Goal: Task Accomplishment & Management: Manage account settings

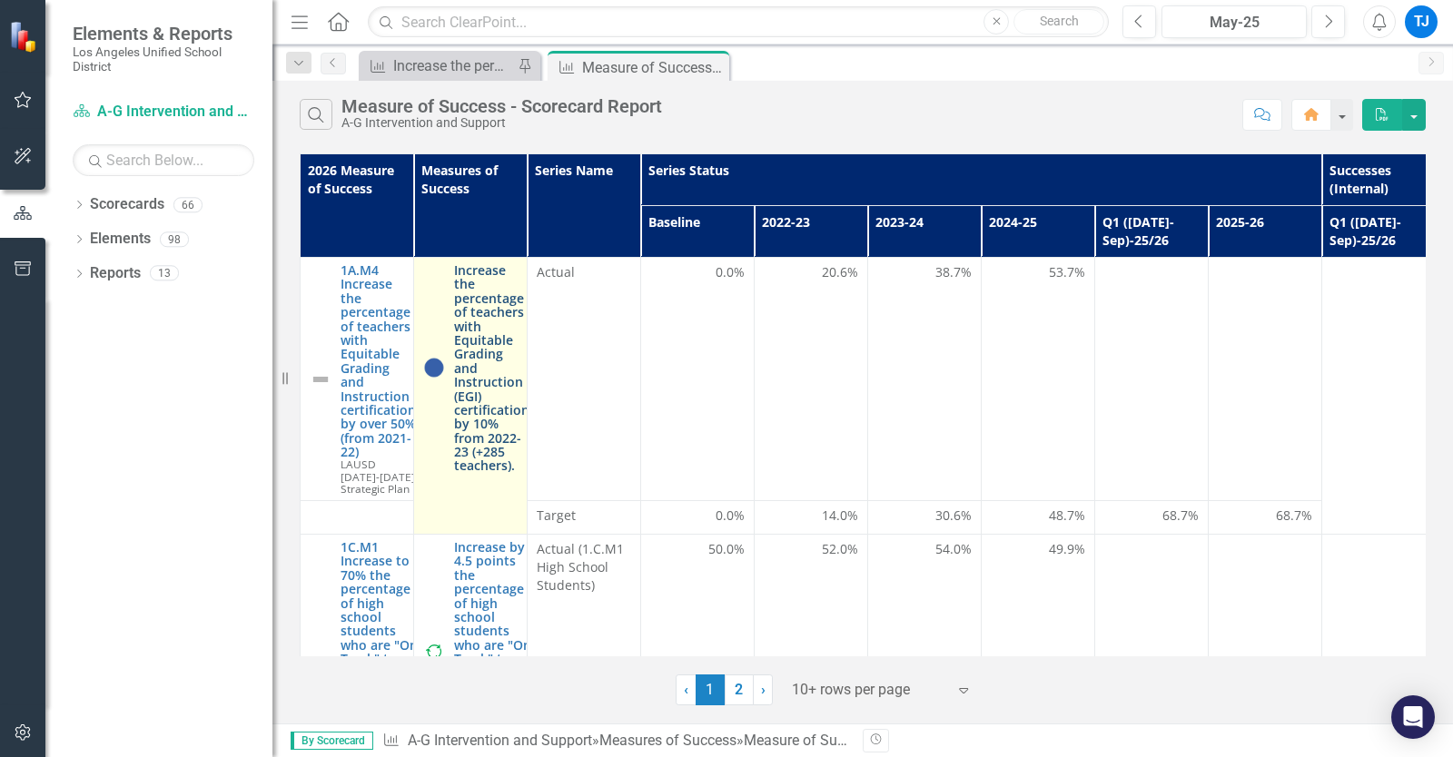
click at [469, 386] on link "Increase the percentage of teachers with Equitable Grading and Instruction (EGI…" at bounding box center [491, 368] width 75 height 210
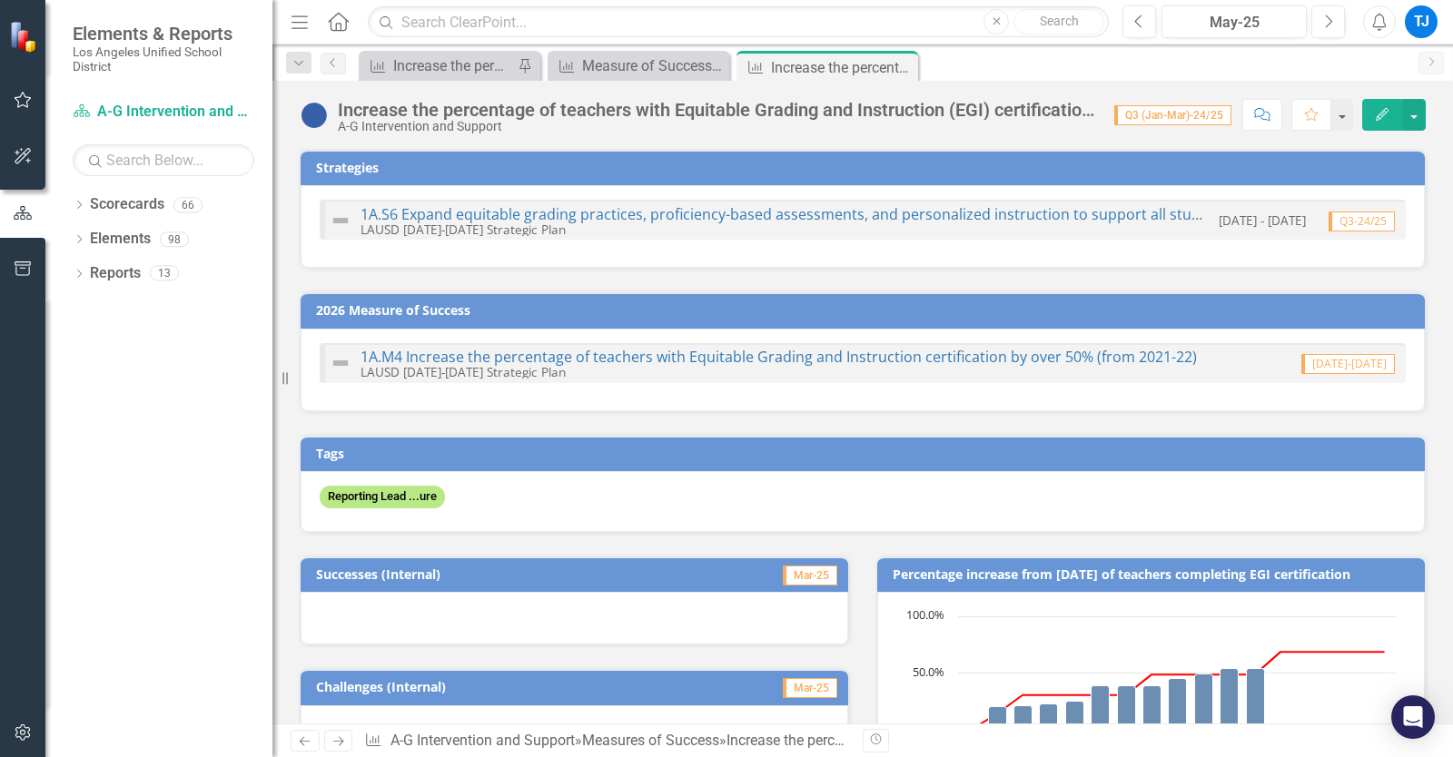
click at [1138, 118] on span "Q3 (Jan-Mar)-24/25" at bounding box center [1172, 115] width 117 height 20
click at [1375, 121] on icon "Edit" at bounding box center [1382, 114] width 16 height 13
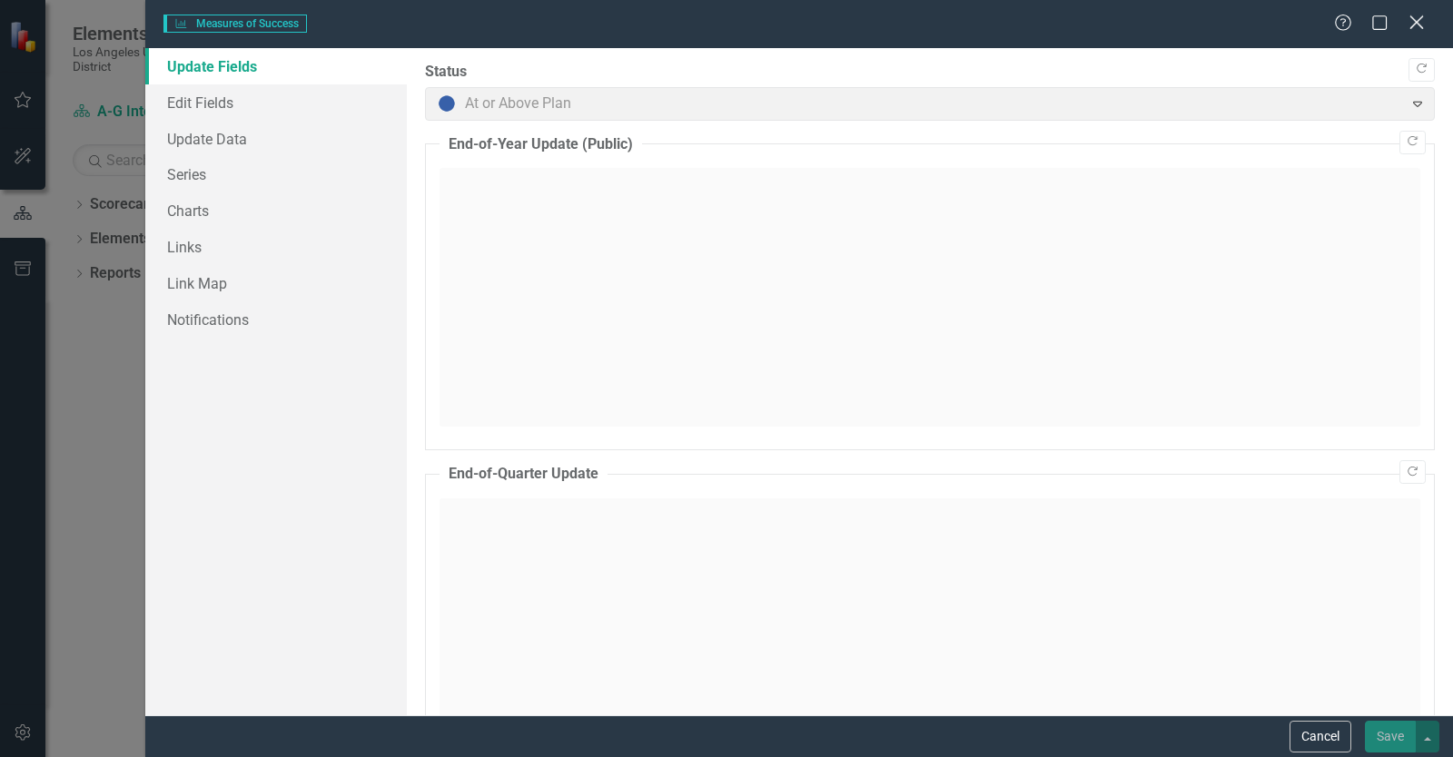
click at [1421, 22] on icon "Close" at bounding box center [1416, 22] width 23 height 17
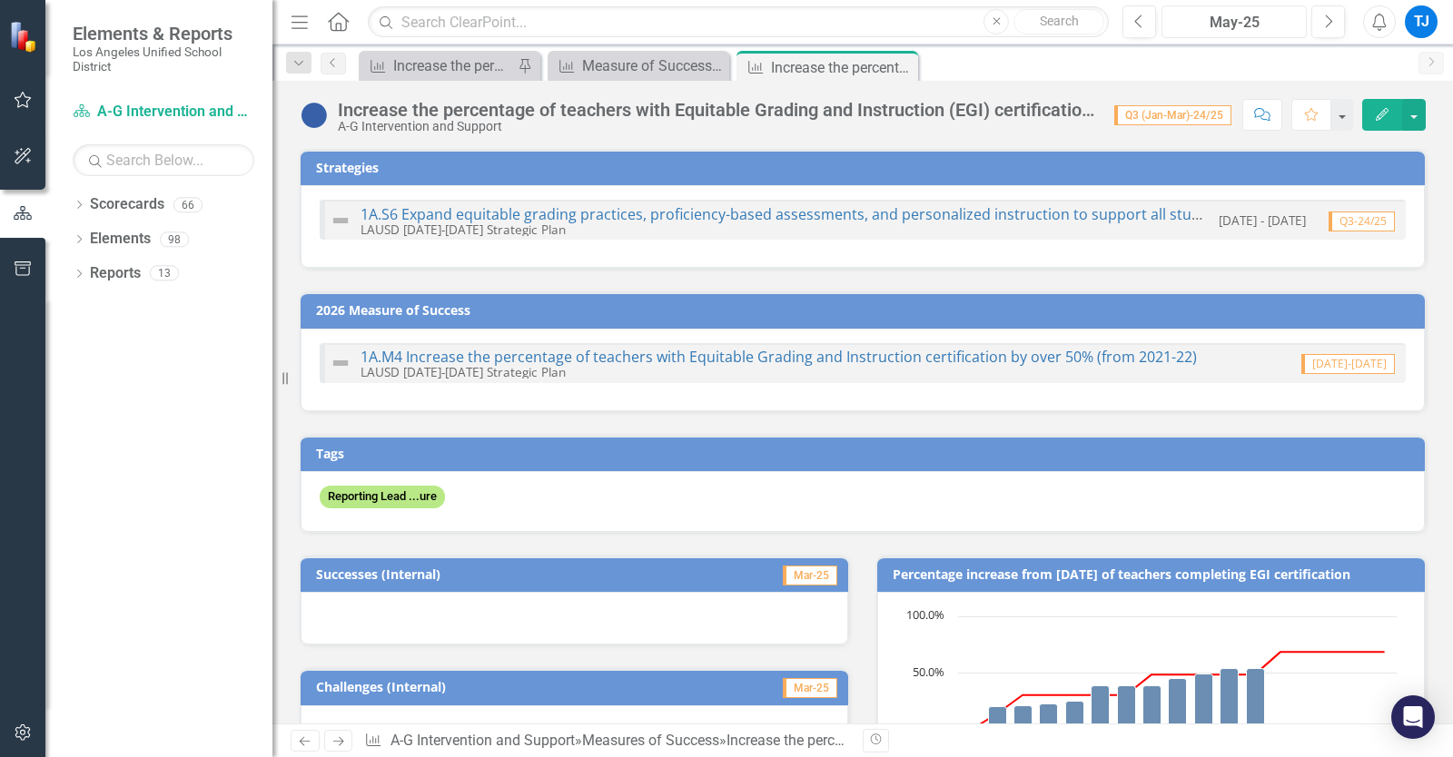
click at [1226, 24] on div "May-25" at bounding box center [1234, 23] width 133 height 22
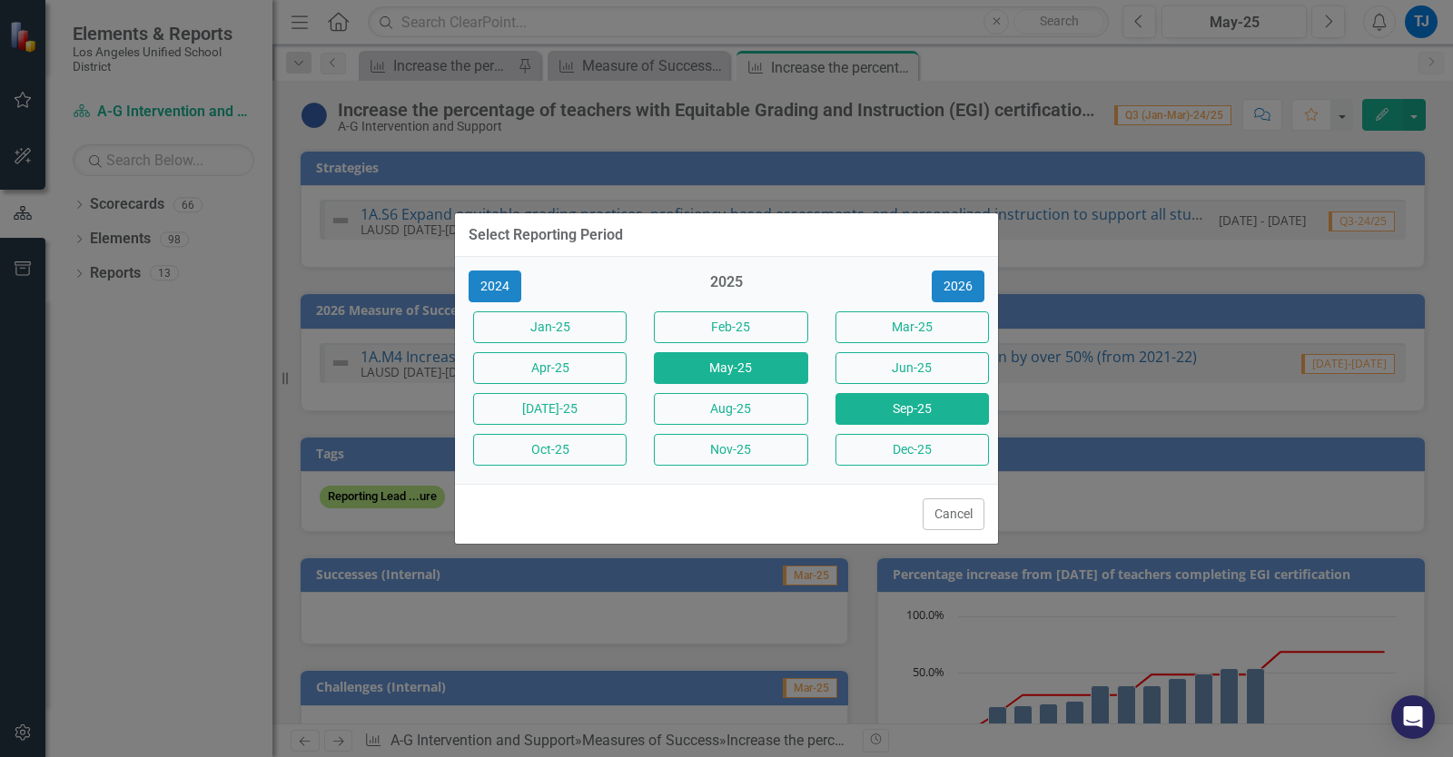
click at [877, 420] on button "Sep-25" at bounding box center [911, 409] width 153 height 32
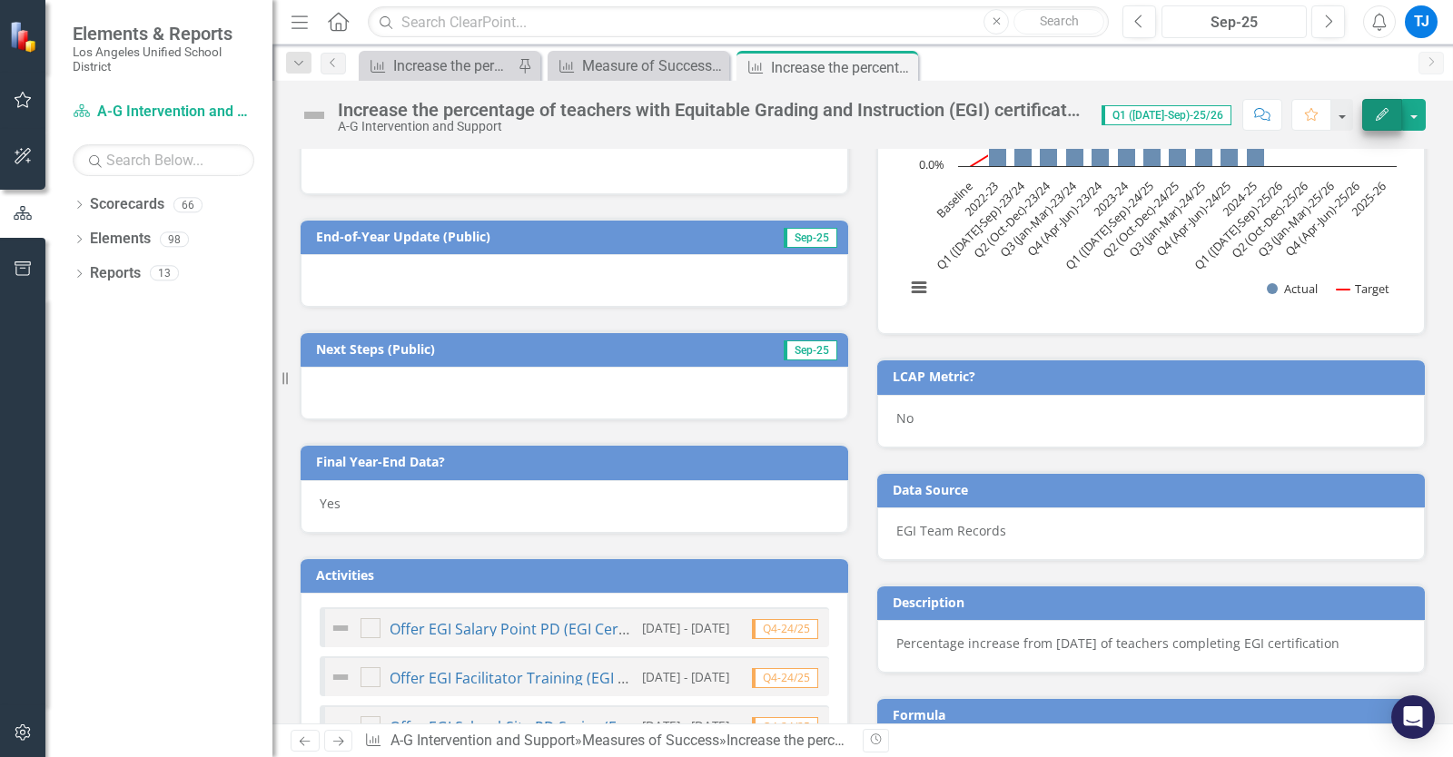
scroll to position [1285, 0]
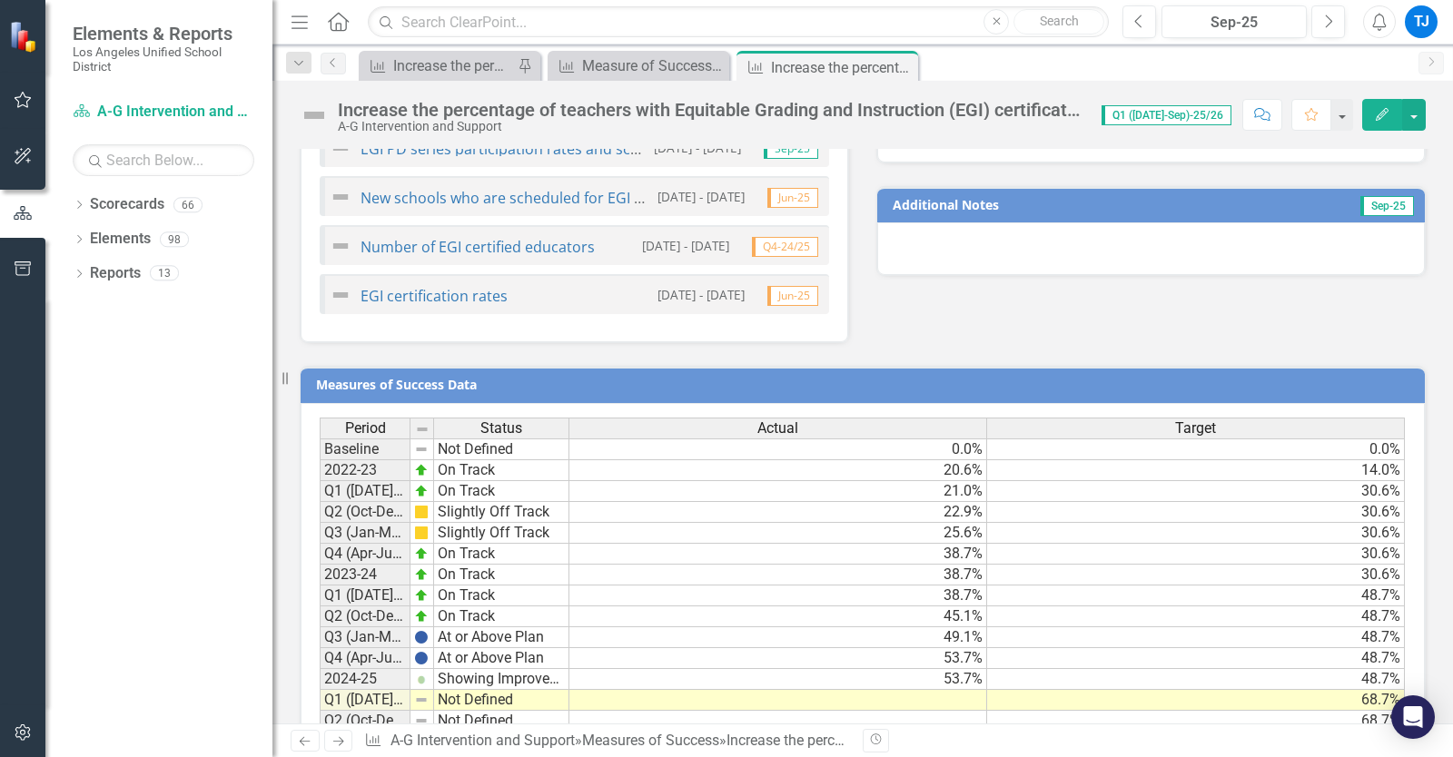
click at [1381, 116] on icon "button" at bounding box center [1382, 114] width 13 height 13
click at [1389, 113] on icon "Edit" at bounding box center [1382, 114] width 16 height 13
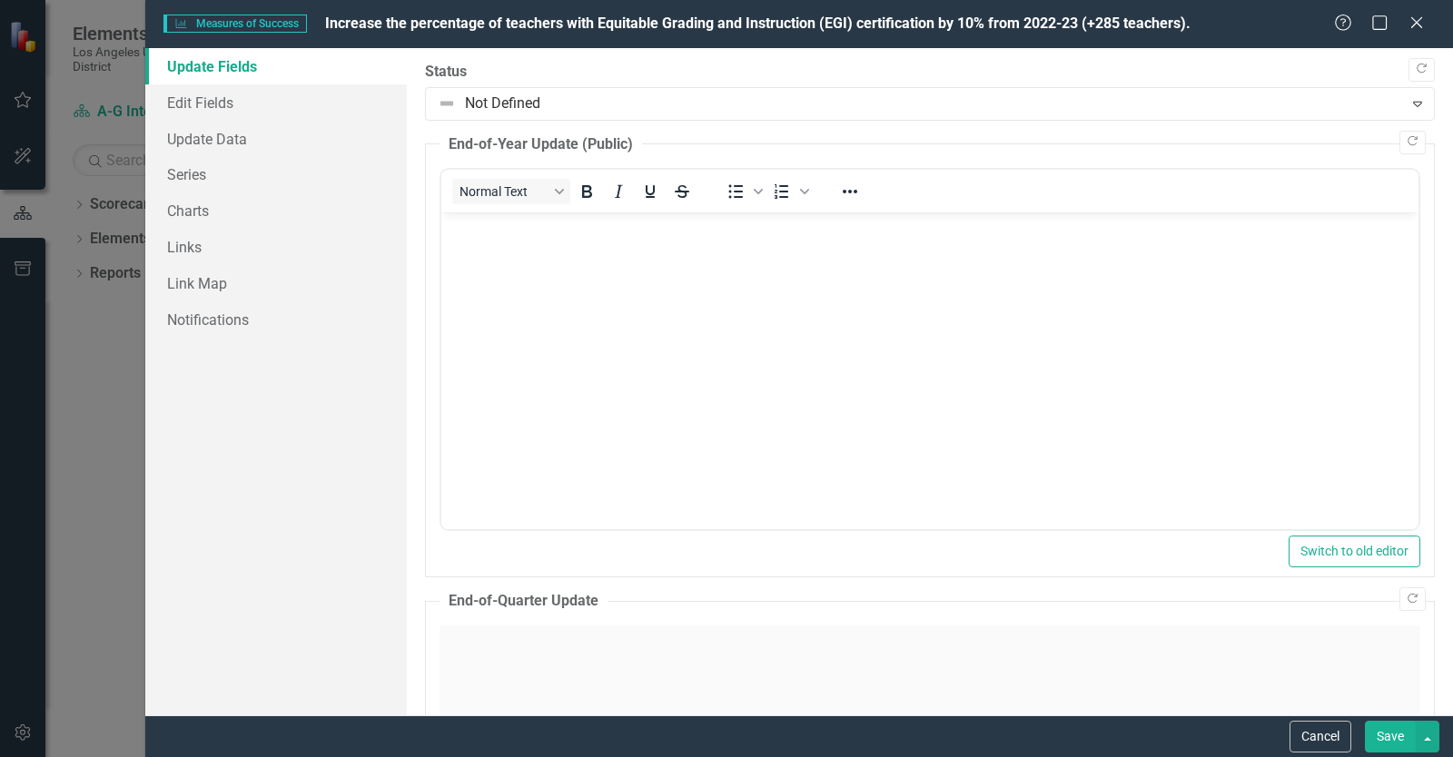
scroll to position [0, 0]
click at [1410, 16] on icon at bounding box center [1416, 22] width 14 height 14
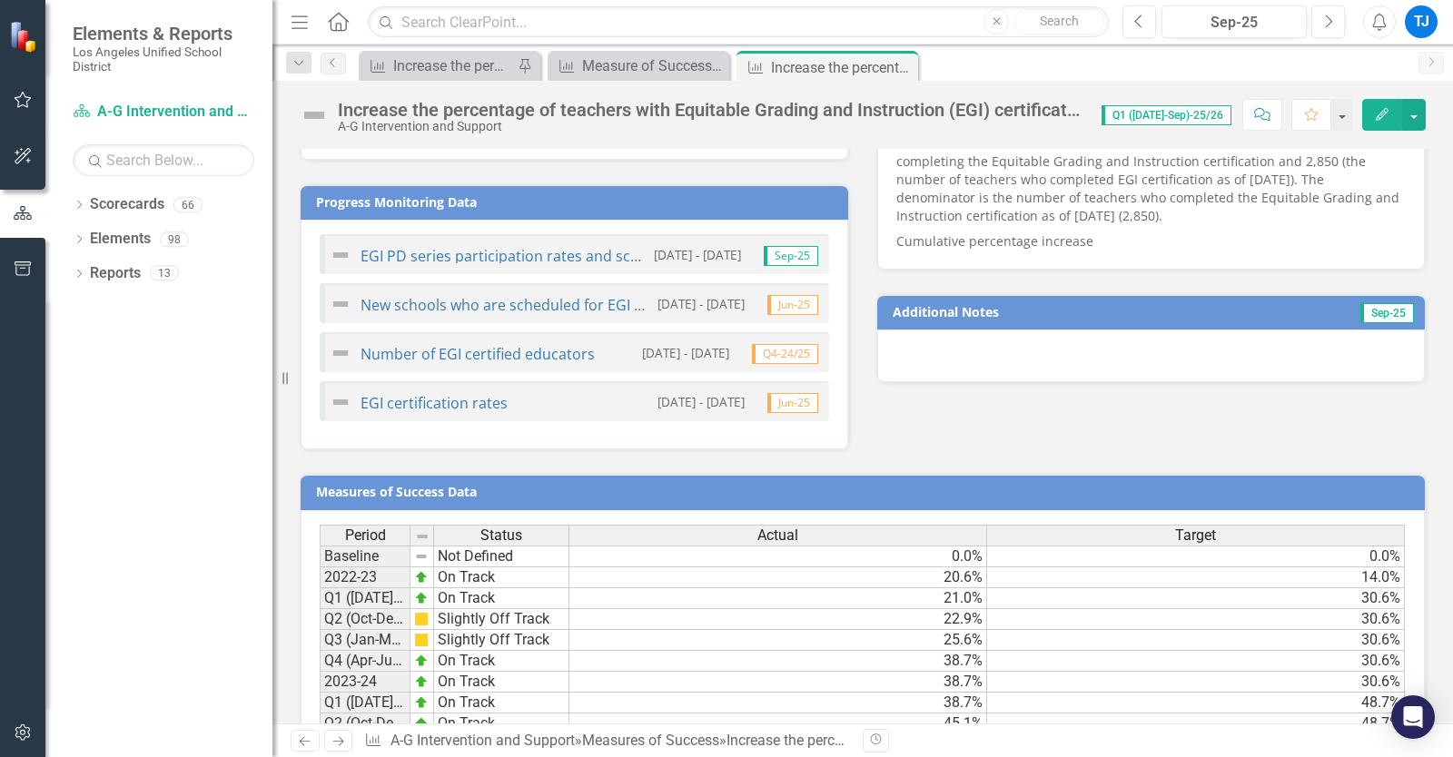
scroll to position [1393, 0]
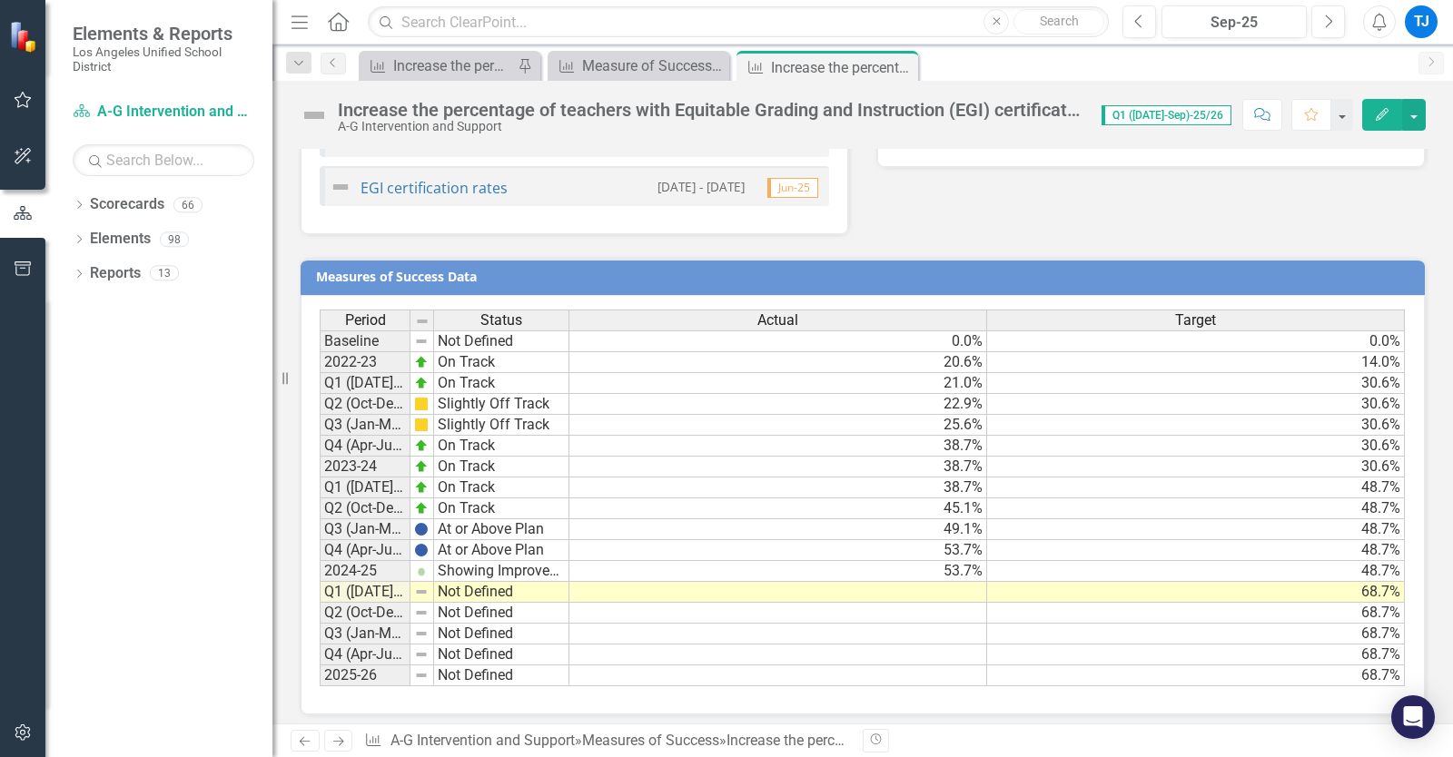
click at [1388, 121] on icon "Edit" at bounding box center [1382, 114] width 16 height 13
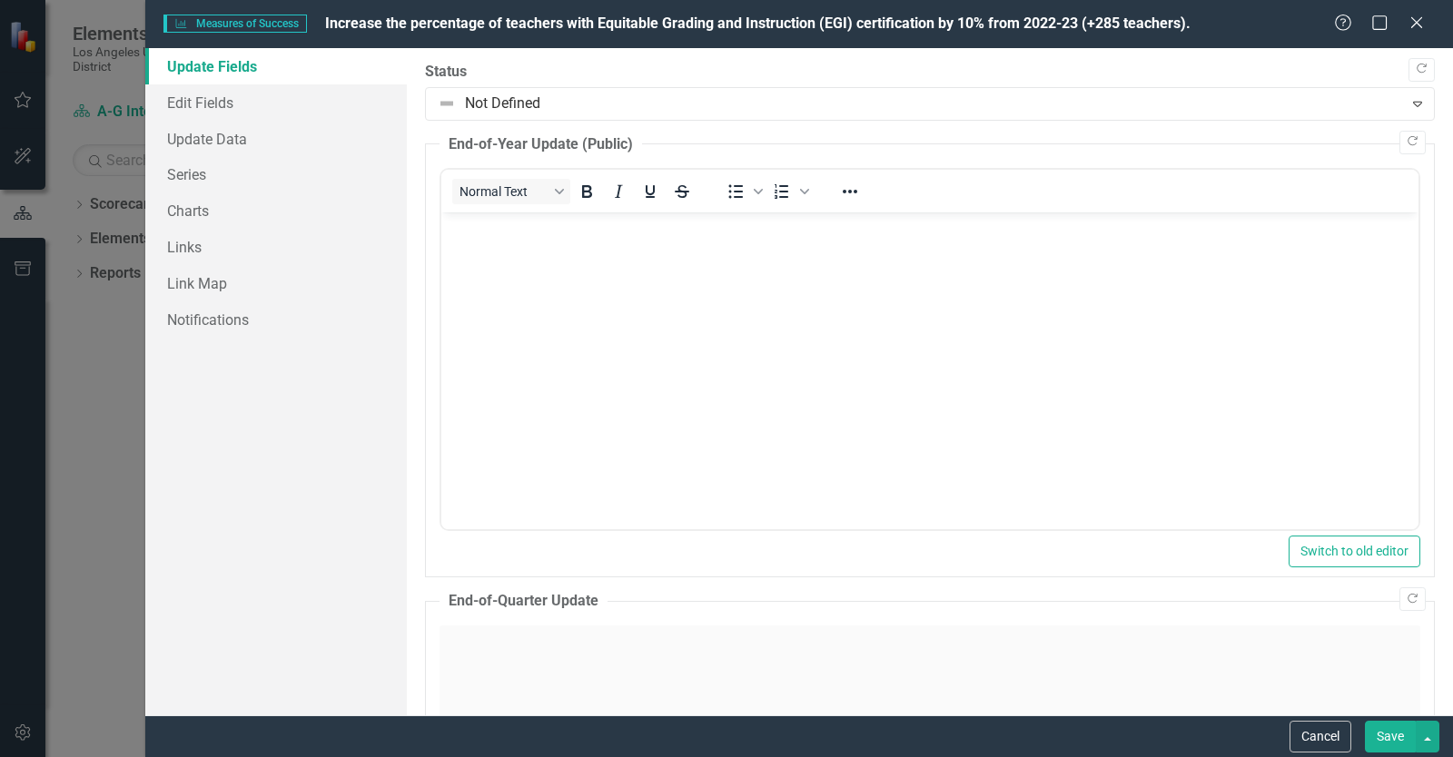
scroll to position [0, 0]
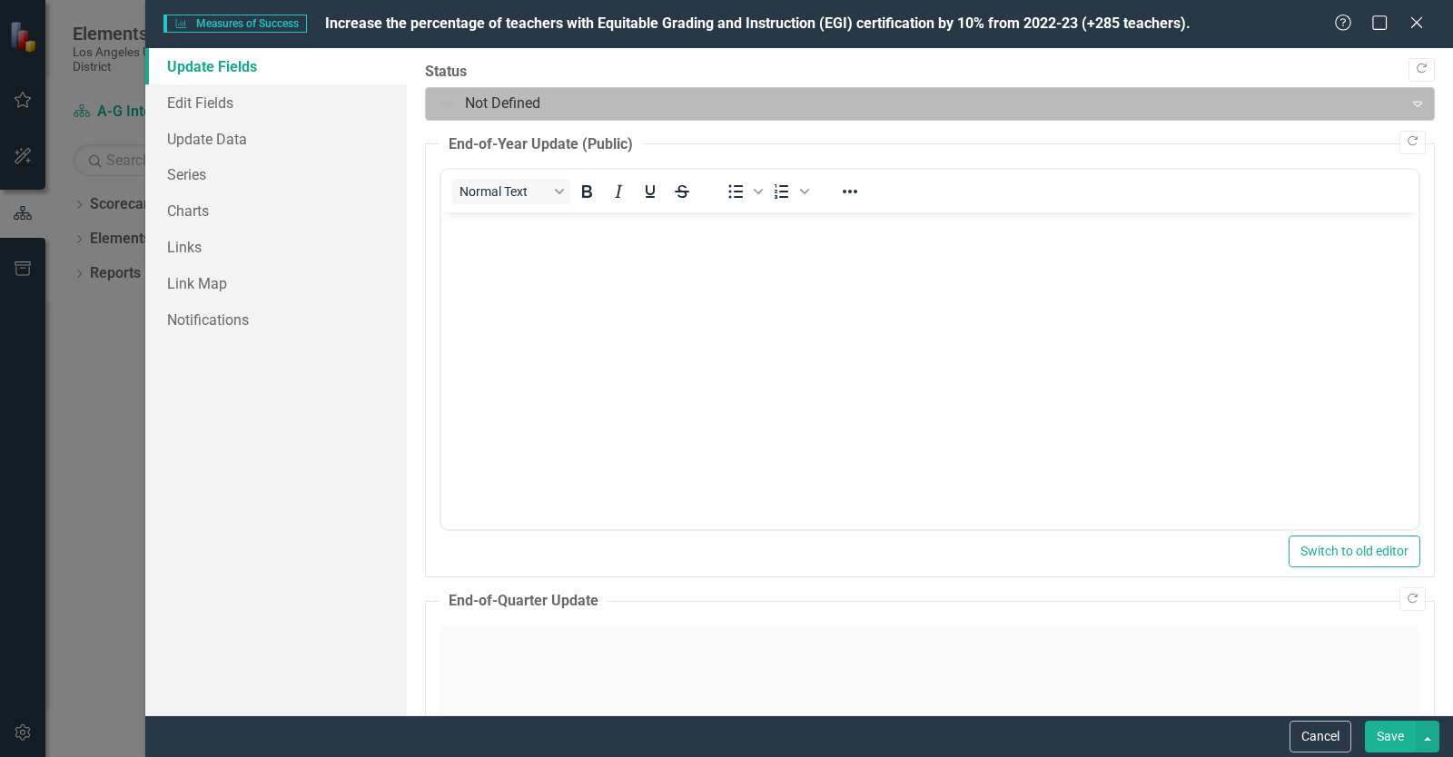
click at [602, 107] on div at bounding box center [915, 104] width 954 height 25
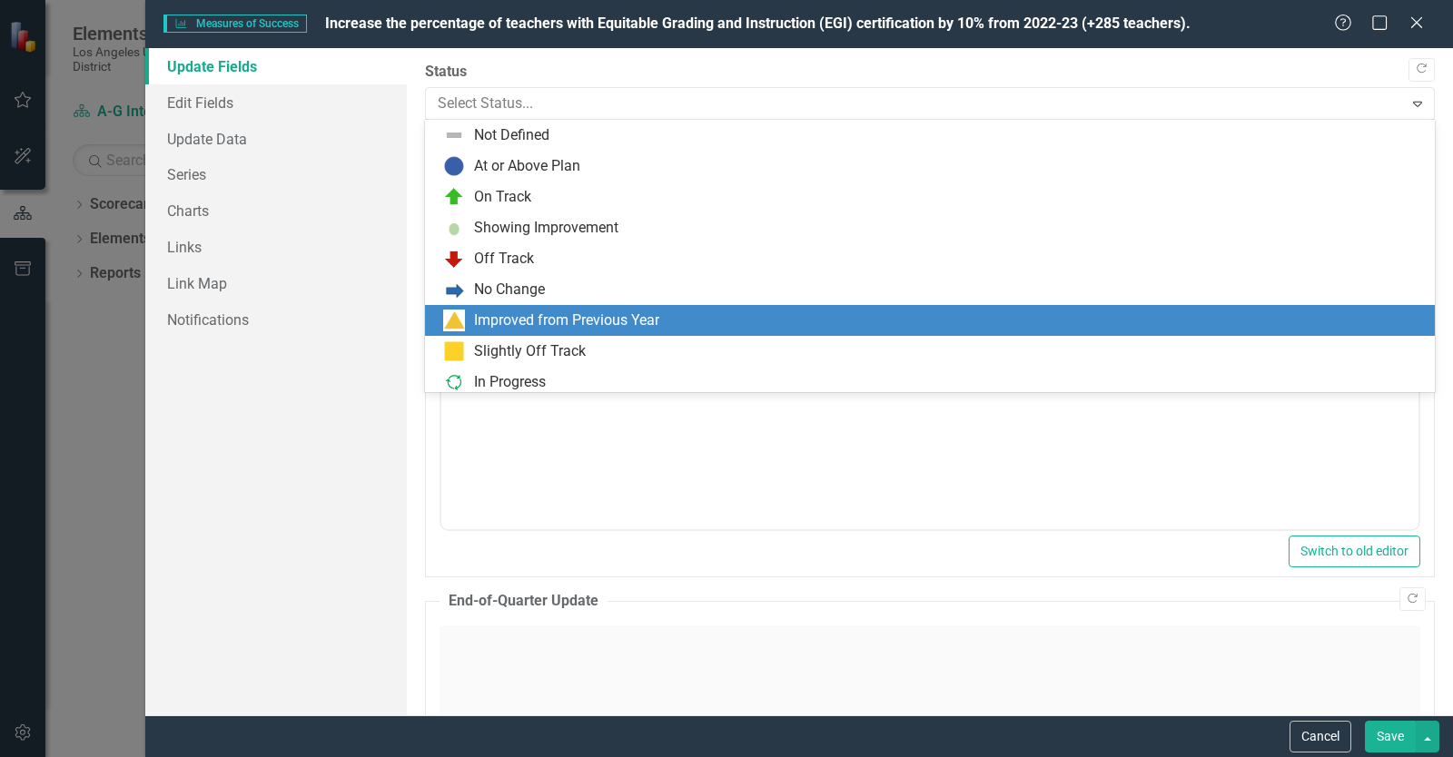
click at [576, 327] on div "Improved from Previous Year" at bounding box center [566, 321] width 185 height 21
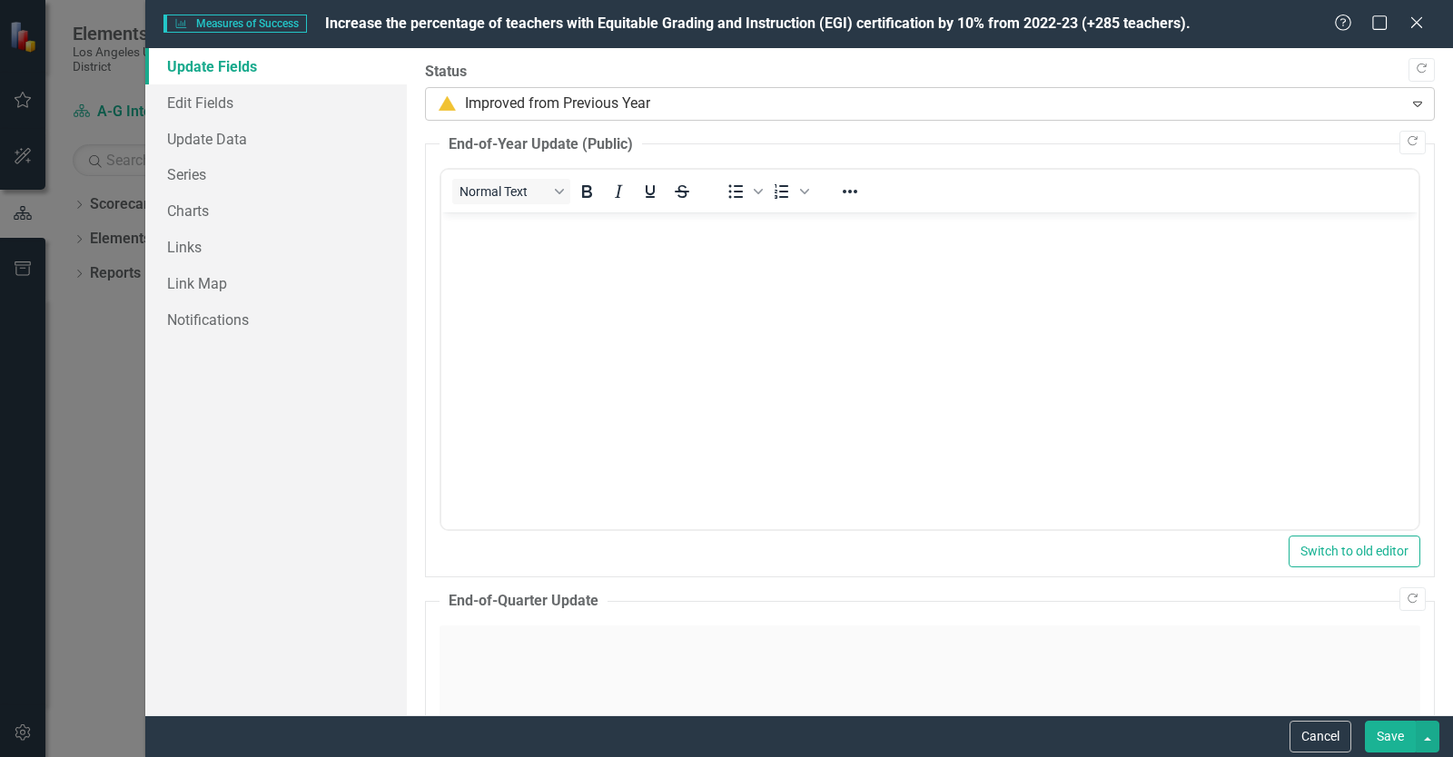
click at [600, 114] on div at bounding box center [915, 104] width 954 height 25
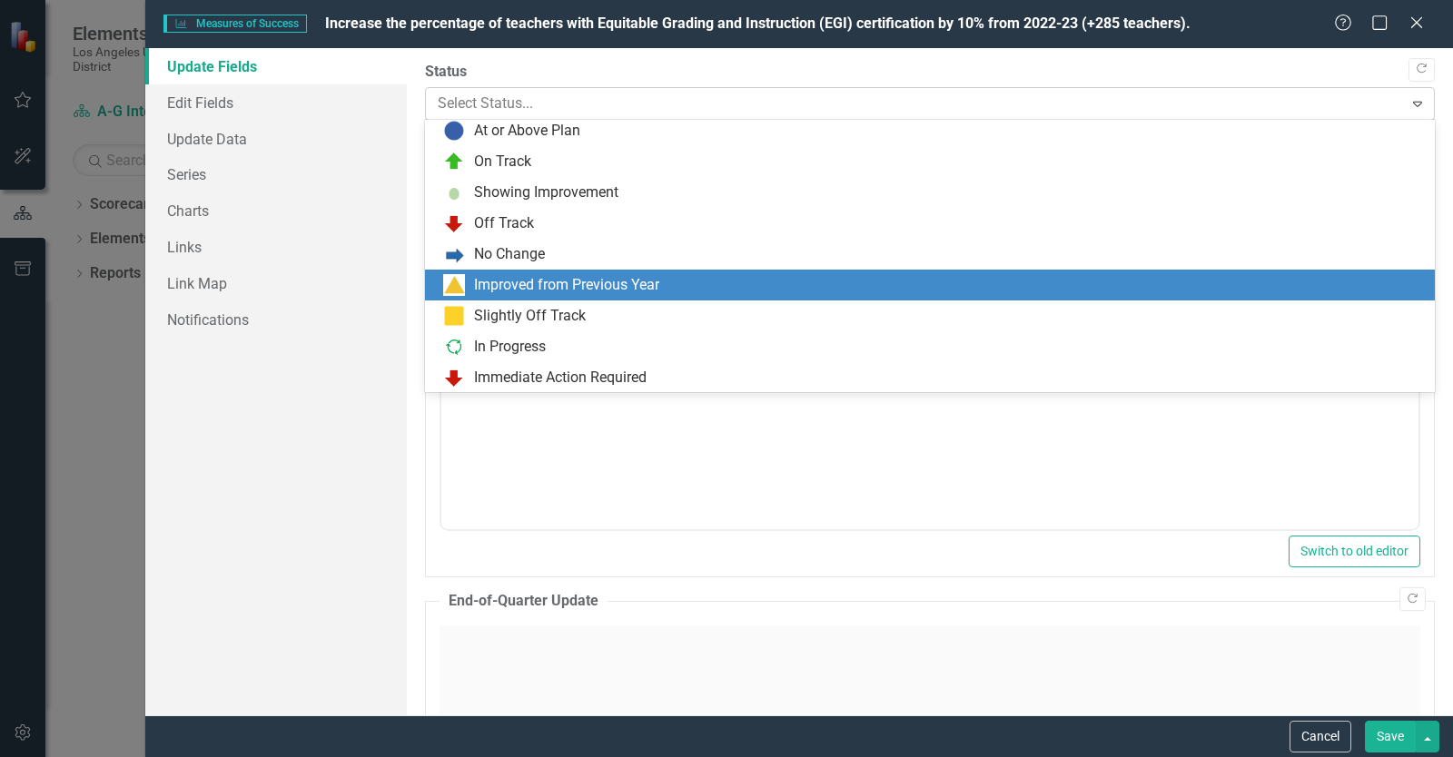
scroll to position [36, 0]
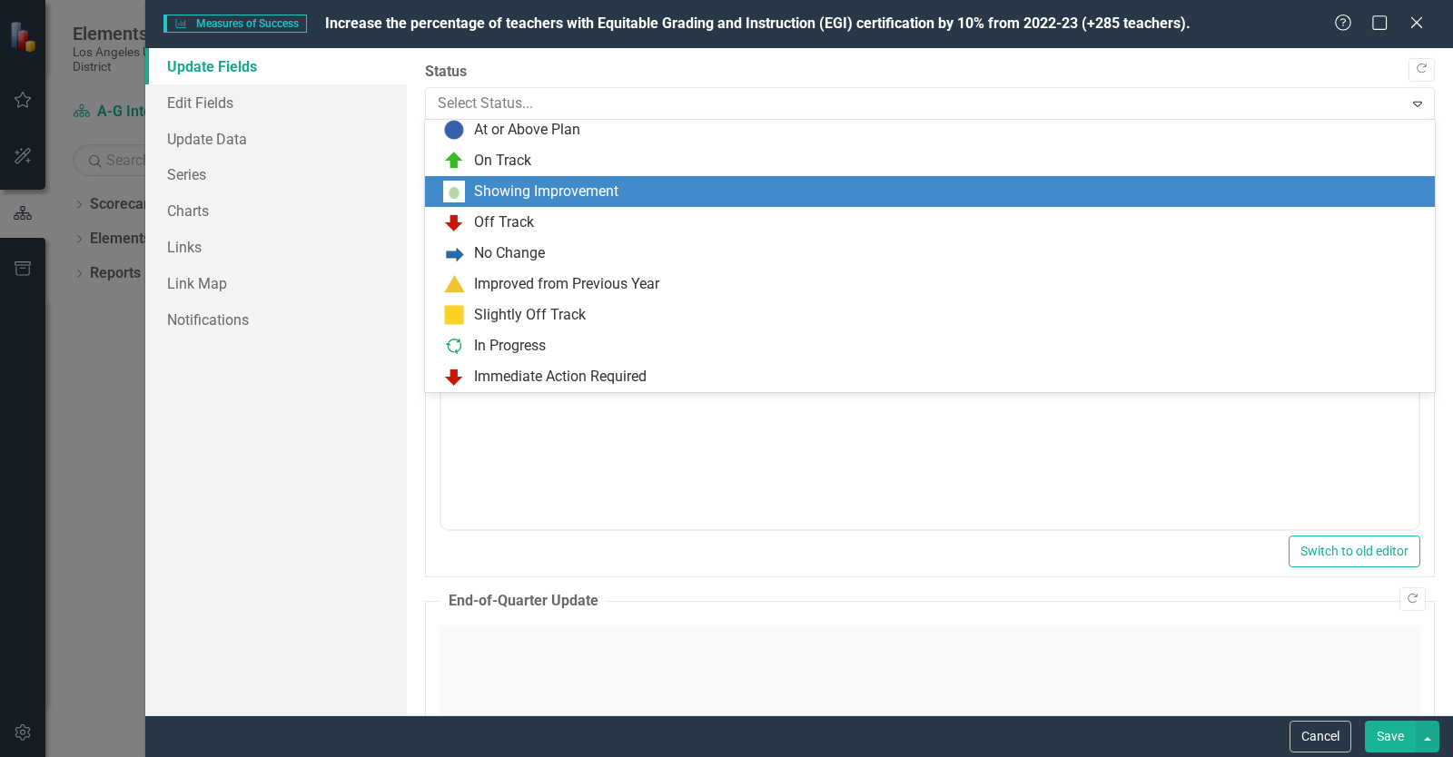
click at [584, 183] on div "Showing Improvement" at bounding box center [546, 192] width 144 height 21
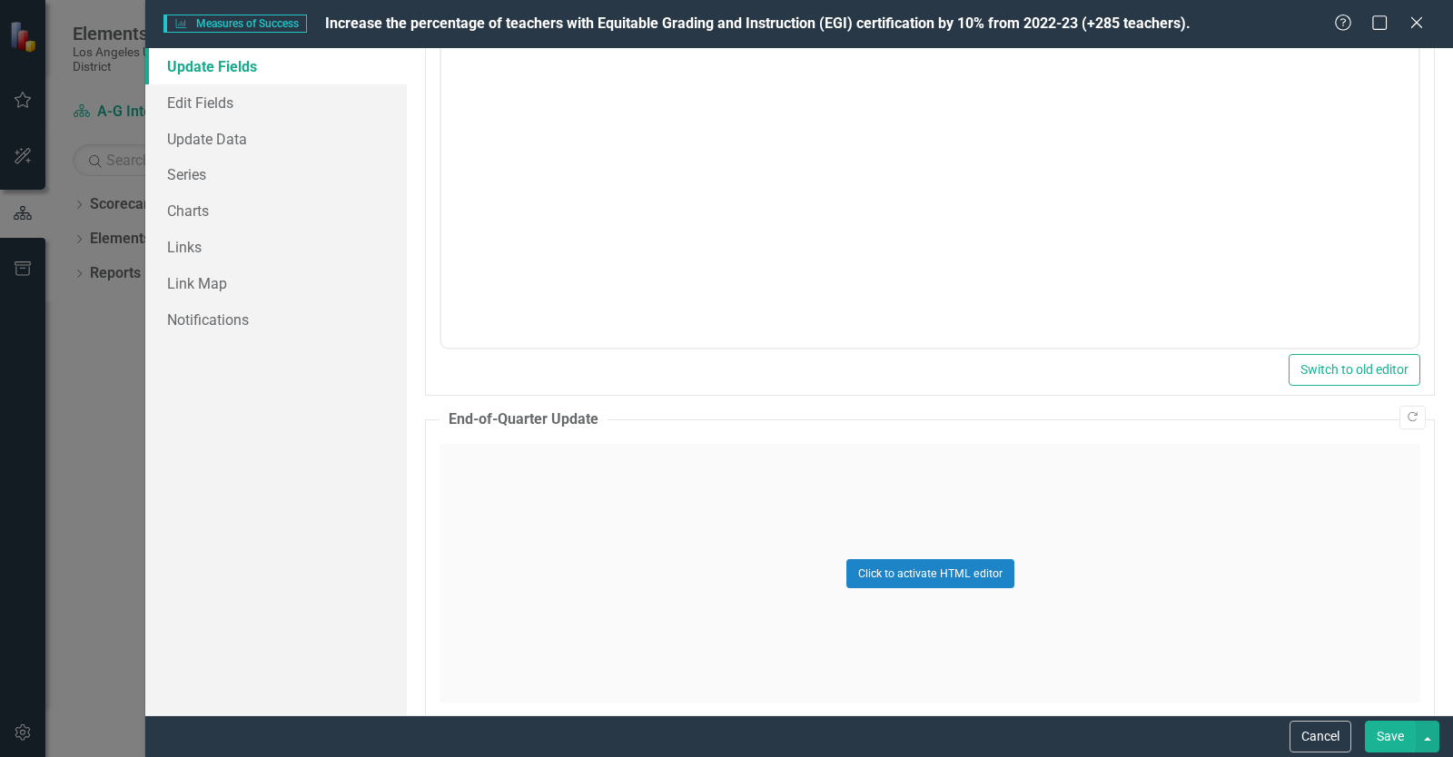
scroll to position [182, 0]
click at [509, 507] on div "Click to activate HTML editor" at bounding box center [930, 573] width 981 height 259
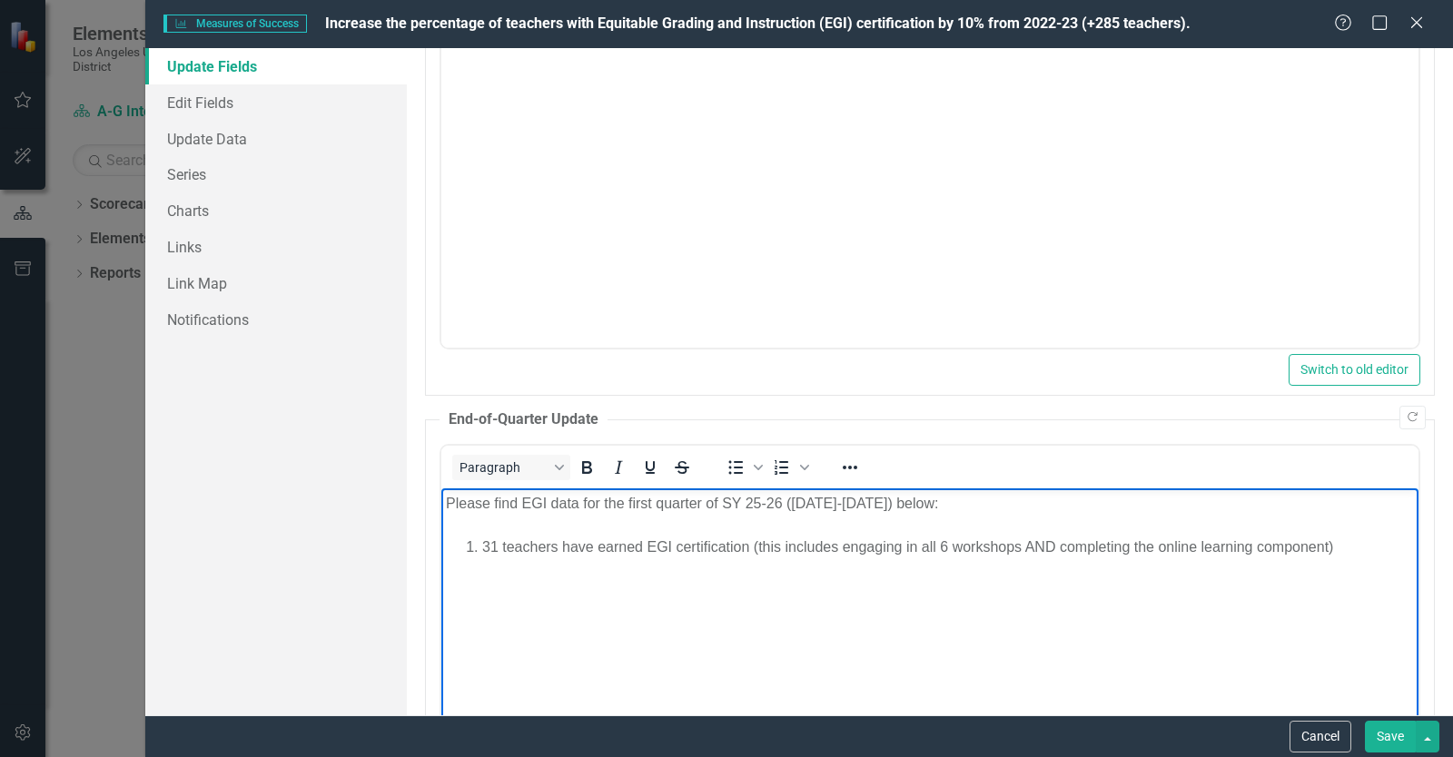
click at [587, 501] on div "Please find EGI data for the first quarter of SY 25-26 ([DATE]-[DATE]) below:" at bounding box center [930, 504] width 968 height 22
click at [484, 543] on div "31 teachers have earned EGI certification (this includes engaging in all 6 work…" at bounding box center [948, 548] width 932 height 22
click at [531, 518] on div "Rich Text Area. Press ALT-0 for help." at bounding box center [930, 526] width 968 height 22
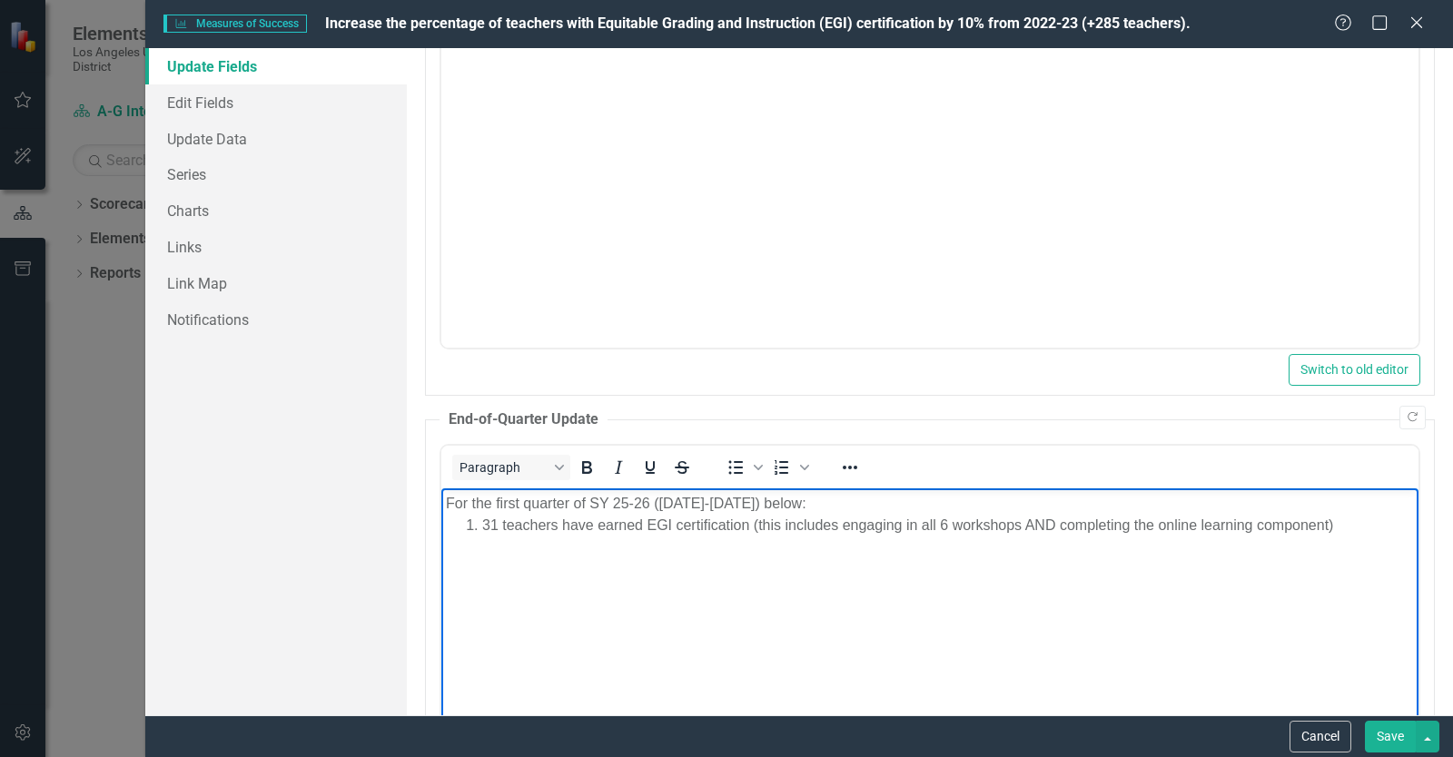
click at [487, 526] on div "31 teachers have earned EGI certification (this includes engaging in all 6 work…" at bounding box center [948, 526] width 932 height 22
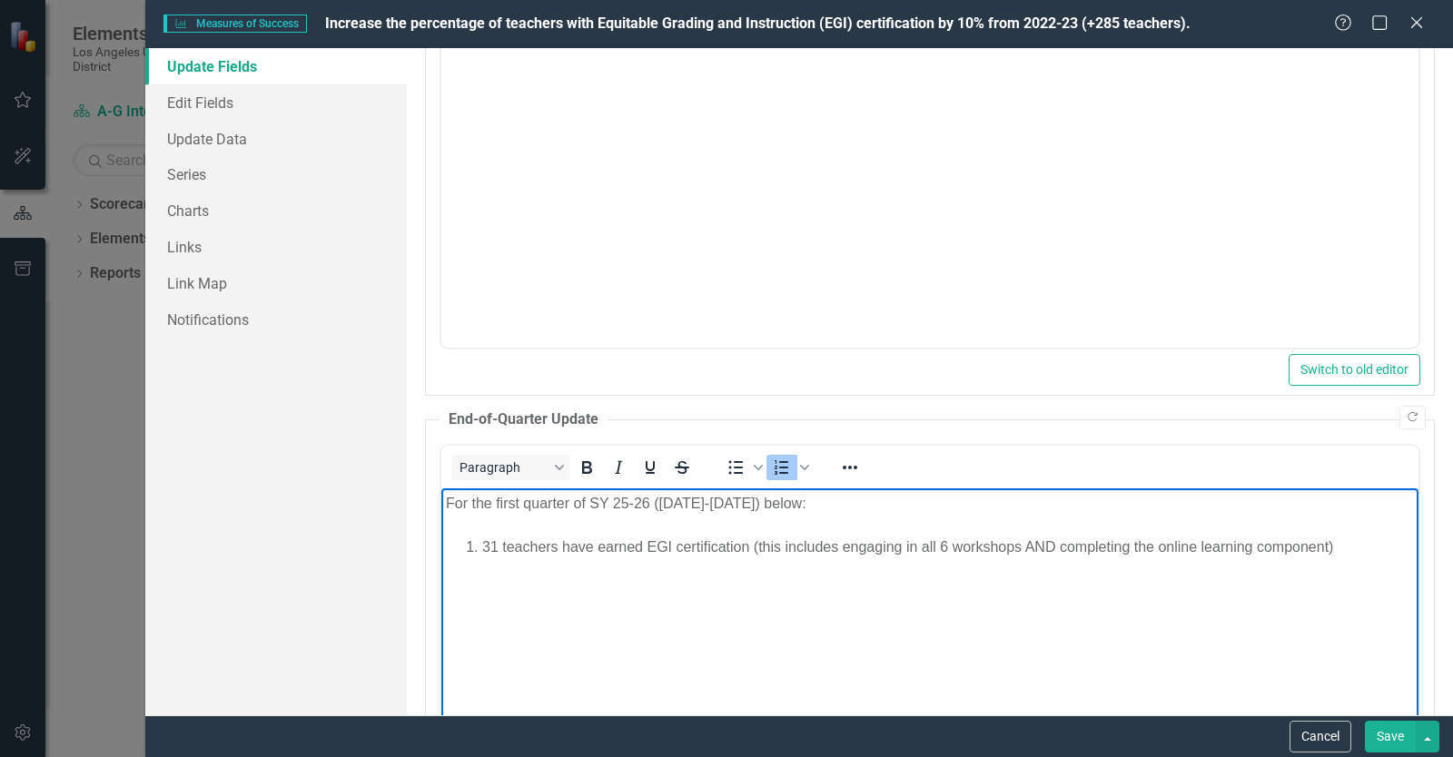
drag, startPoint x: 464, startPoint y: 547, endPoint x: 470, endPoint y: 556, distance: 11.1
click at [470, 556] on ol "31 teachers have earned EGI certification (this includes engaging in all 6 work…" at bounding box center [930, 548] width 968 height 22
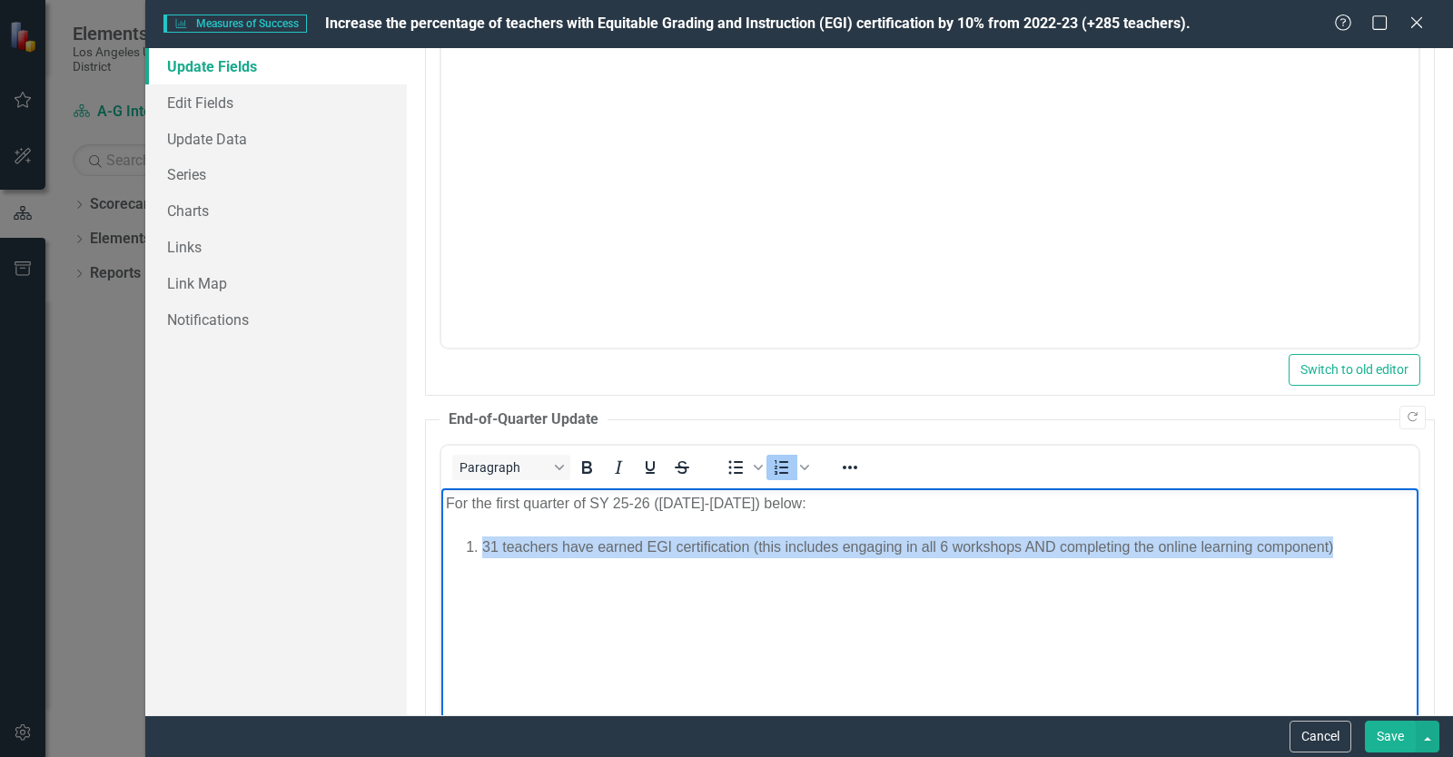
drag, startPoint x: 484, startPoint y: 546, endPoint x: 1395, endPoint y: 568, distance: 911.1
click at [1395, 568] on body "For the first quarter of SY 25-26 ([DATE]-[DATE]) below: 31 teachers have earne…" at bounding box center [929, 625] width 977 height 272
copy div "31 teachers have earned EGI certification (this includes engaging in all 6 work…"
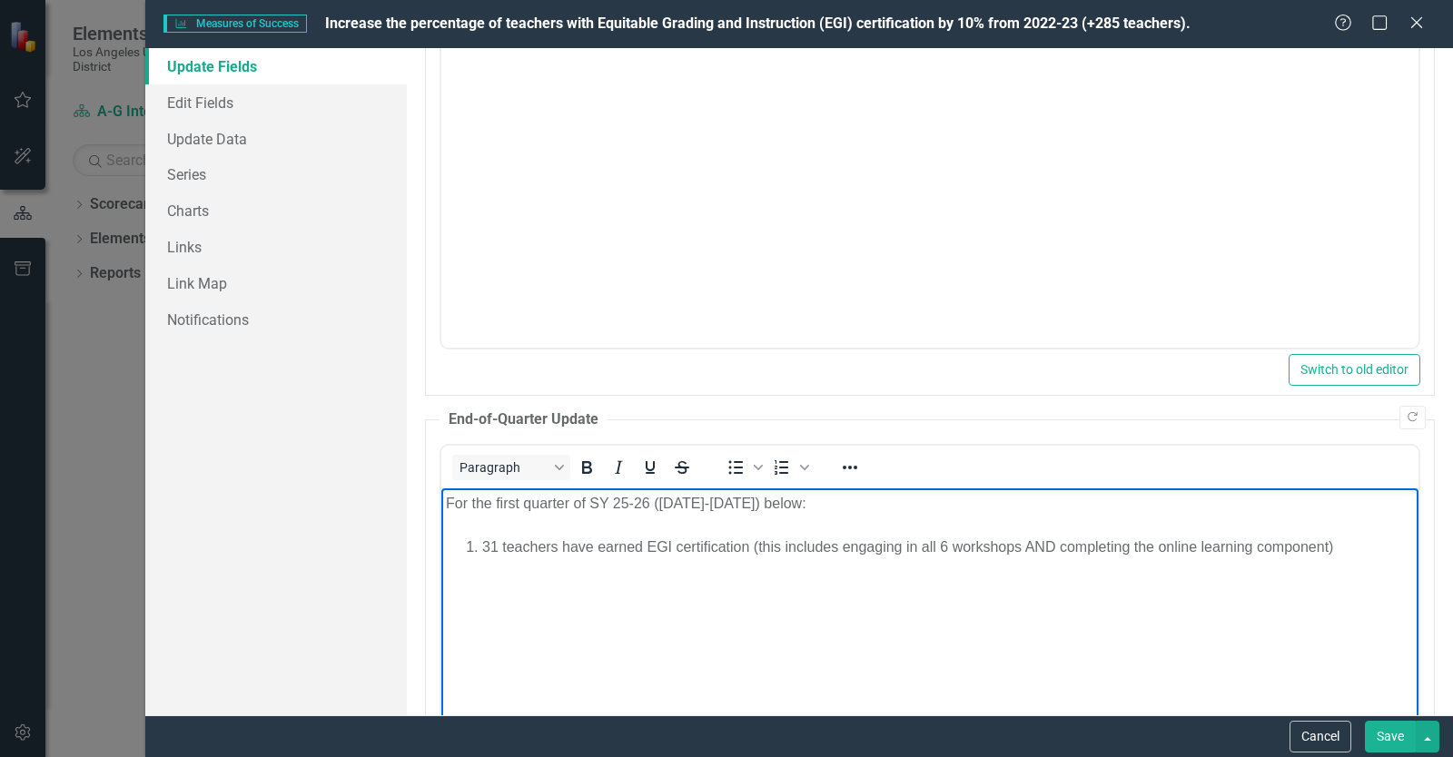
click at [890, 499] on div "For the first quarter of SY 25-26 ([DATE]-[DATE]) below:" at bounding box center [930, 504] width 968 height 22
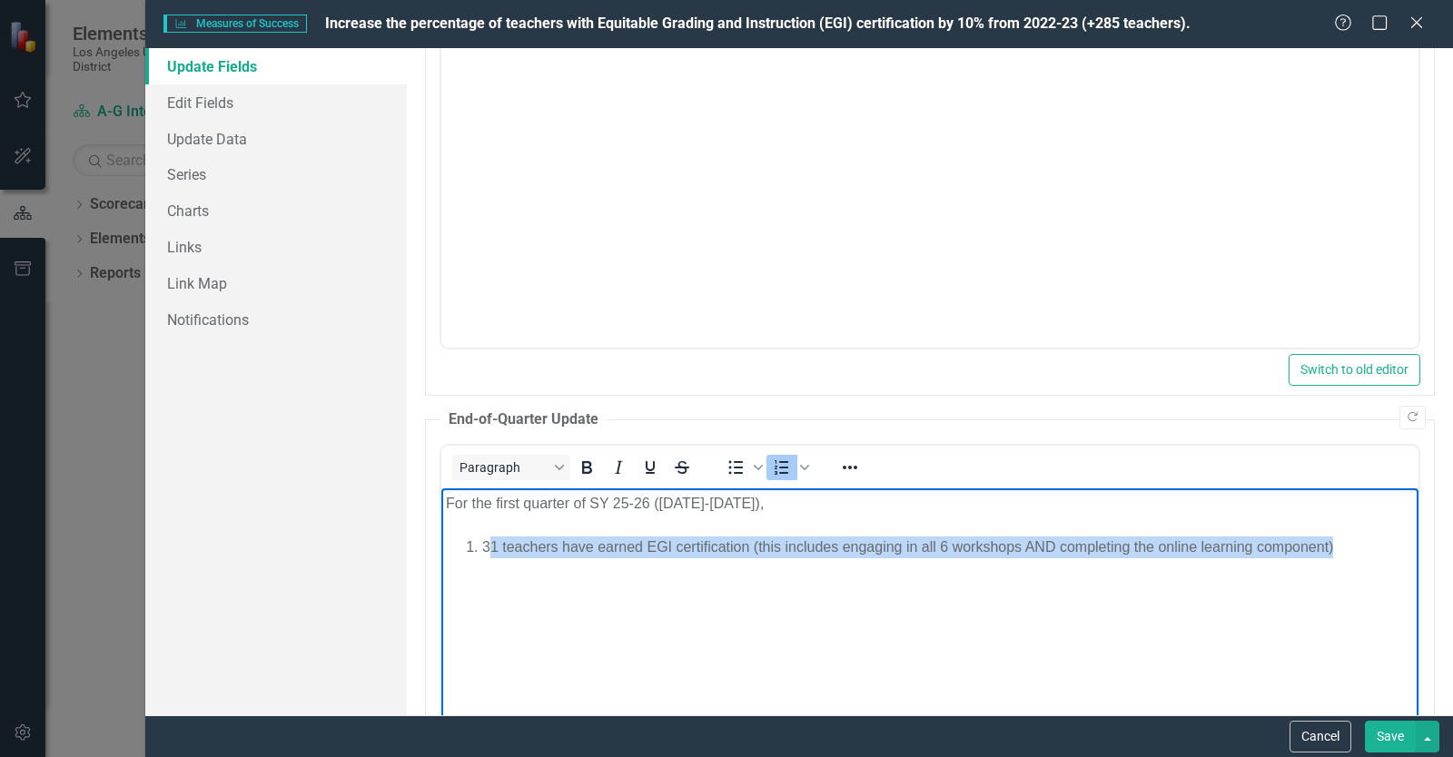
drag, startPoint x: 489, startPoint y: 543, endPoint x: 1332, endPoint y: 550, distance: 843.7
click at [1332, 550] on div "31 teachers have earned EGI certification (this includes engaging in all 6 work…" at bounding box center [948, 548] width 932 height 22
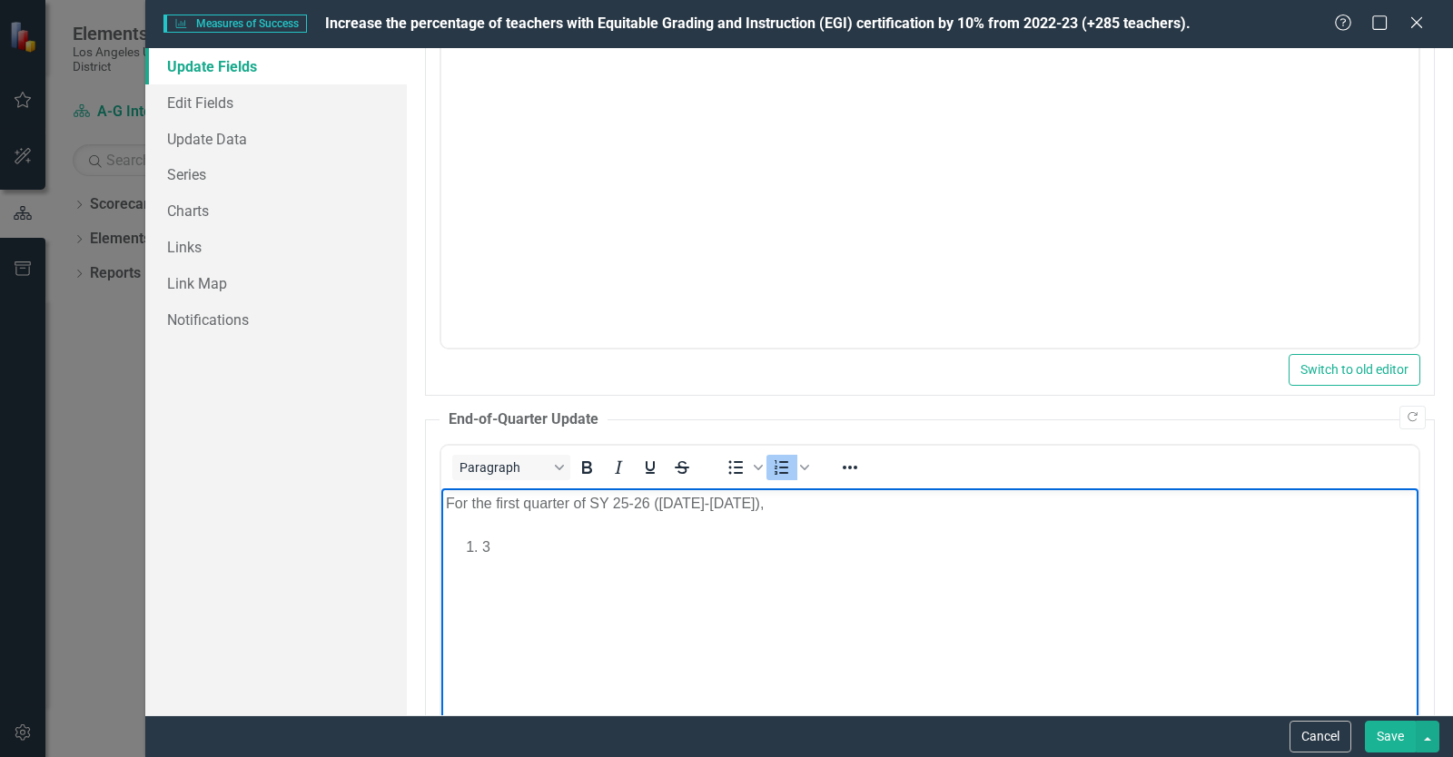
click at [835, 499] on div "For the first quarter of SY 25-26 ([DATE]-[DATE])," at bounding box center [930, 504] width 968 height 22
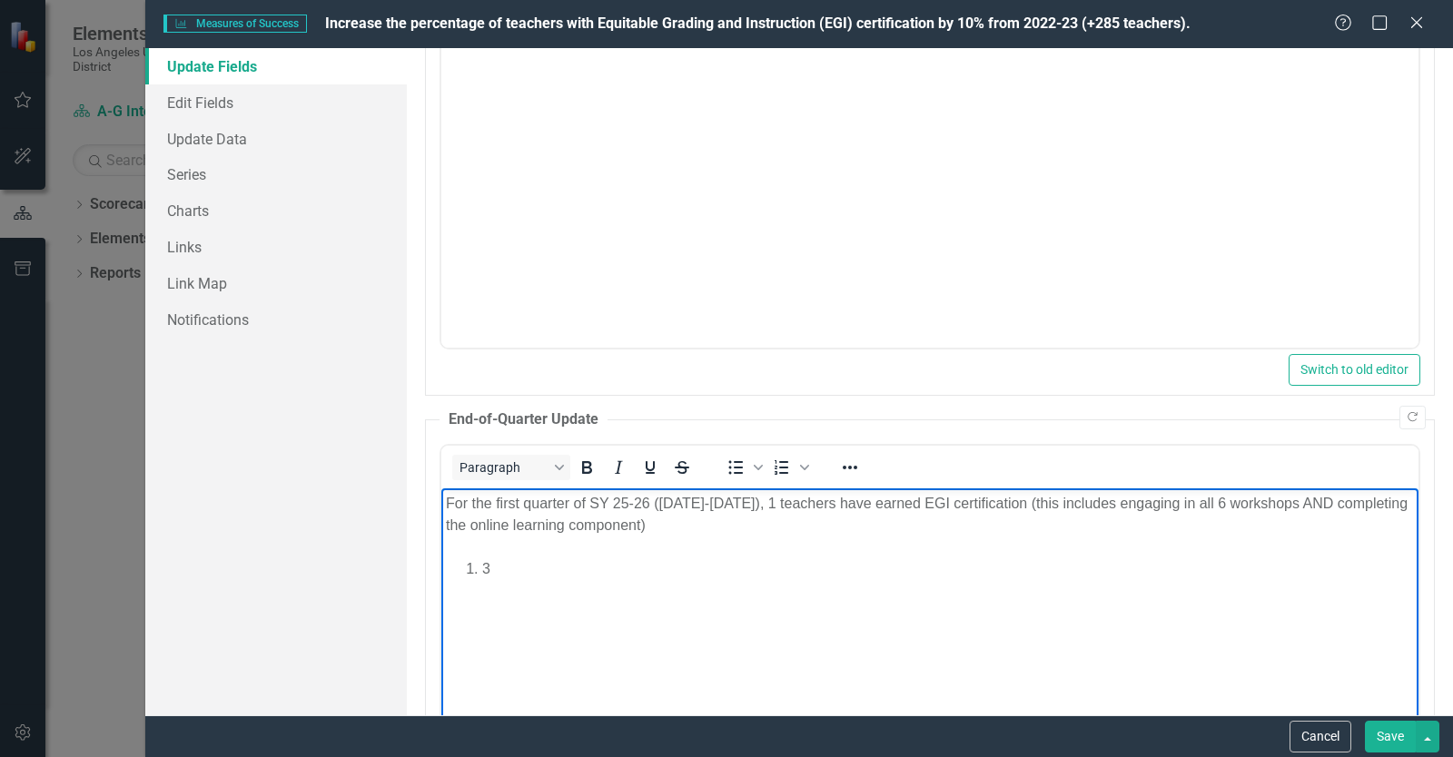
click at [809, 502] on div "For the first quarter of SY 25-26 ([DATE]-[DATE]), 1 teachers have earned EGI c…" at bounding box center [930, 515] width 968 height 44
click at [738, 523] on div "For the first quarter of SY 25-26 ([DATE]-[DATE]), 31 teachers have earned EGI …" at bounding box center [930, 515] width 968 height 44
click at [482, 569] on li "3" at bounding box center [948, 570] width 932 height 22
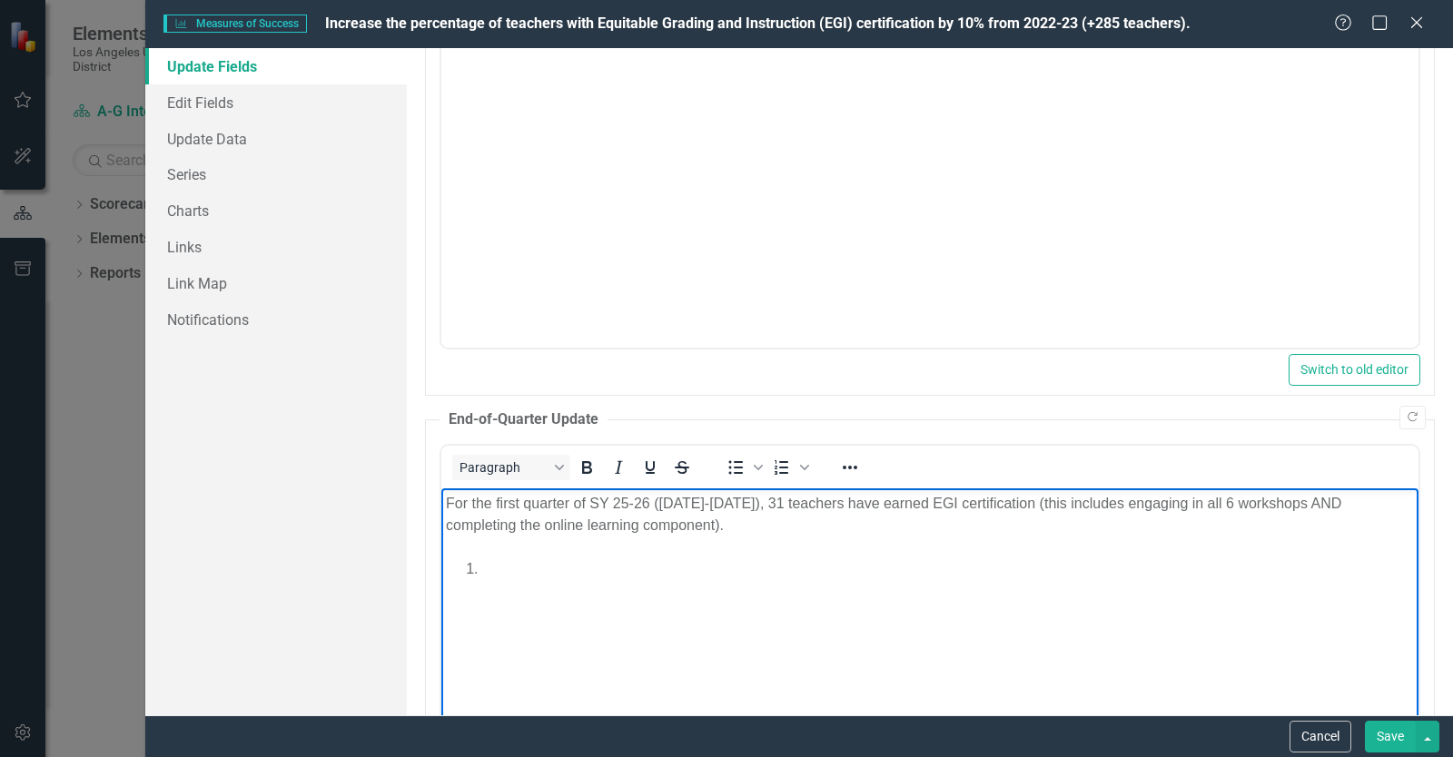
drag, startPoint x: 730, startPoint y: 524, endPoint x: 820, endPoint y: 681, distance: 181.0
click at [820, 681] on body "For the first quarter of SY 25-26 ([DATE]-[DATE]), 31 teachers have earned EGI …" at bounding box center [929, 625] width 977 height 272
drag, startPoint x: 731, startPoint y: 525, endPoint x: 771, endPoint y: 600, distance: 85.3
click at [771, 600] on body "For the first quarter of SY 25-26 ([DATE]-[DATE]), 31 teachers have earned EGI …" at bounding box center [929, 625] width 977 height 272
click at [646, 501] on div "For the first quarter of SY 25-26 ([DATE]-[DATE]), 31 teachers have earned EGI …" at bounding box center [930, 515] width 968 height 44
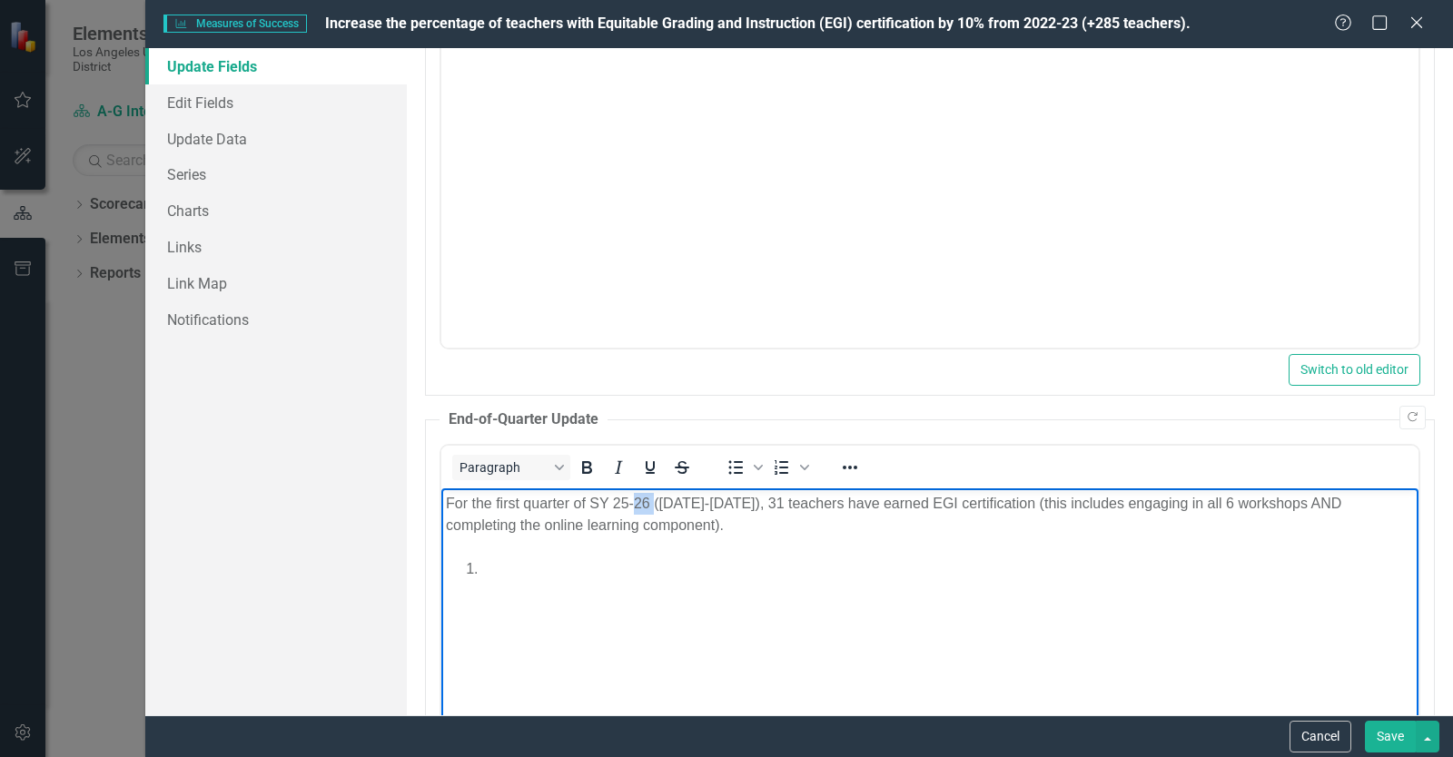
click at [646, 501] on div "For the first quarter of SY 25-26 ([DATE]-[DATE]), 31 teachers have earned EGI …" at bounding box center [930, 515] width 968 height 44
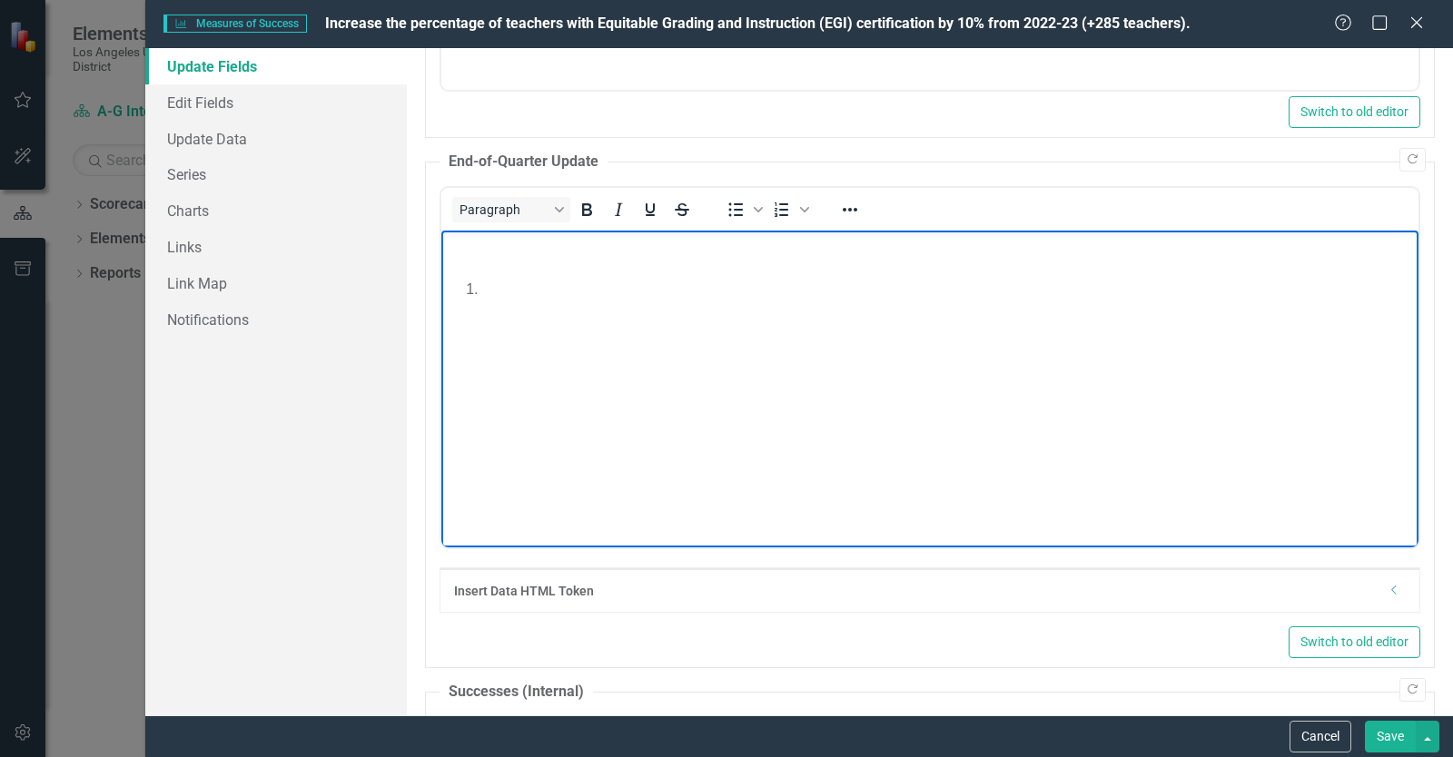
scroll to position [436, 0]
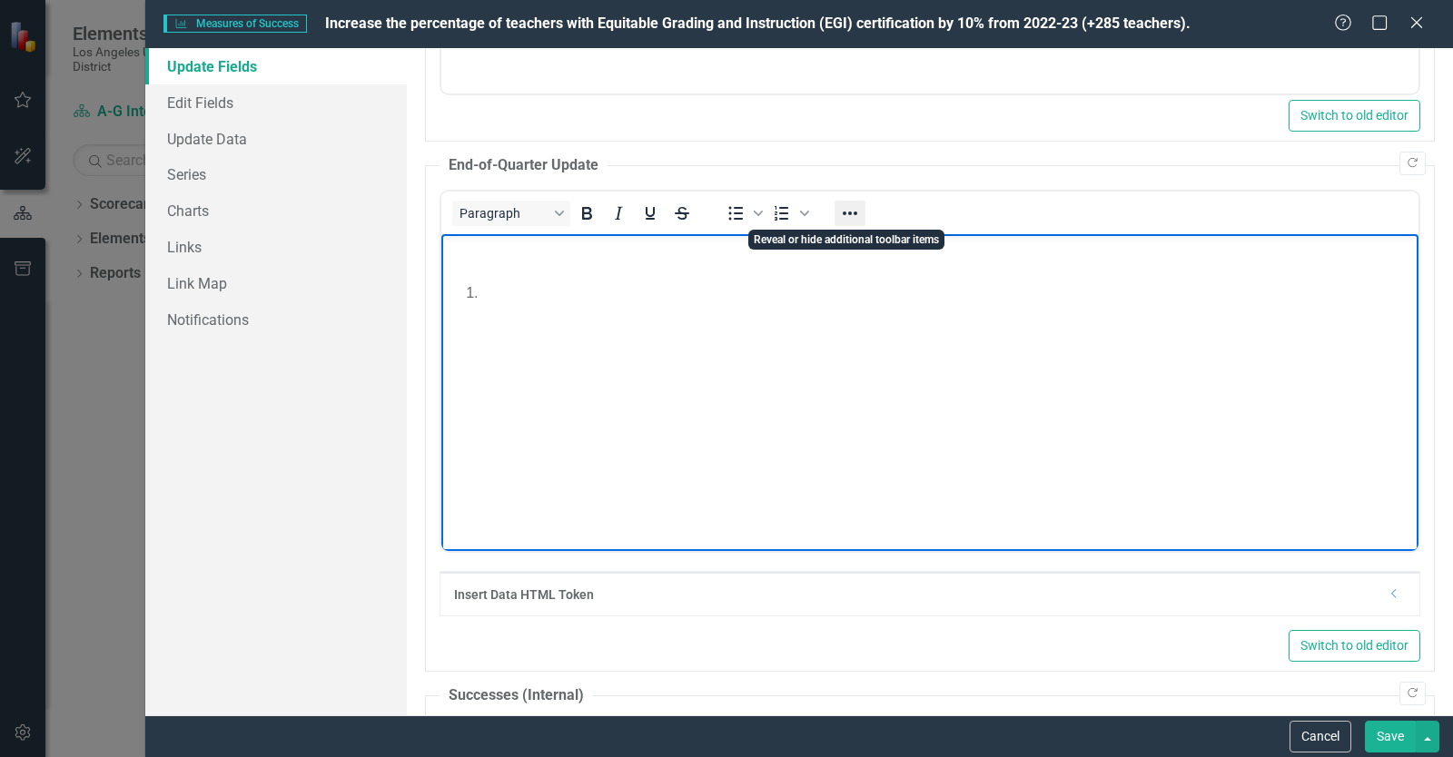
click at [849, 216] on icon "Reveal or hide additional toolbar items" at bounding box center [850, 214] width 22 height 22
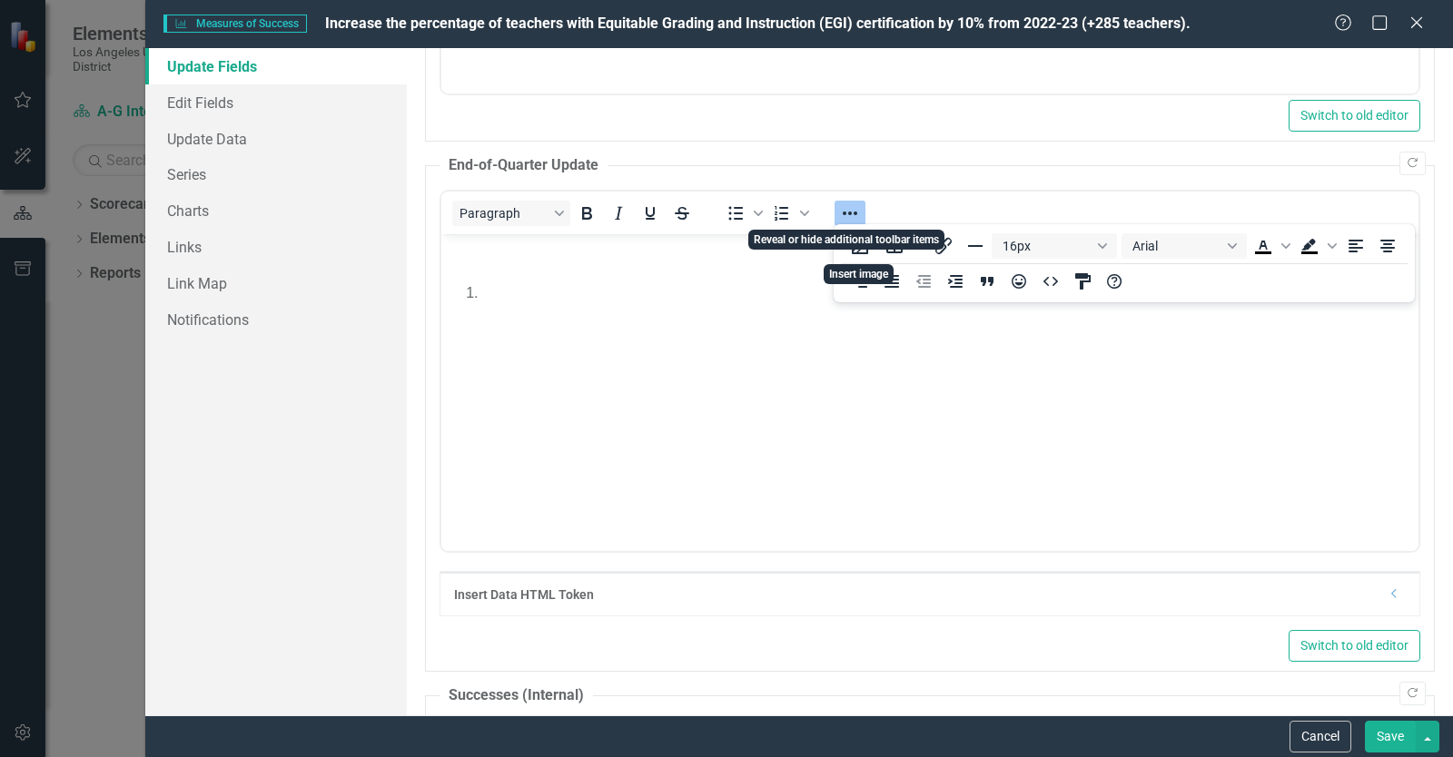
click at [849, 216] on icon "Reveal or hide additional toolbar items" at bounding box center [850, 214] width 22 height 22
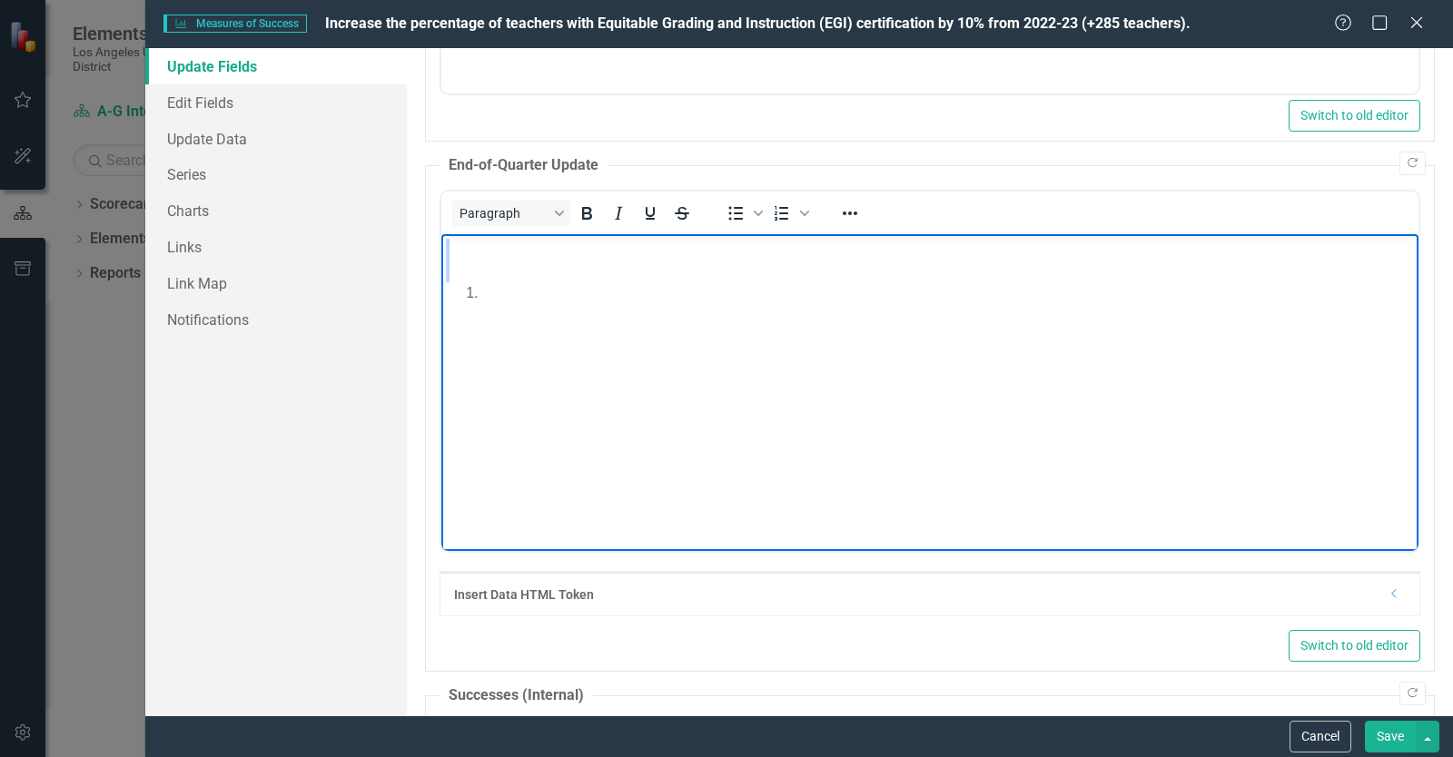
drag, startPoint x: 460, startPoint y: 249, endPoint x: 622, endPoint y: 444, distance: 254.1
click at [622, 444] on body "Rich Text Area. Press ALT-0 for help." at bounding box center [929, 370] width 977 height 272
click at [507, 338] on body "Rich Text Area. Press ALT-0 for help." at bounding box center [929, 370] width 977 height 272
click at [468, 249] on div "Rich Text Area. Press ALT-0 for help." at bounding box center [930, 250] width 968 height 22
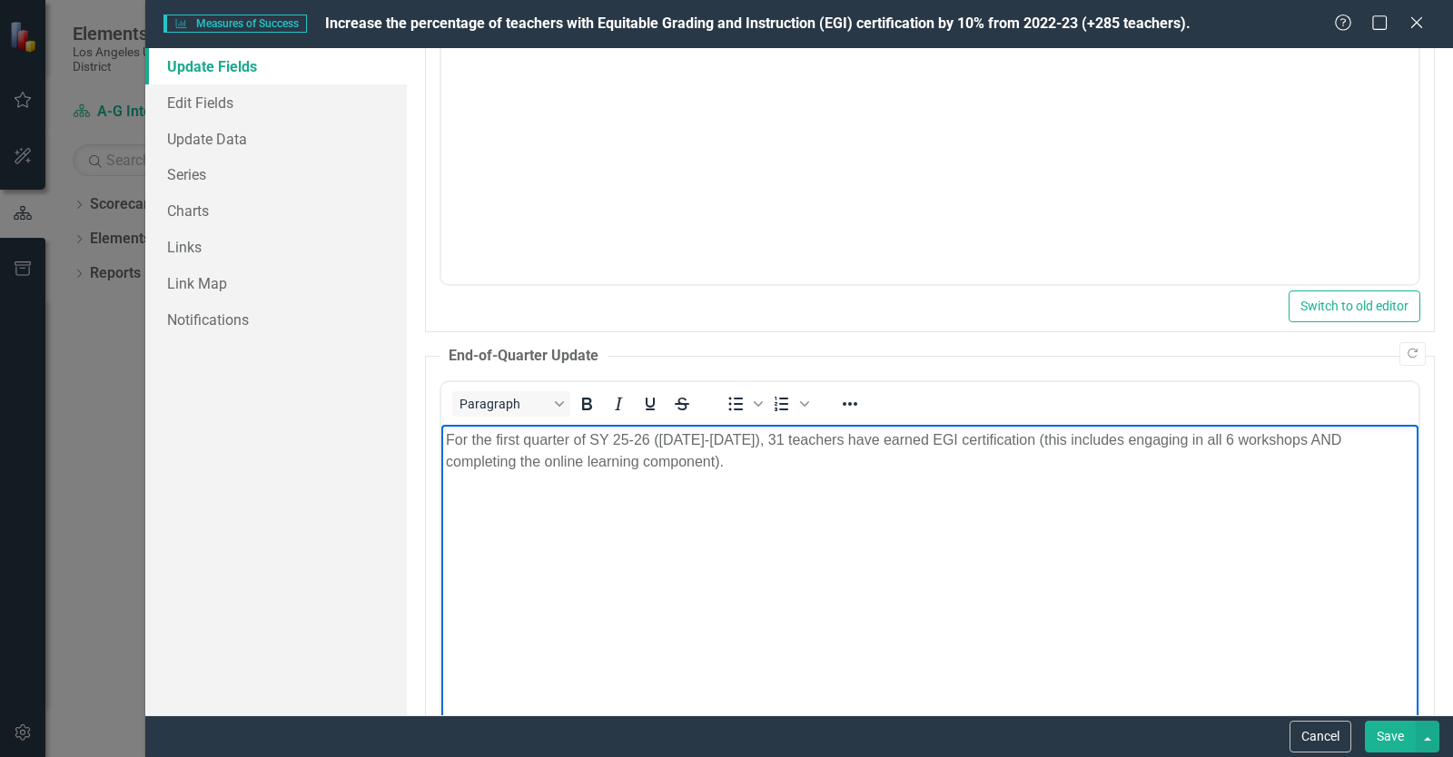
scroll to position [0, 0]
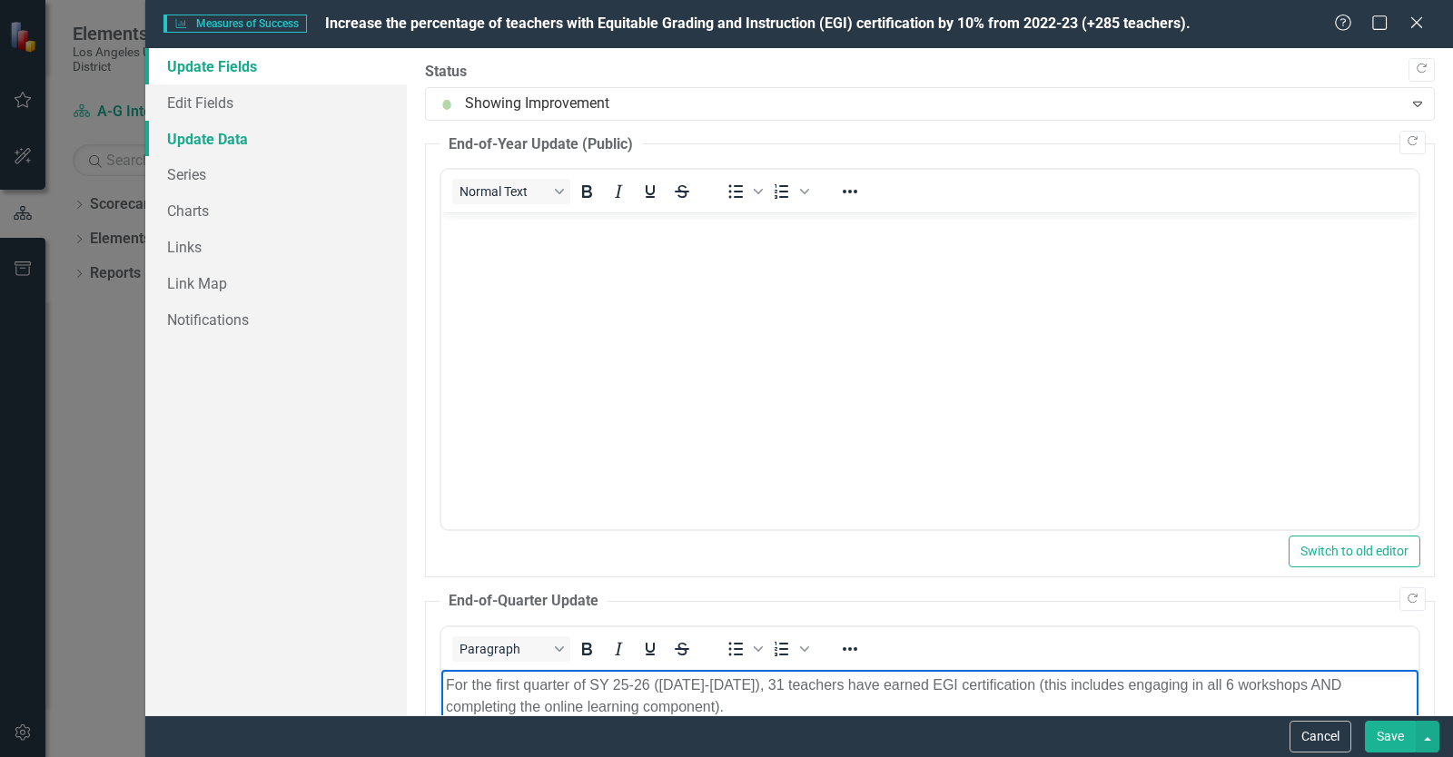
click at [248, 138] on link "Update Data" at bounding box center [276, 139] width 262 height 36
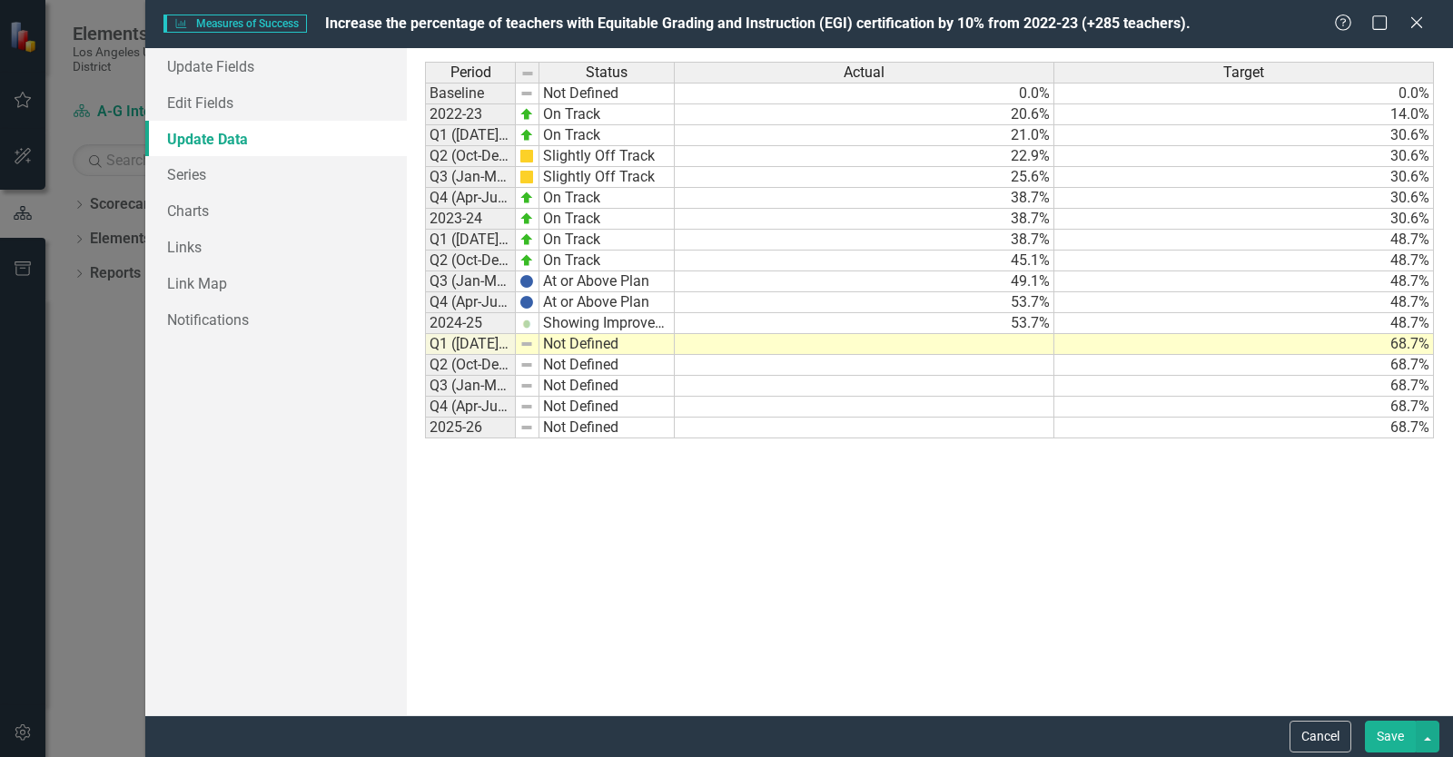
click at [965, 341] on td at bounding box center [865, 344] width 380 height 21
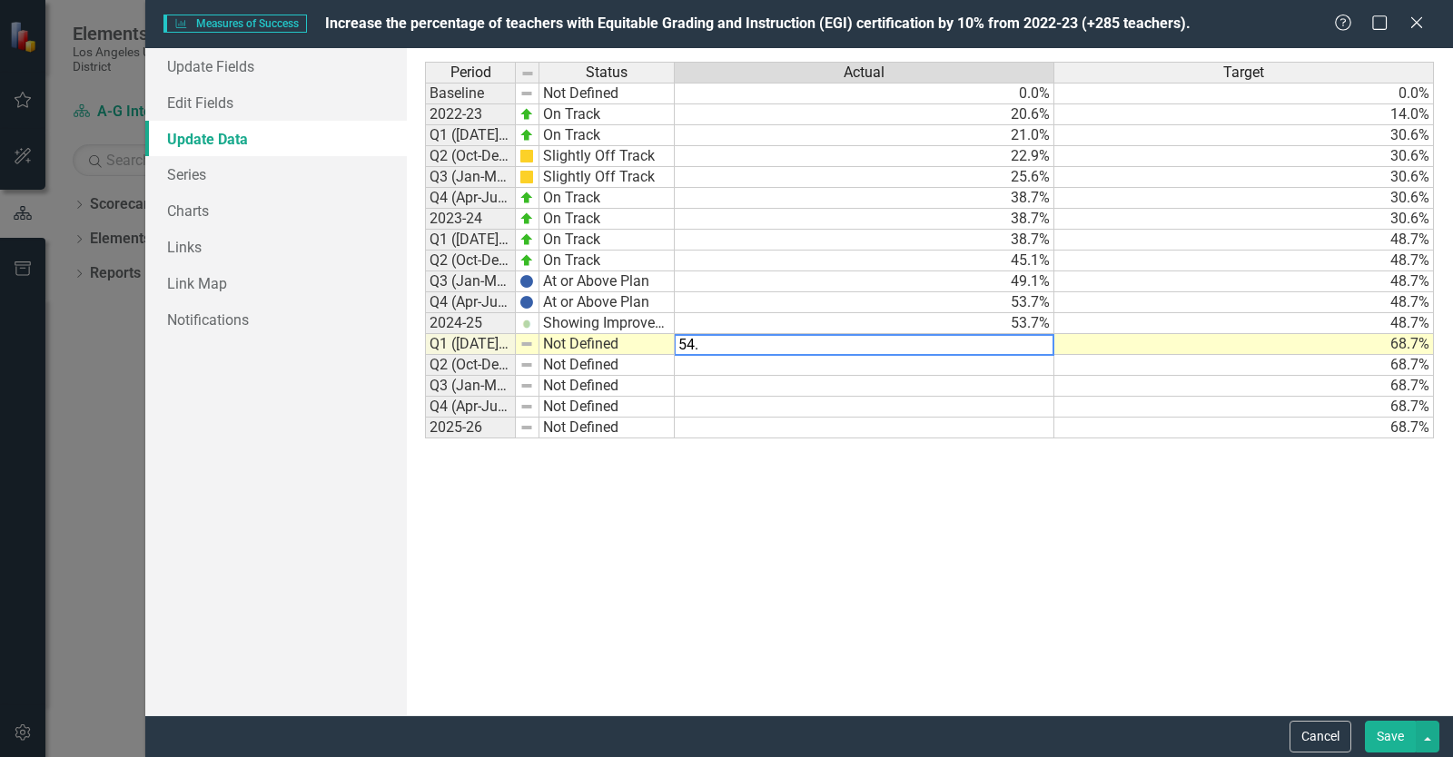
type textarea "54.8"
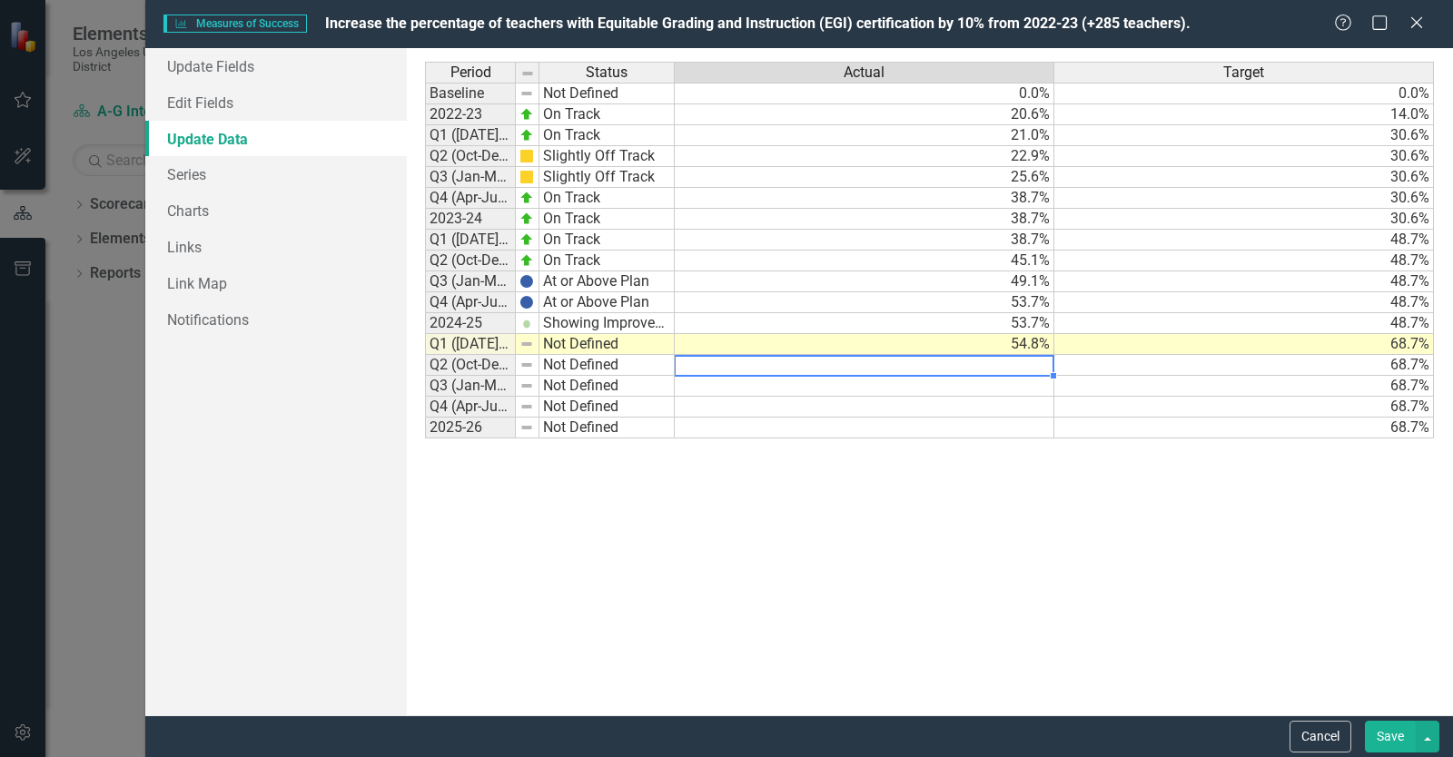
click at [1390, 737] on button "Save" at bounding box center [1390, 737] width 51 height 32
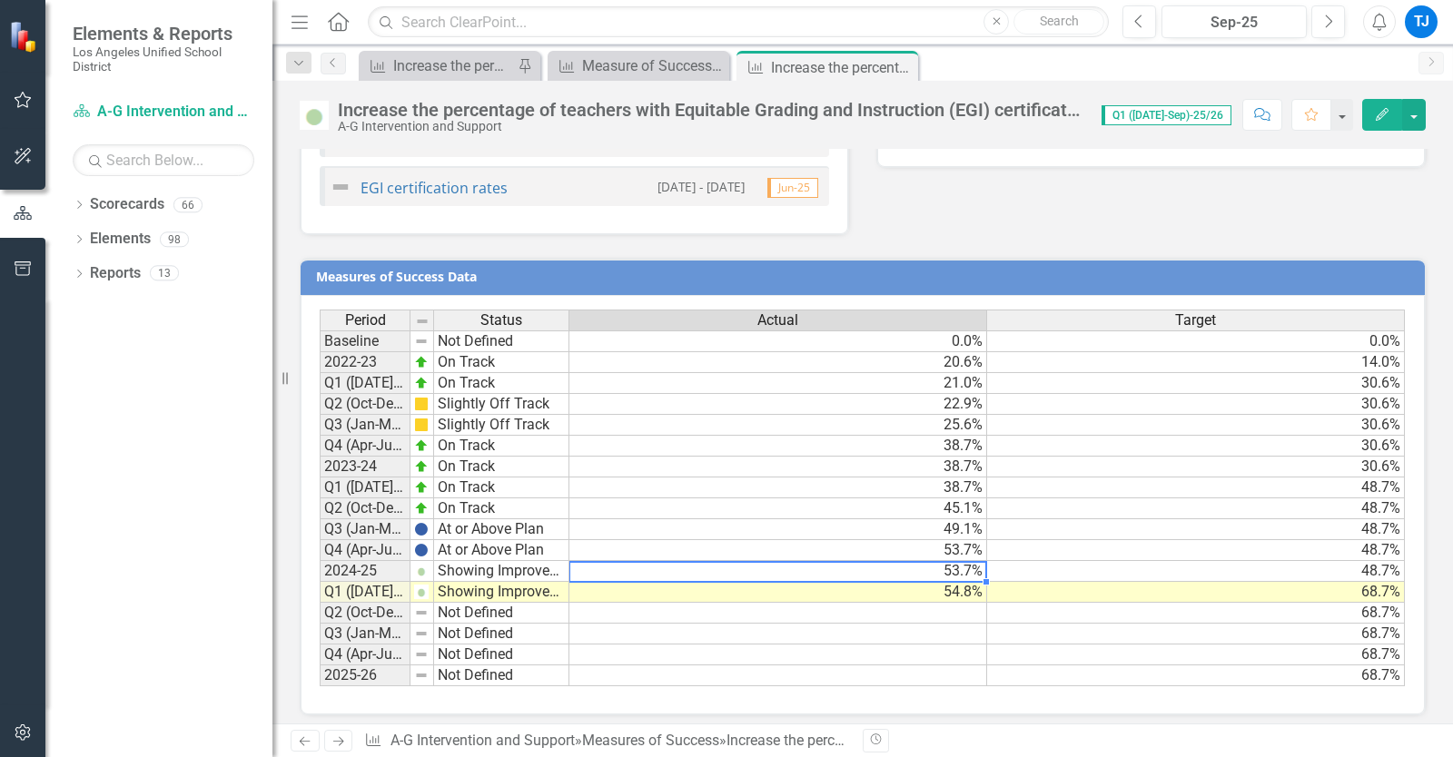
click at [844, 563] on td "53.7%" at bounding box center [778, 571] width 418 height 21
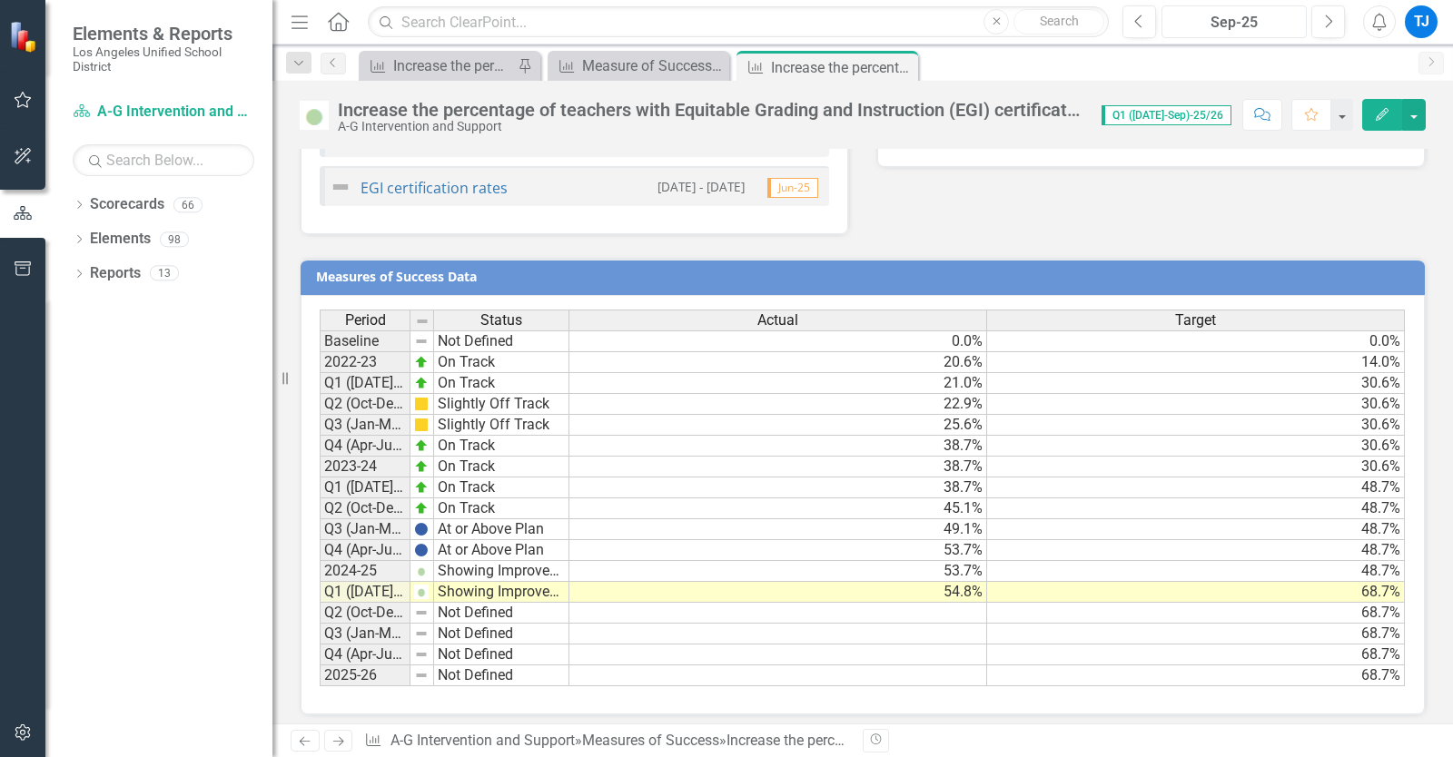
click at [1272, 21] on div "Sep-25" at bounding box center [1234, 23] width 133 height 22
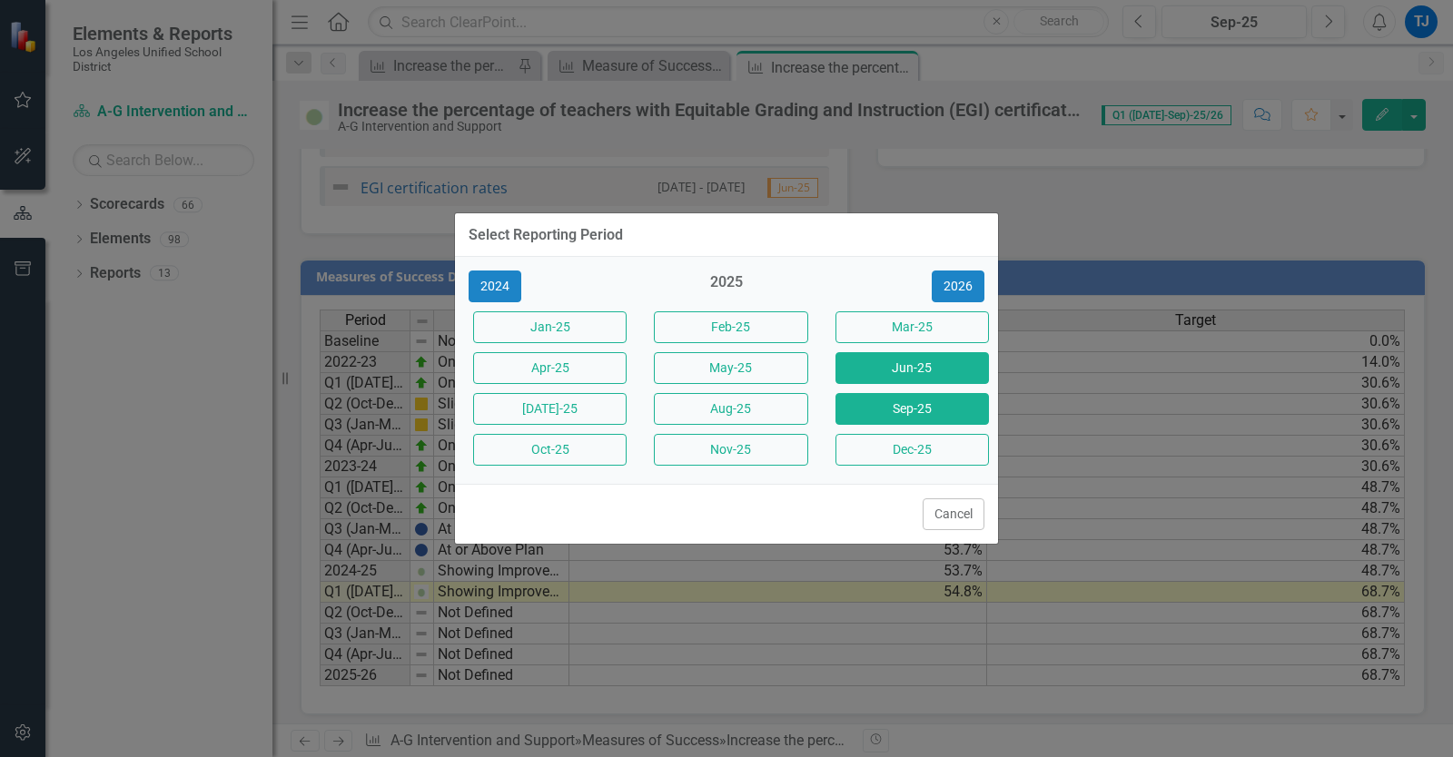
click at [893, 372] on button "Jun-25" at bounding box center [911, 368] width 153 height 32
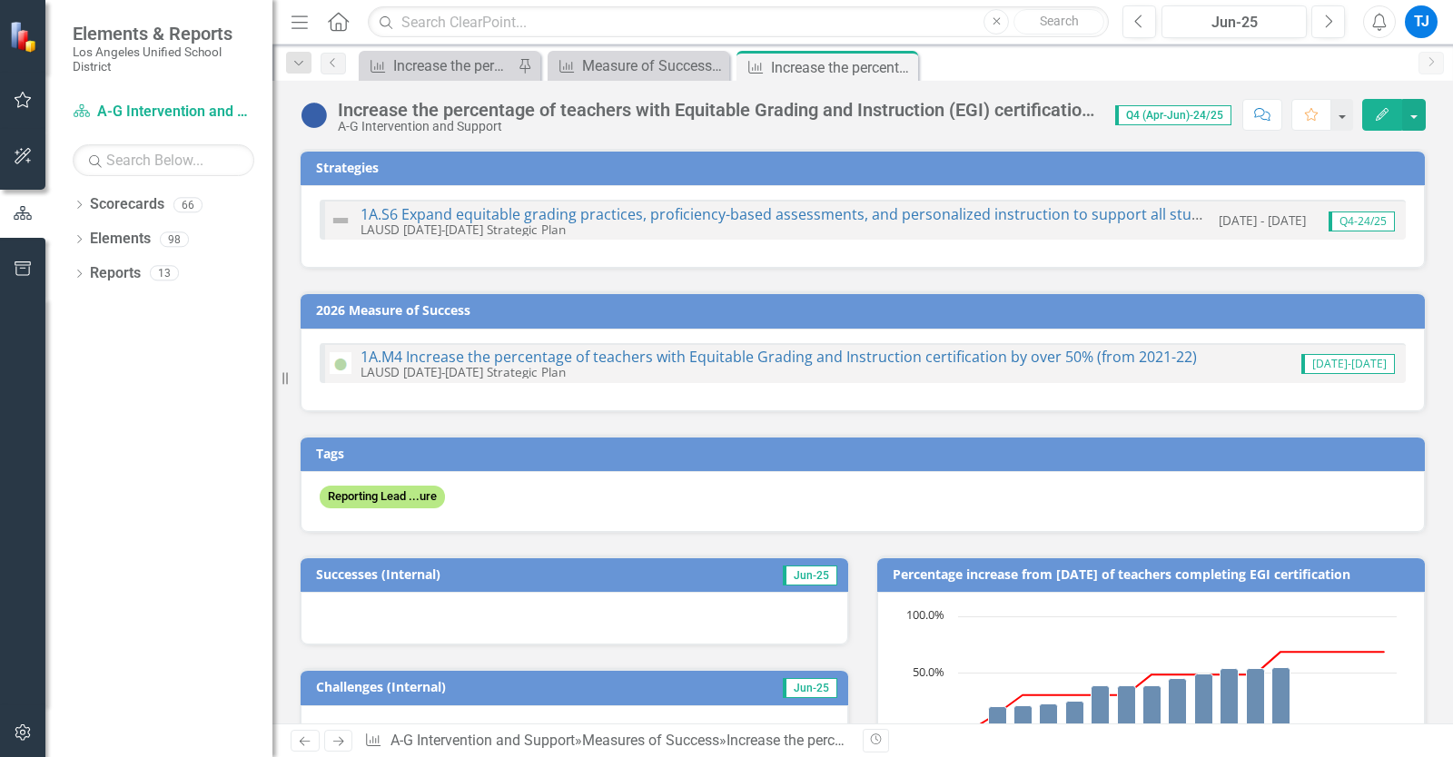
click at [1377, 125] on button "Edit" at bounding box center [1382, 115] width 40 height 32
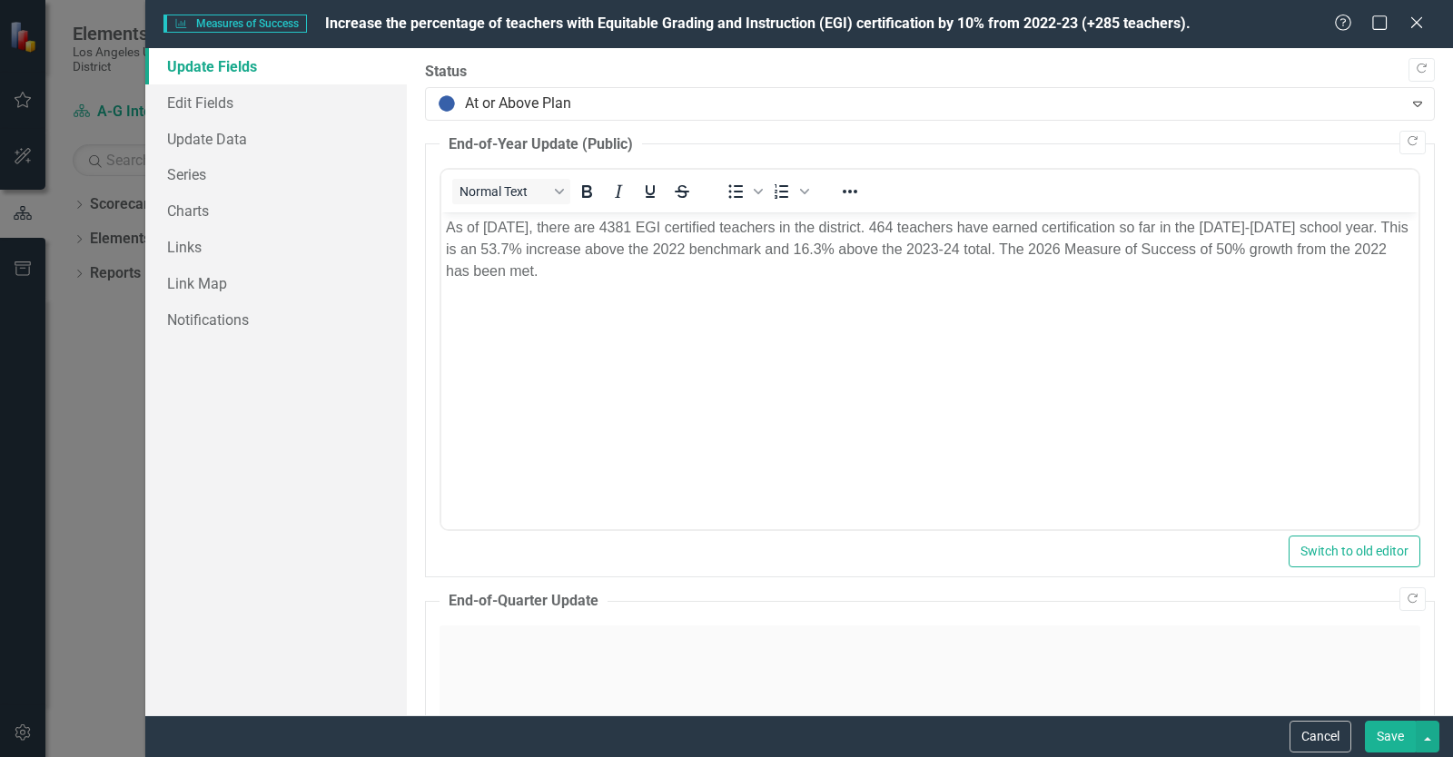
click at [1400, 739] on button "Save" at bounding box center [1390, 737] width 51 height 32
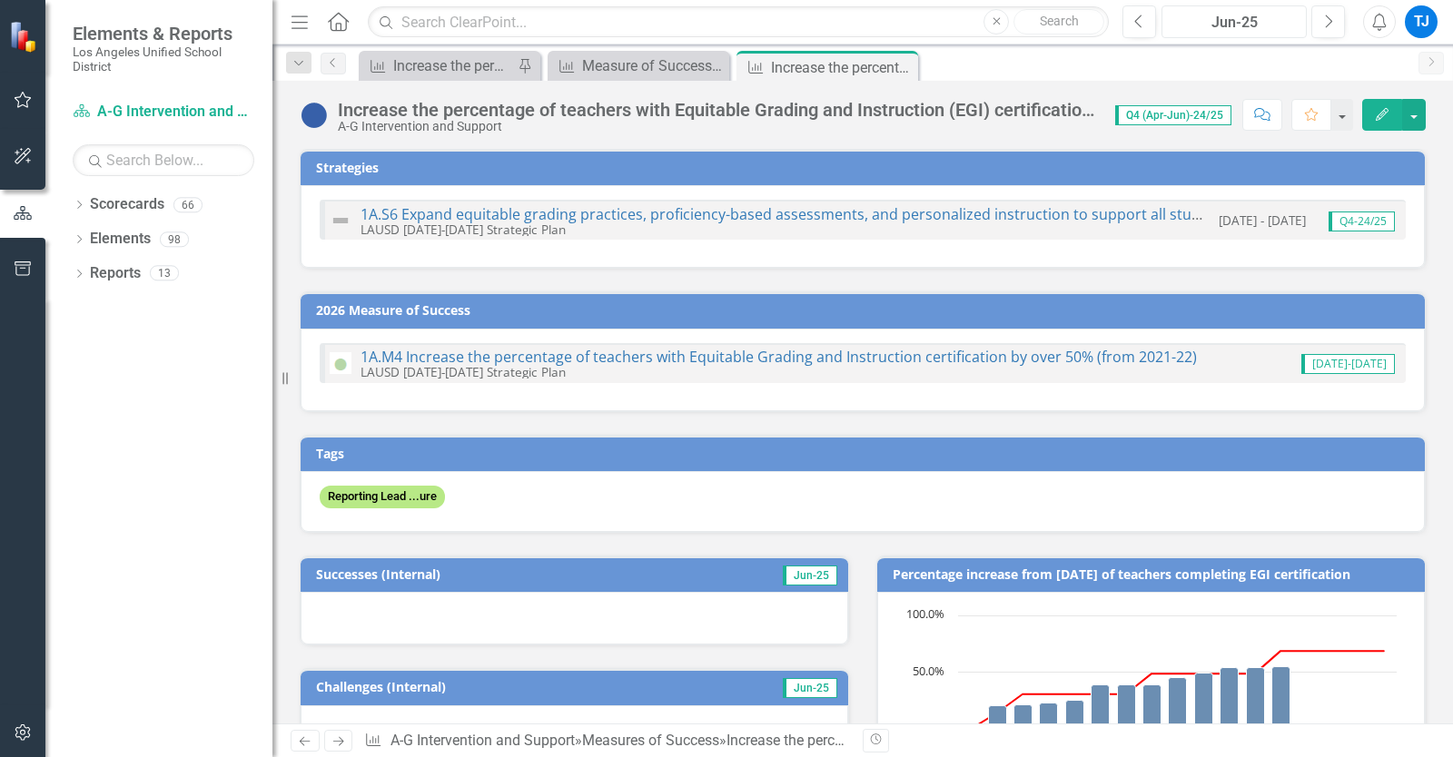
click at [1274, 16] on div "Jun-25" at bounding box center [1234, 23] width 133 height 22
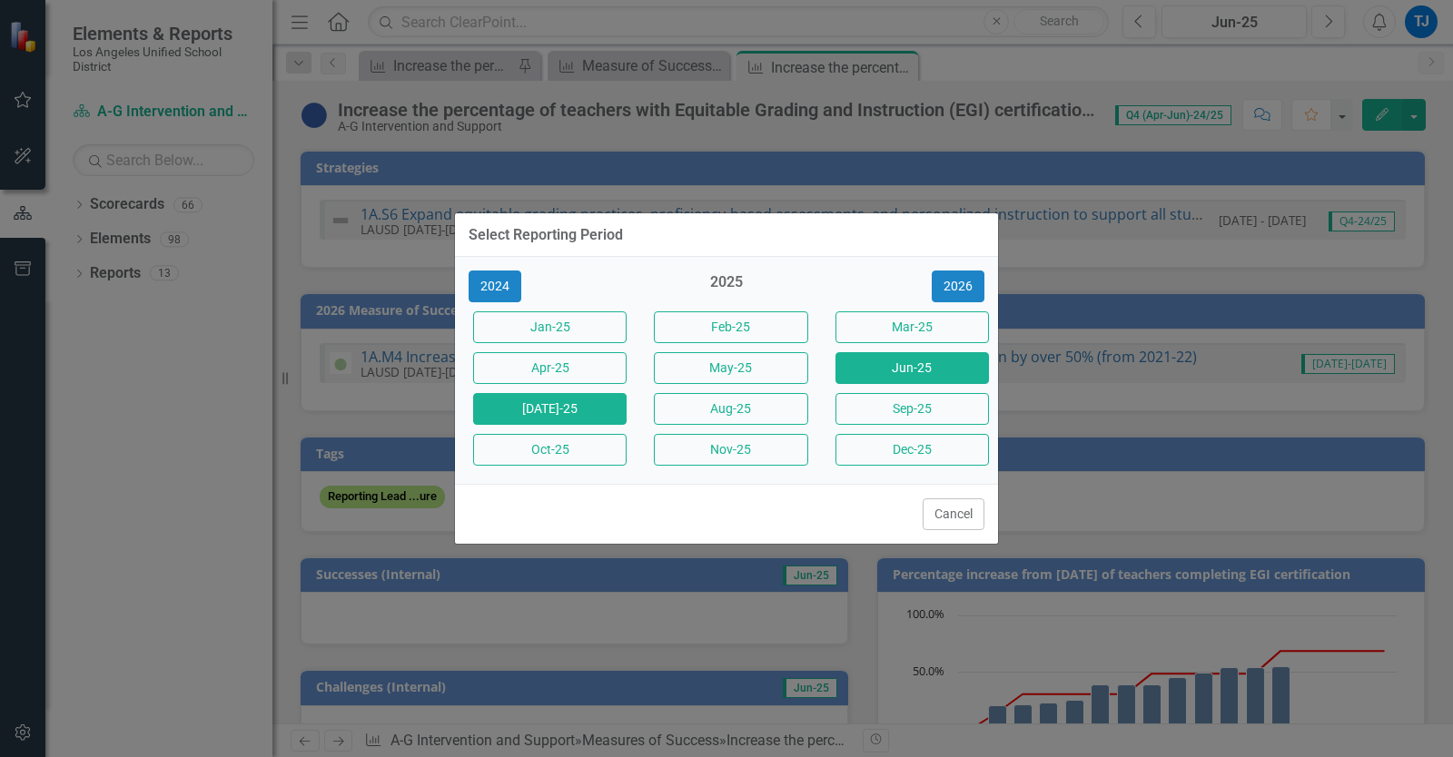
click at [541, 403] on button "[DATE]-25" at bounding box center [549, 409] width 153 height 32
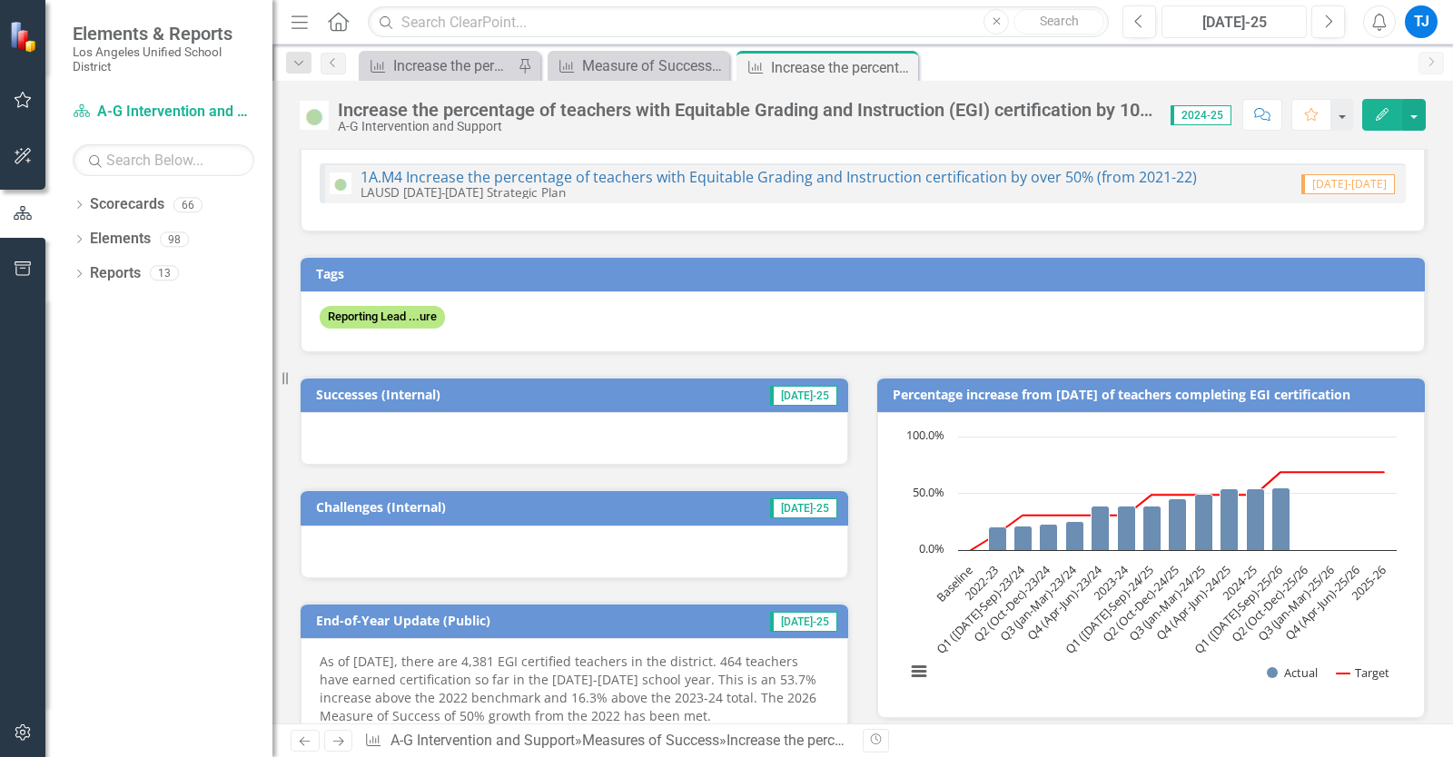
scroll to position [173, 0]
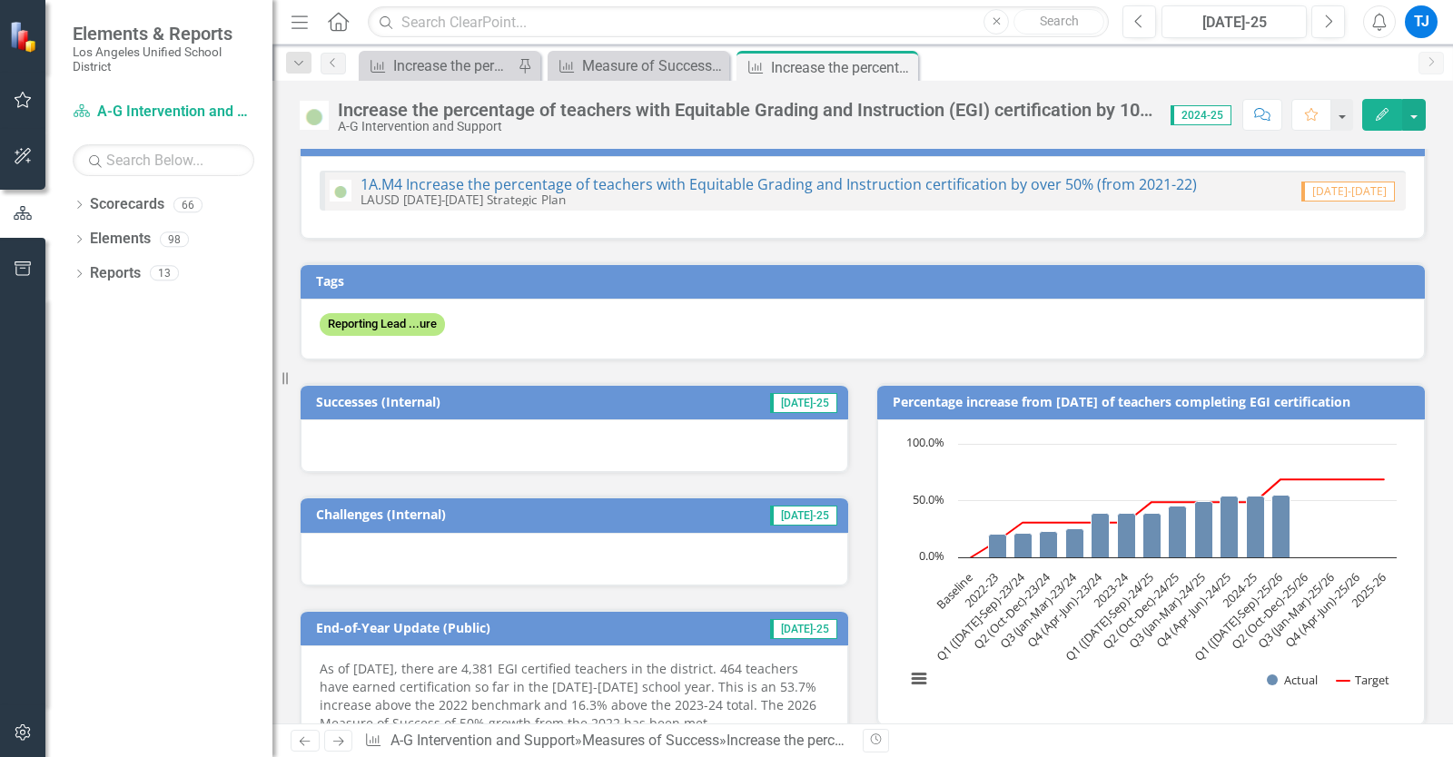
click at [1382, 114] on icon "Edit" at bounding box center [1382, 114] width 16 height 13
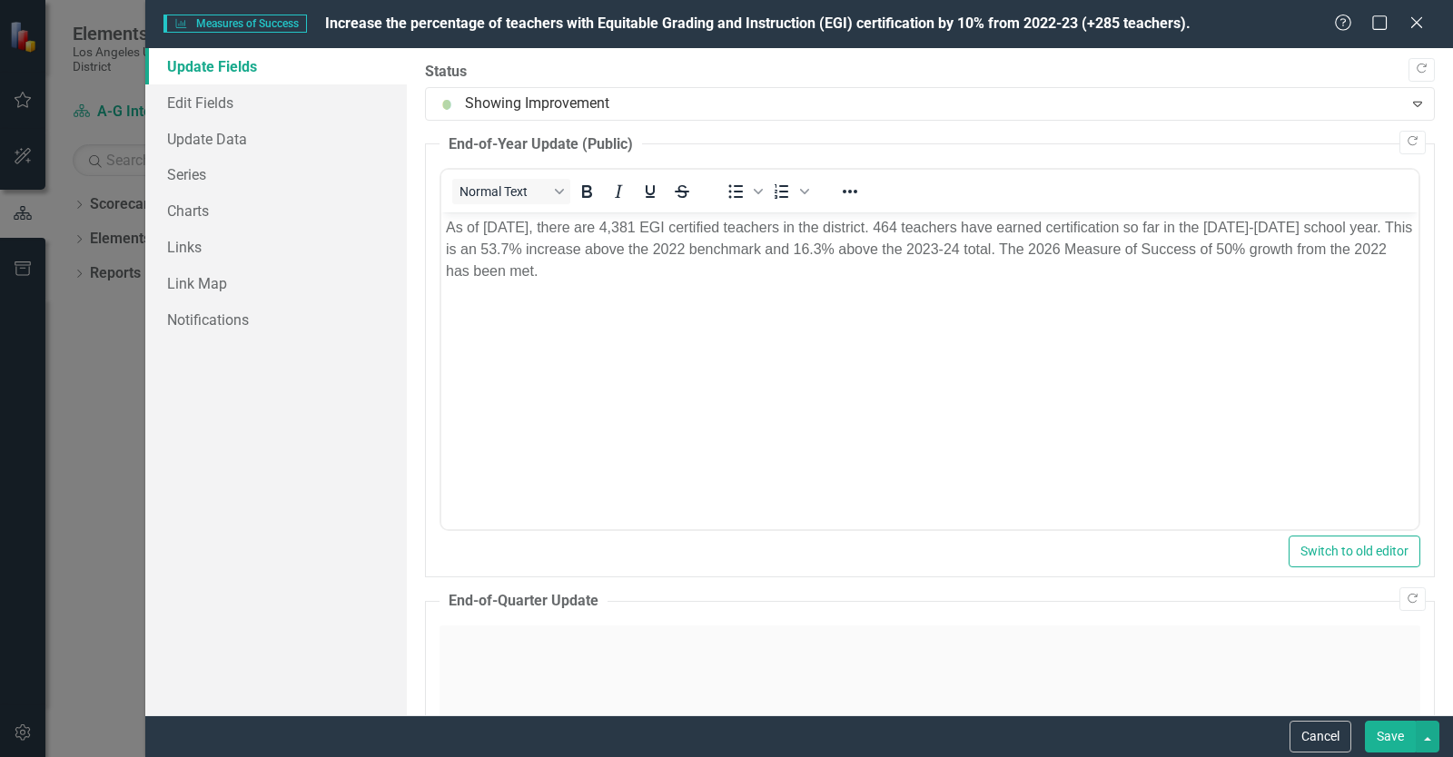
scroll to position [0, 0]
click at [227, 149] on link "Update Data" at bounding box center [276, 139] width 262 height 36
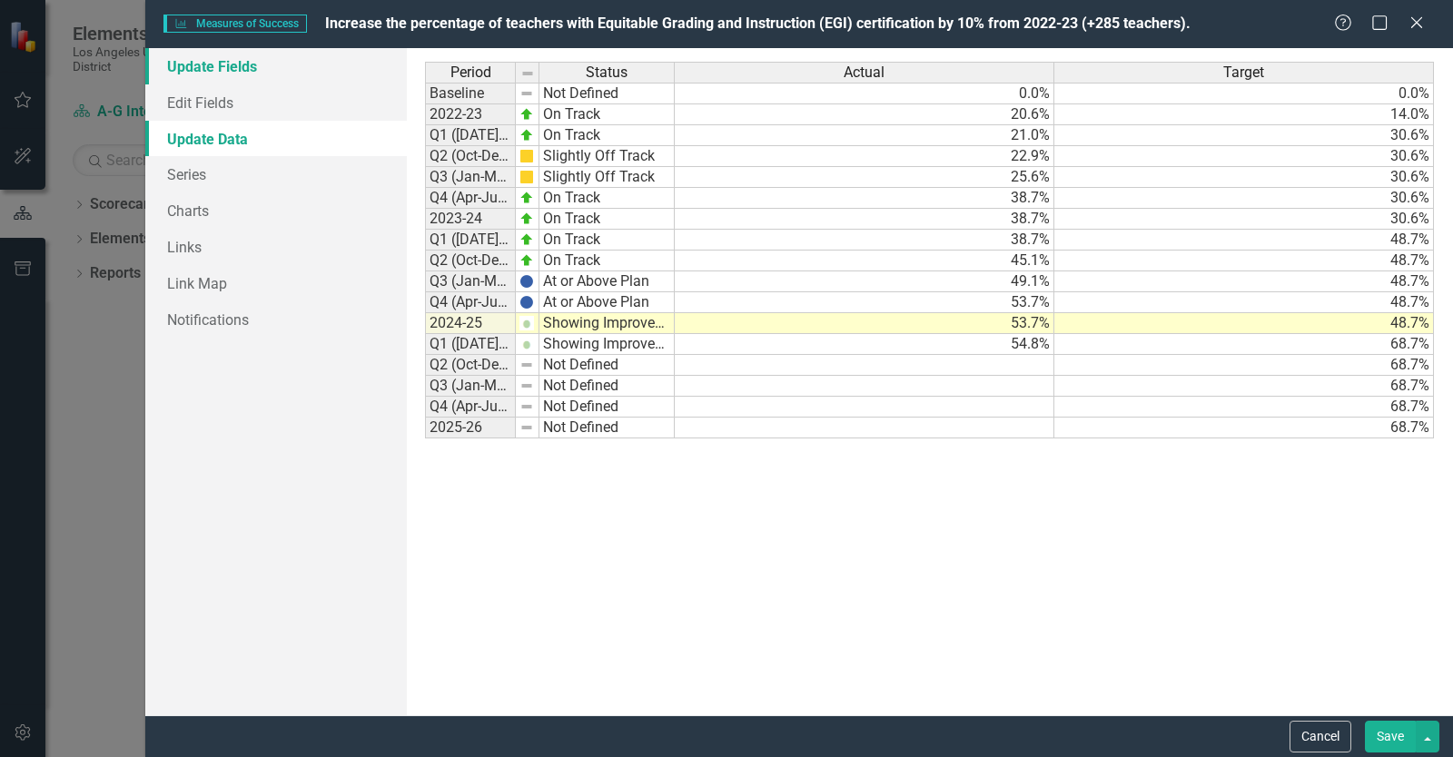
click at [297, 54] on link "Update Fields" at bounding box center [276, 66] width 262 height 36
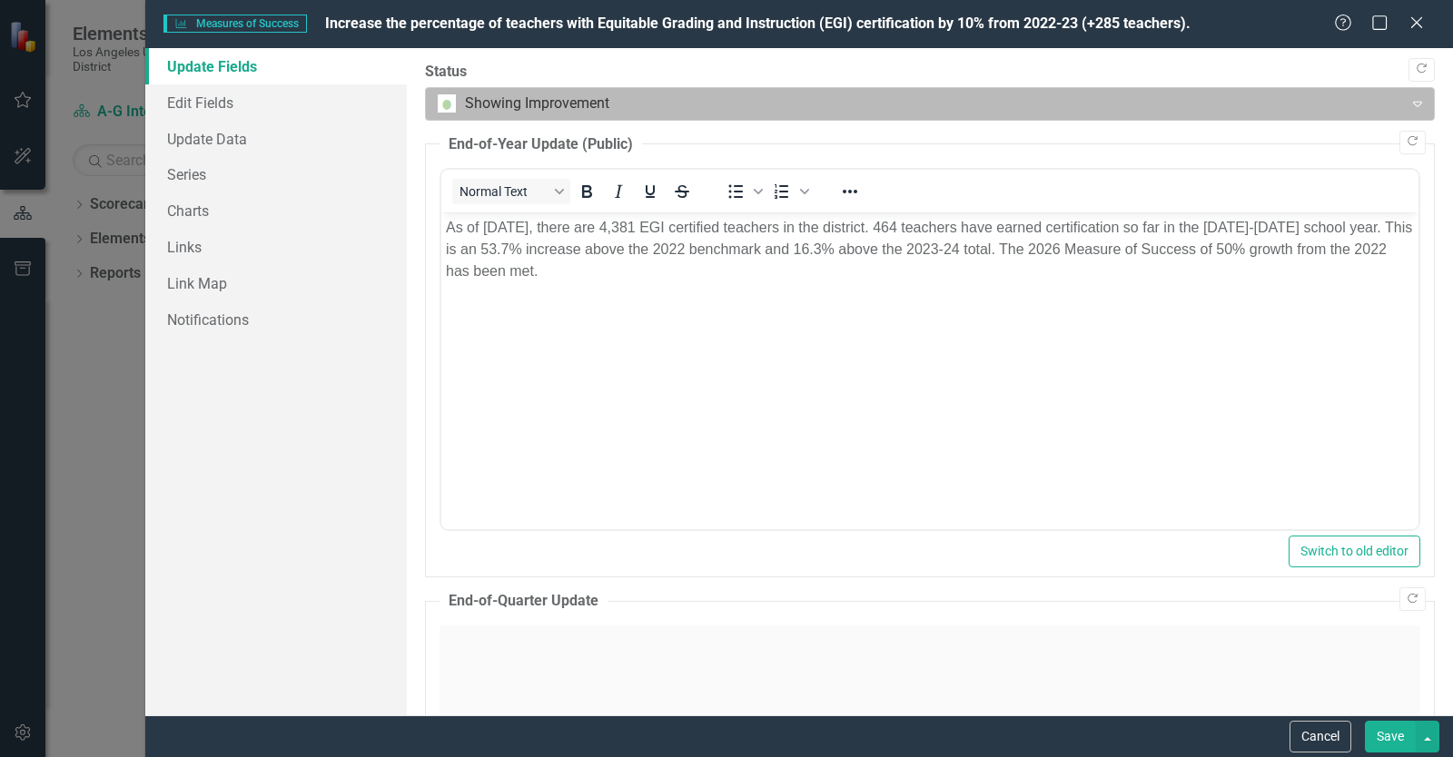
click at [681, 112] on div at bounding box center [915, 104] width 954 height 25
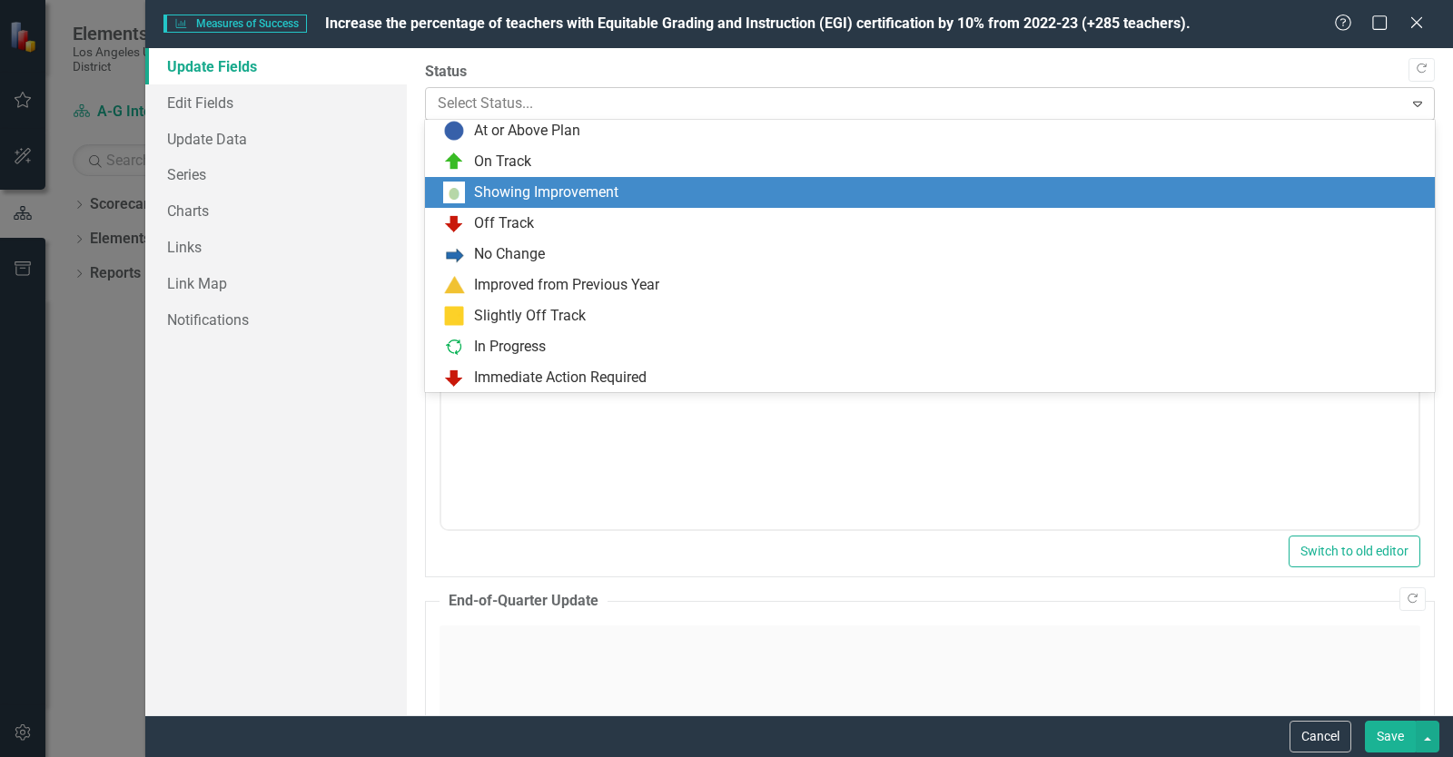
scroll to position [36, 0]
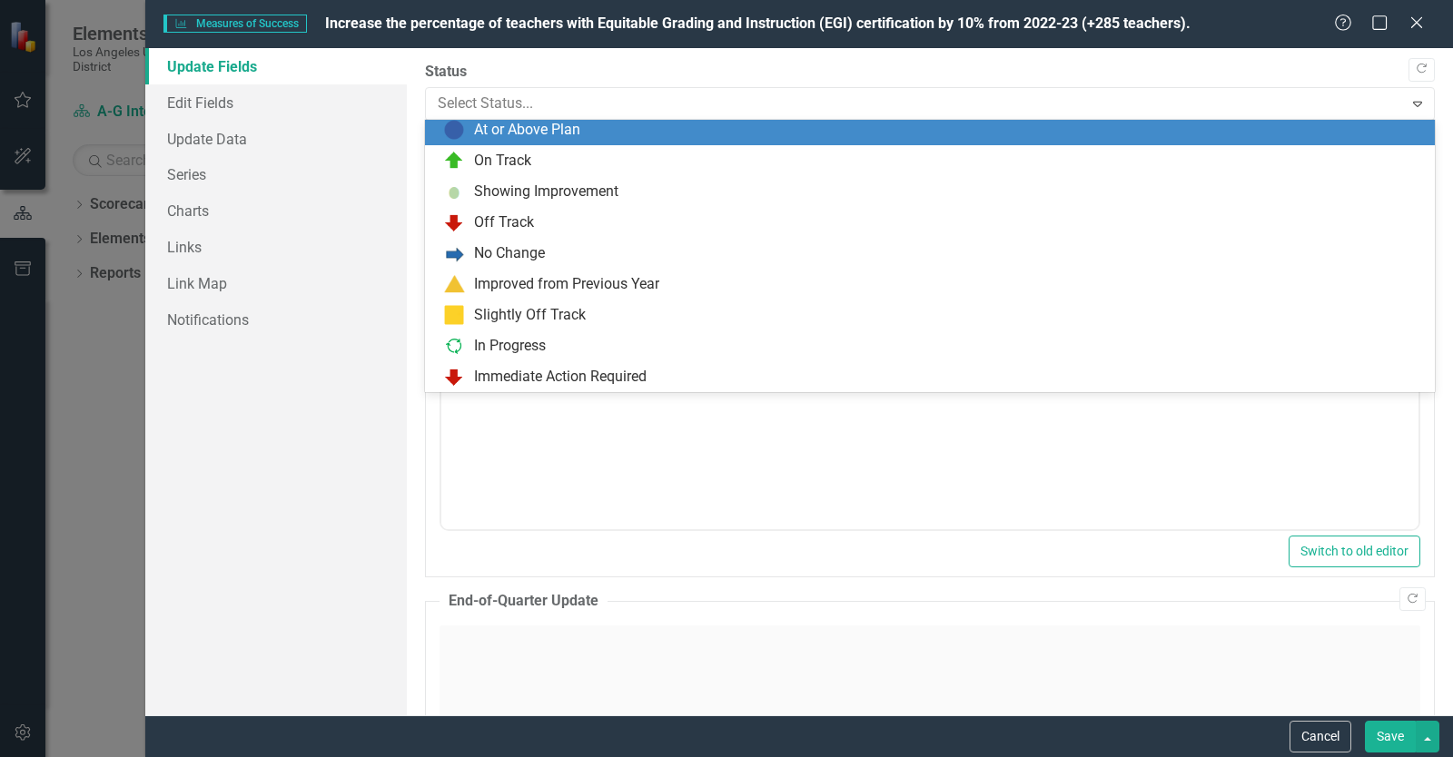
click at [654, 128] on div "At or Above Plan" at bounding box center [933, 130] width 981 height 22
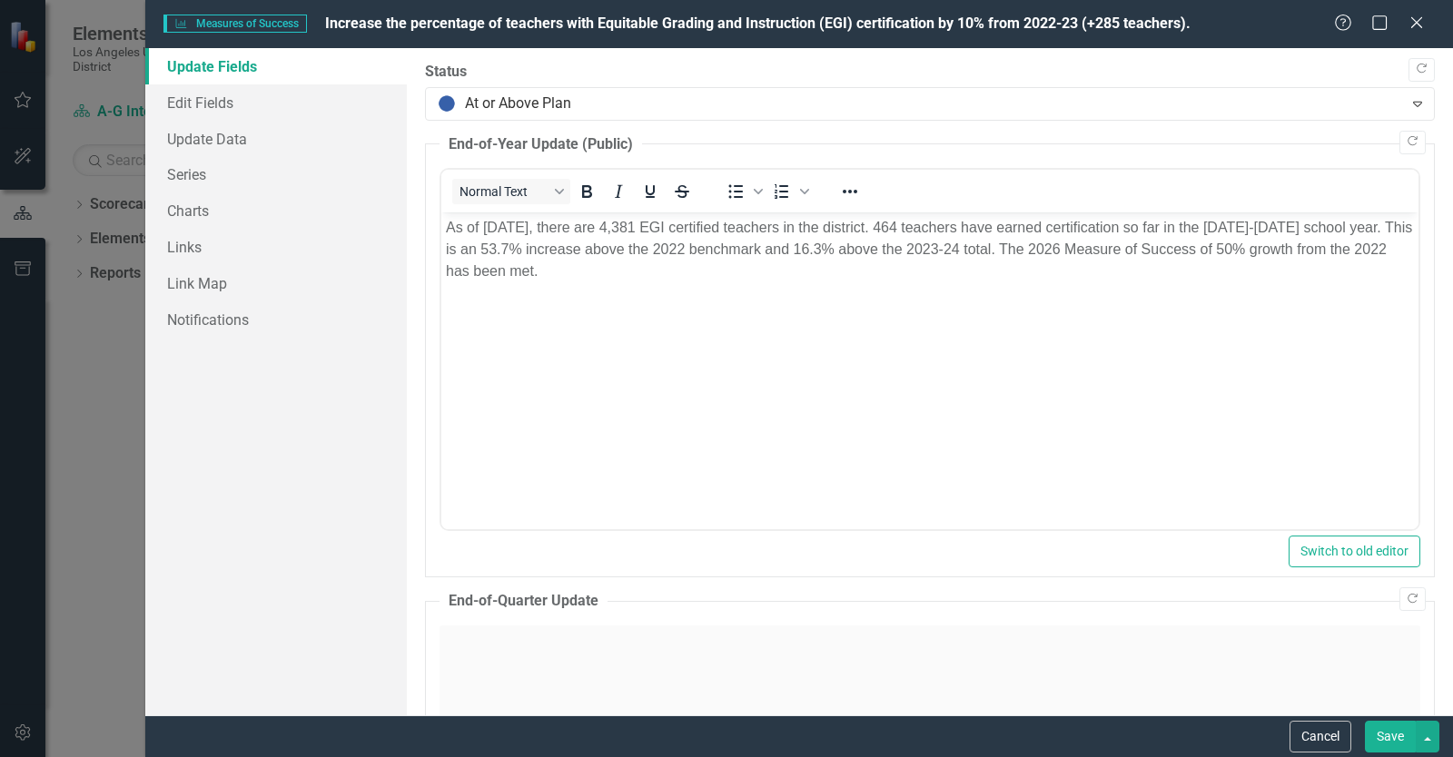
click at [1390, 739] on button "Save" at bounding box center [1390, 737] width 51 height 32
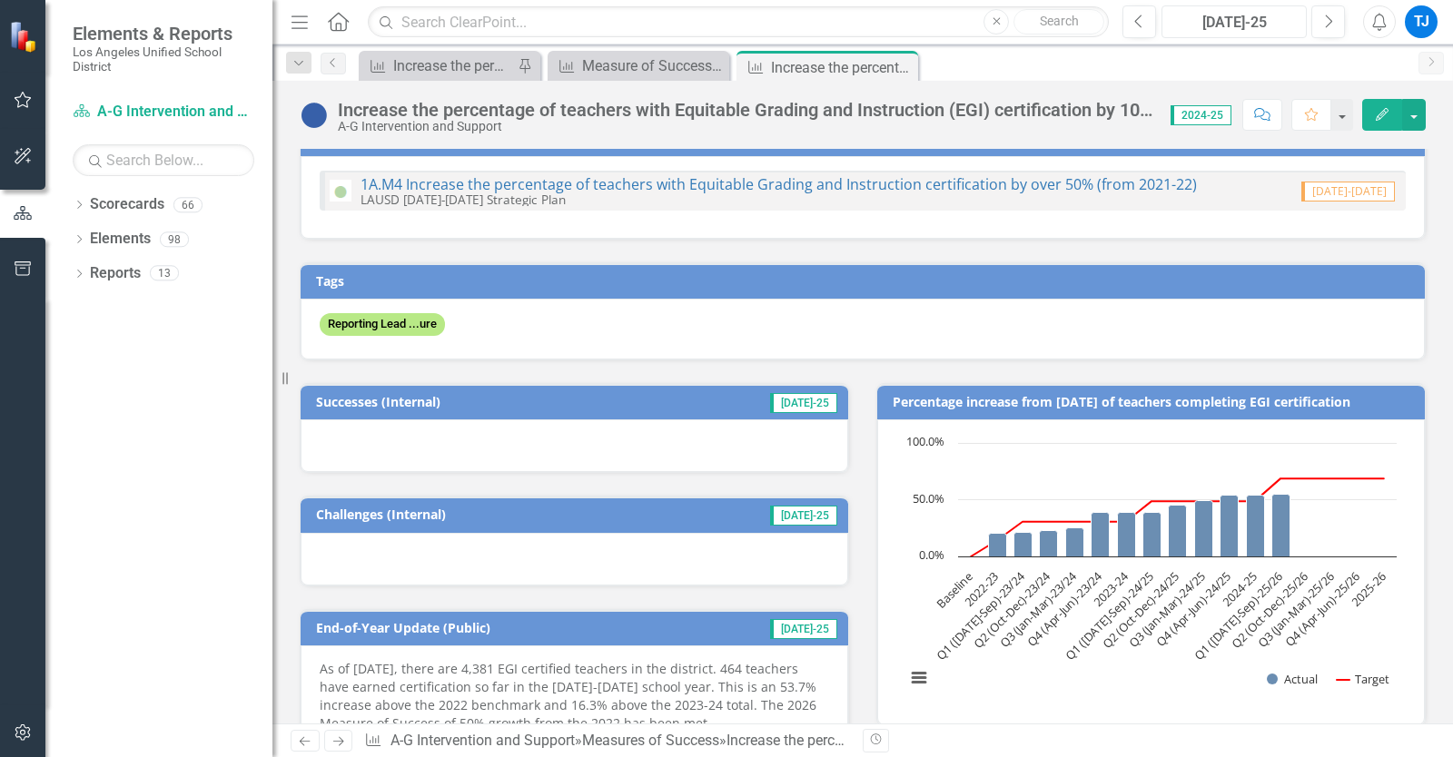
click at [1245, 28] on div "[DATE]-25" at bounding box center [1234, 23] width 133 height 22
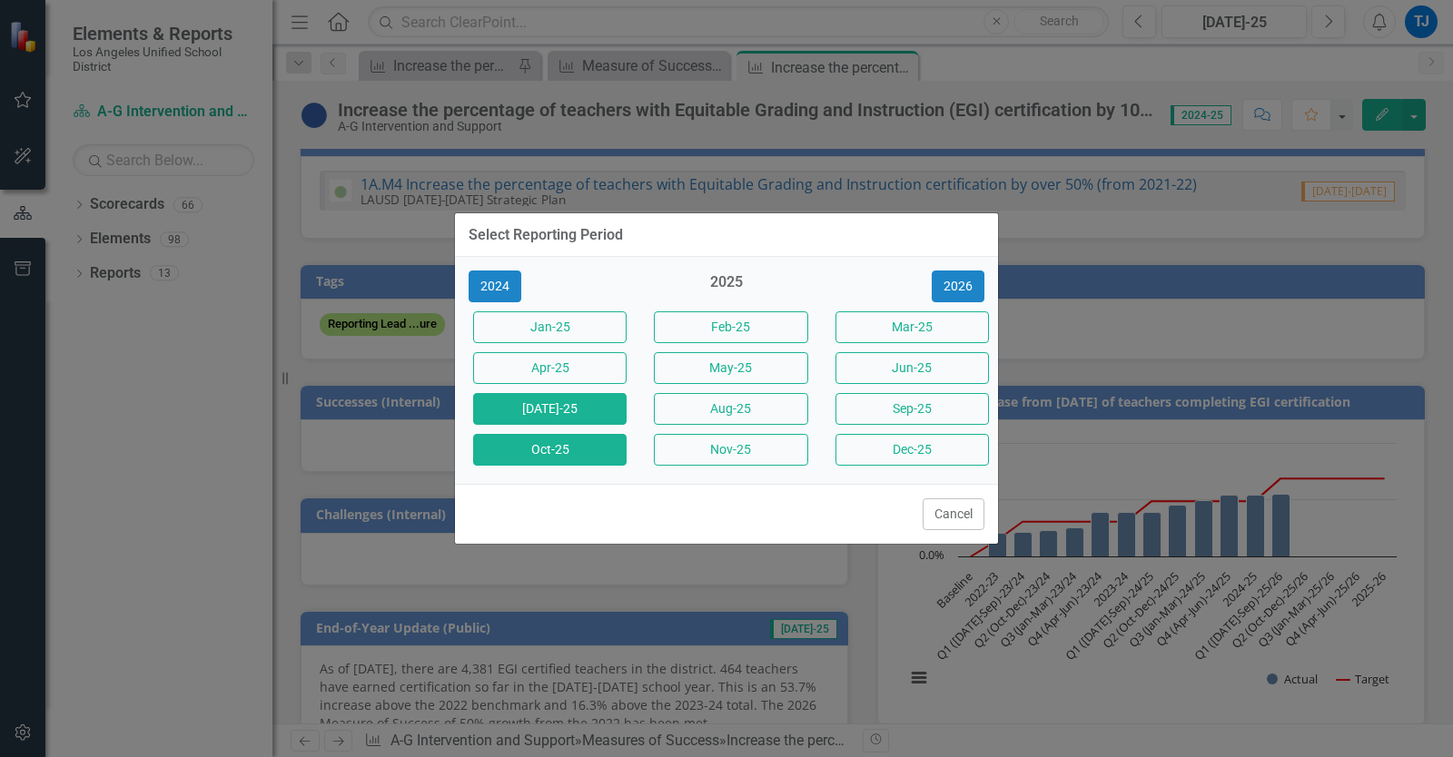
click at [554, 444] on button "Oct-25" at bounding box center [549, 450] width 153 height 32
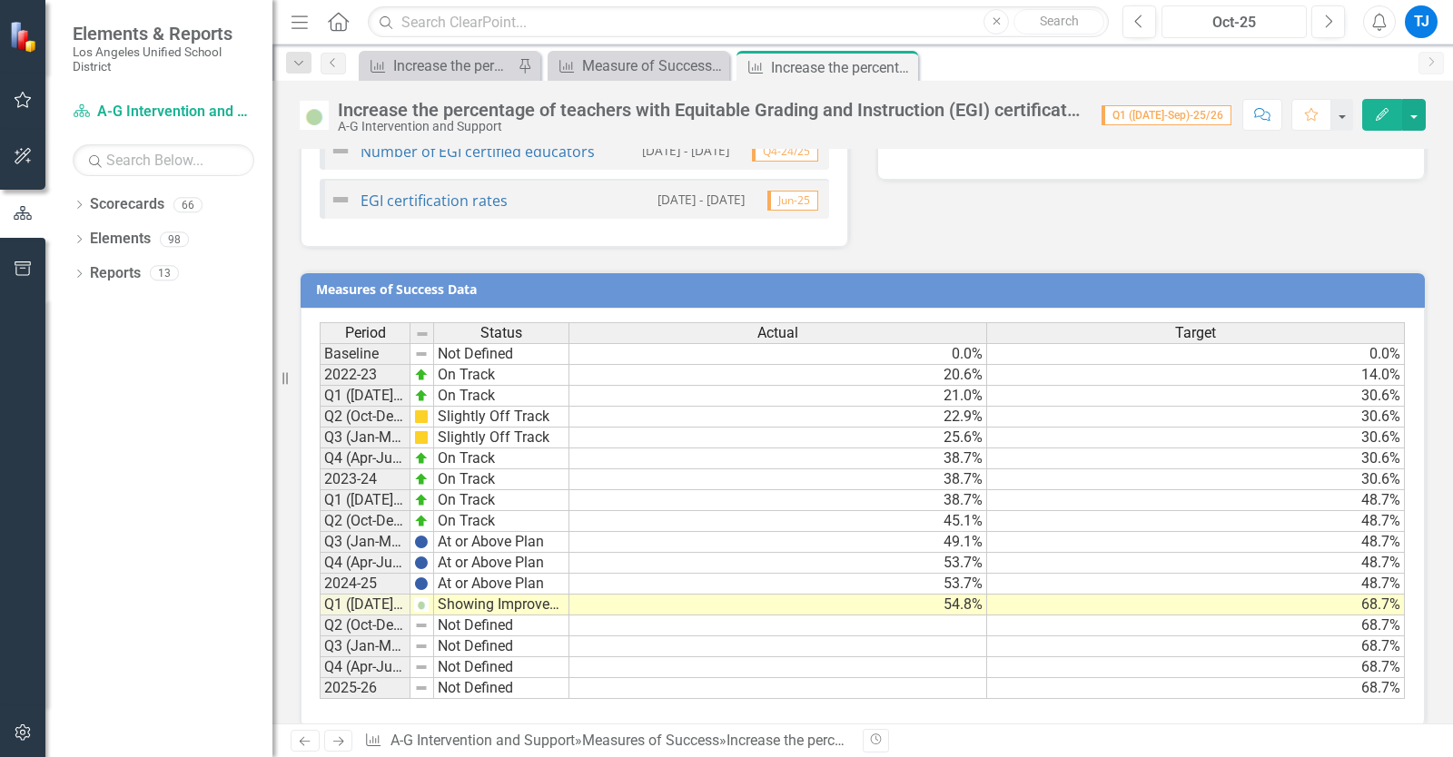
scroll to position [1393, 0]
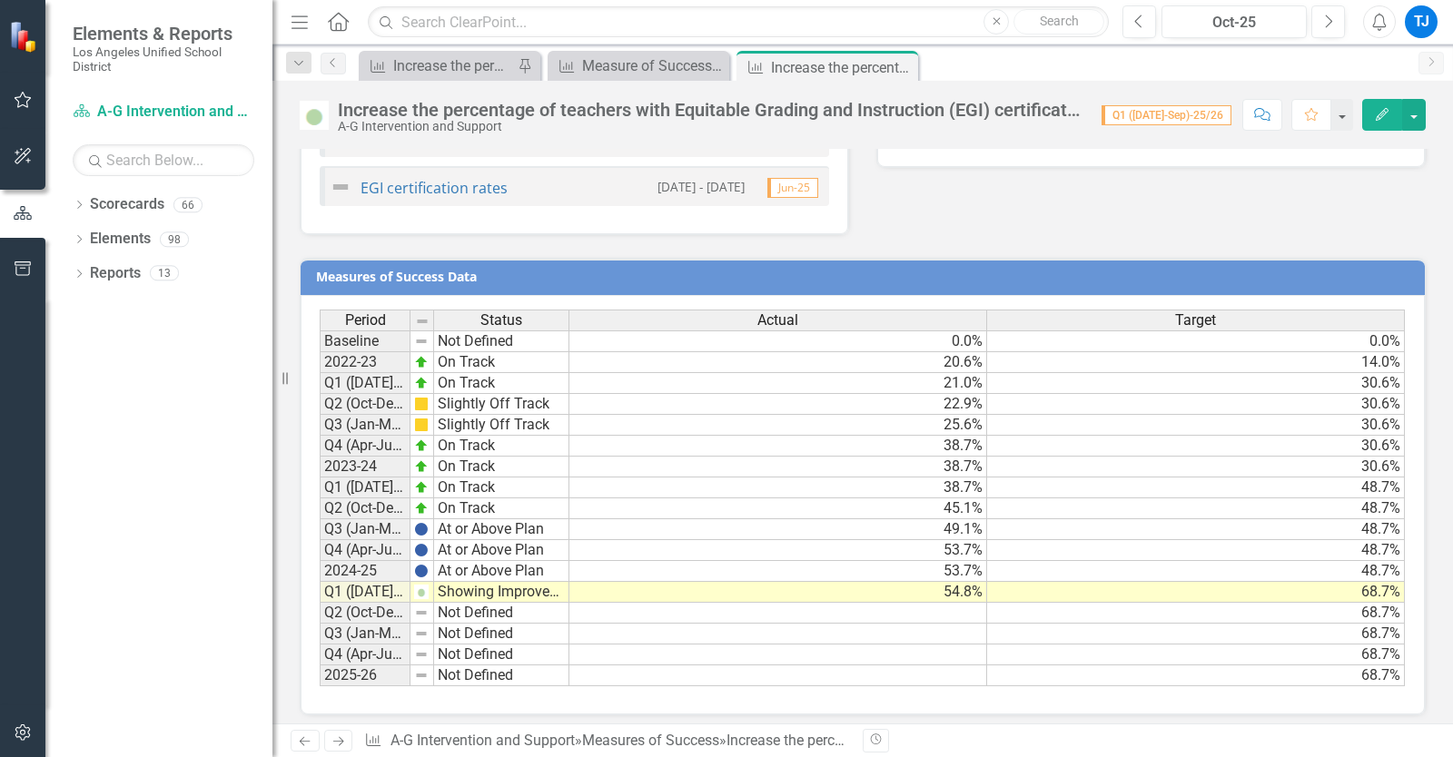
click at [341, 738] on icon "Next" at bounding box center [338, 742] width 15 height 12
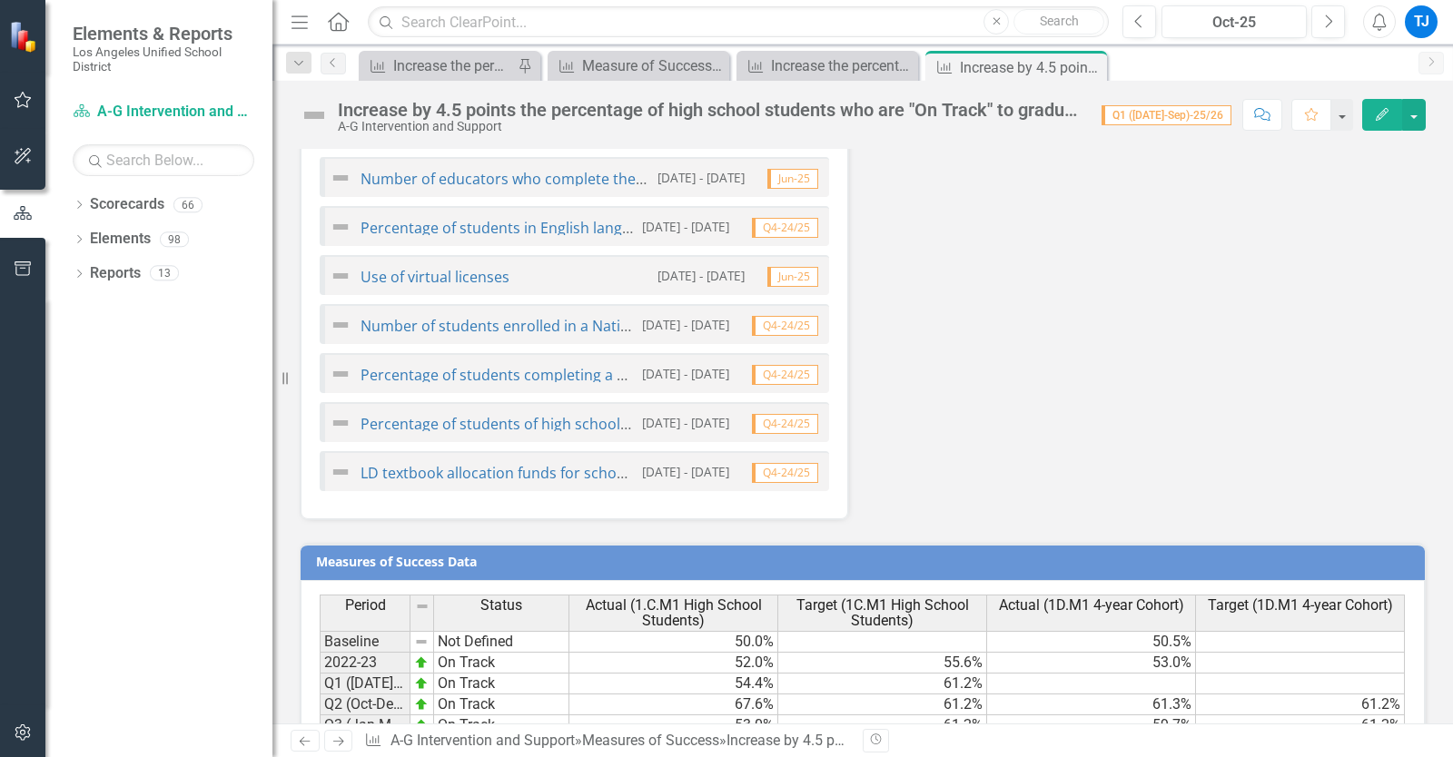
scroll to position [2830, 0]
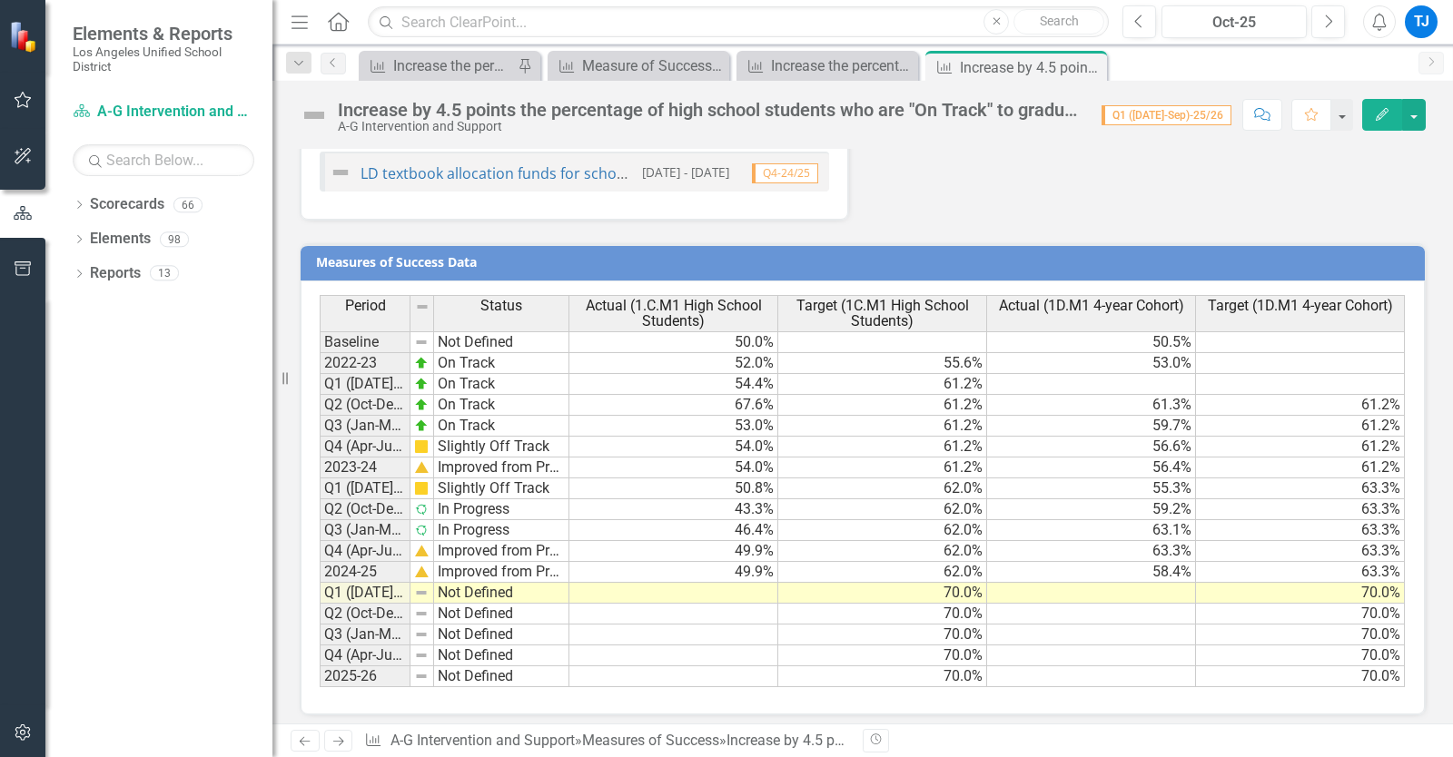
click at [339, 744] on icon "Next" at bounding box center [338, 742] width 15 height 12
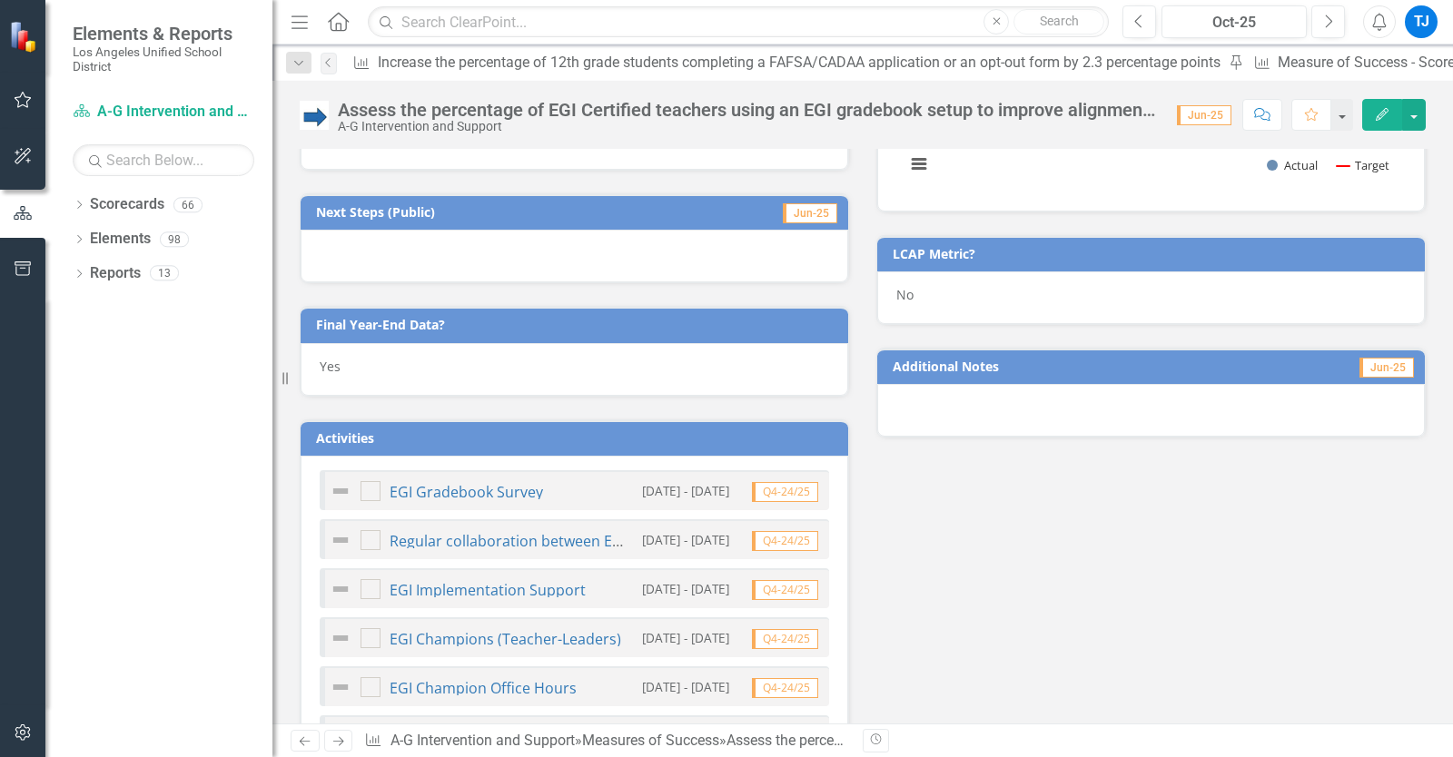
scroll to position [578, 0]
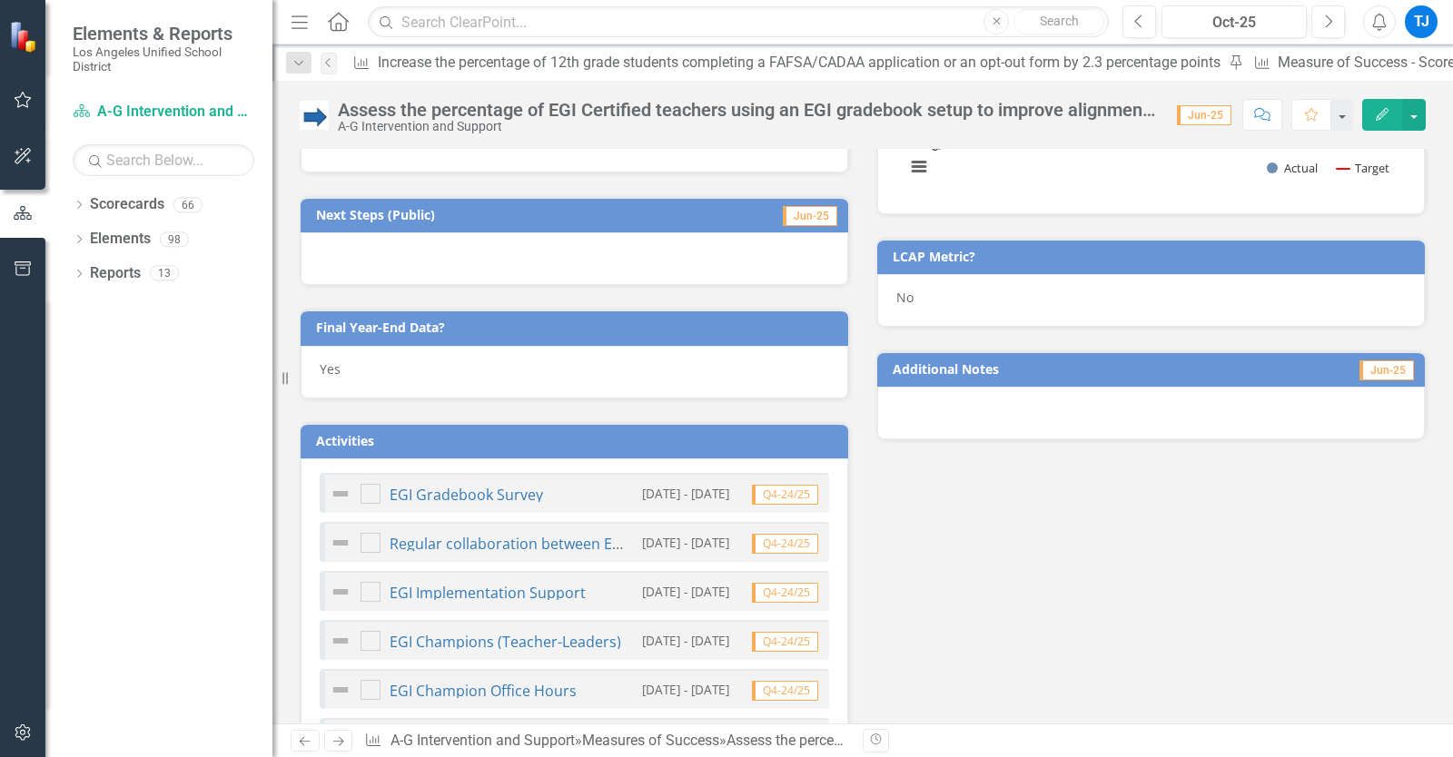
click at [343, 738] on icon "Next" at bounding box center [338, 742] width 15 height 12
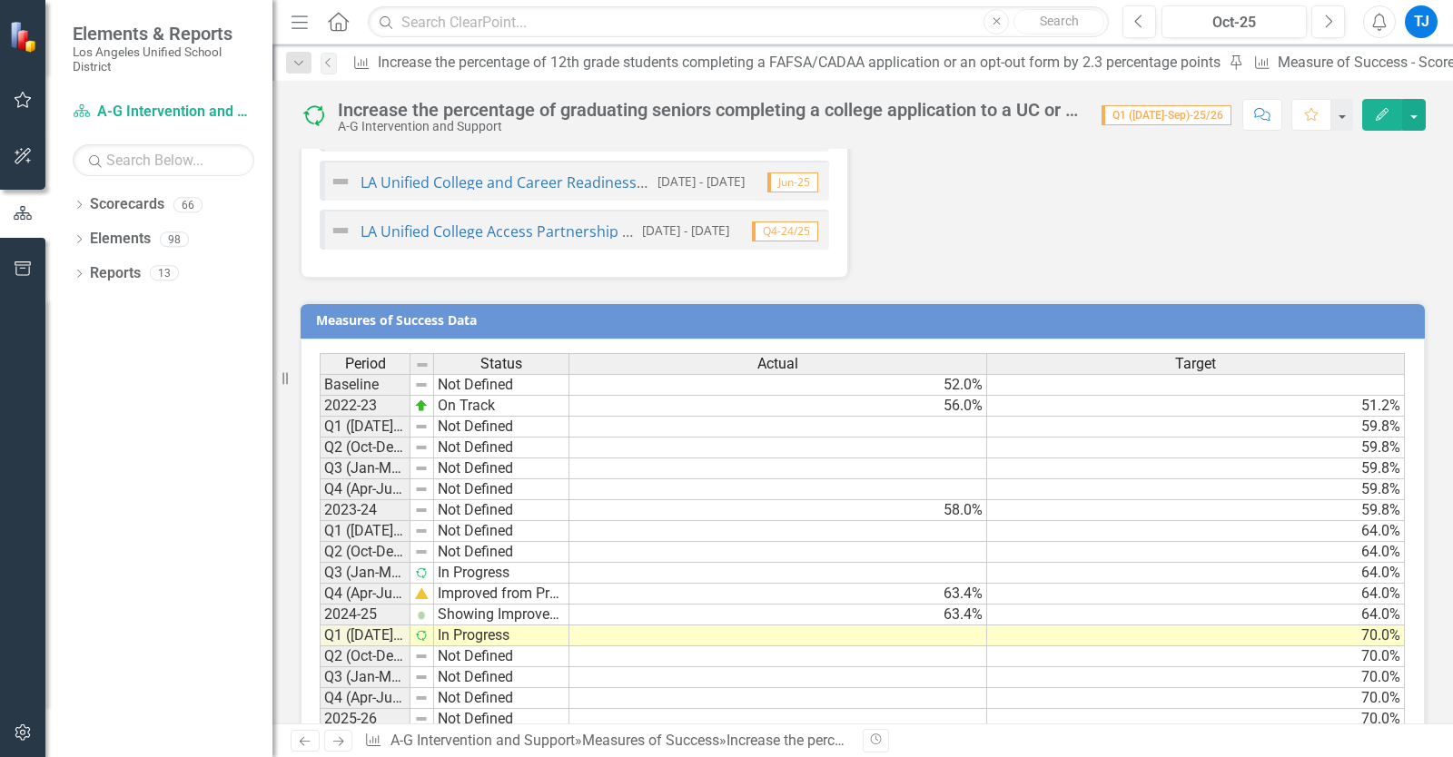
scroll to position [2356, 0]
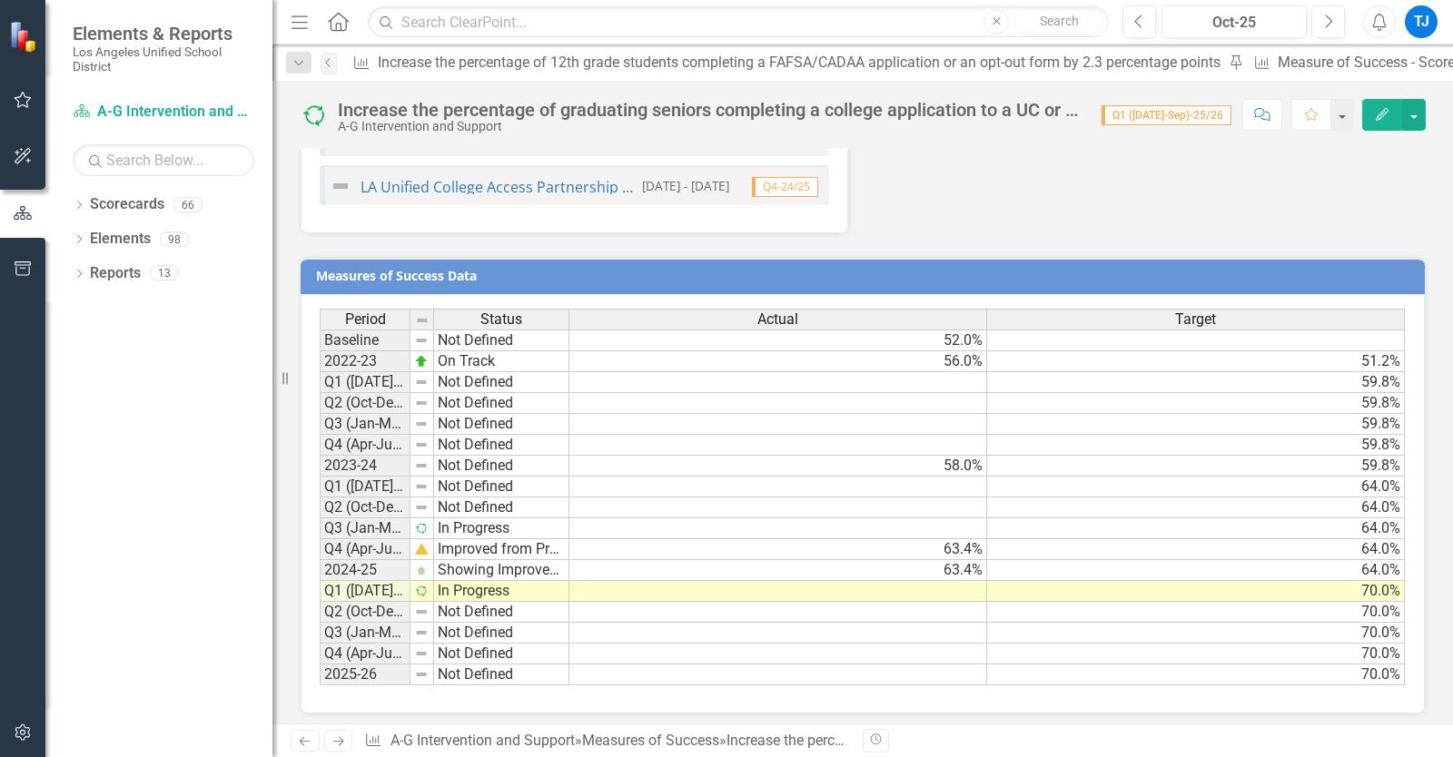
click at [333, 742] on icon at bounding box center [338, 741] width 11 height 9
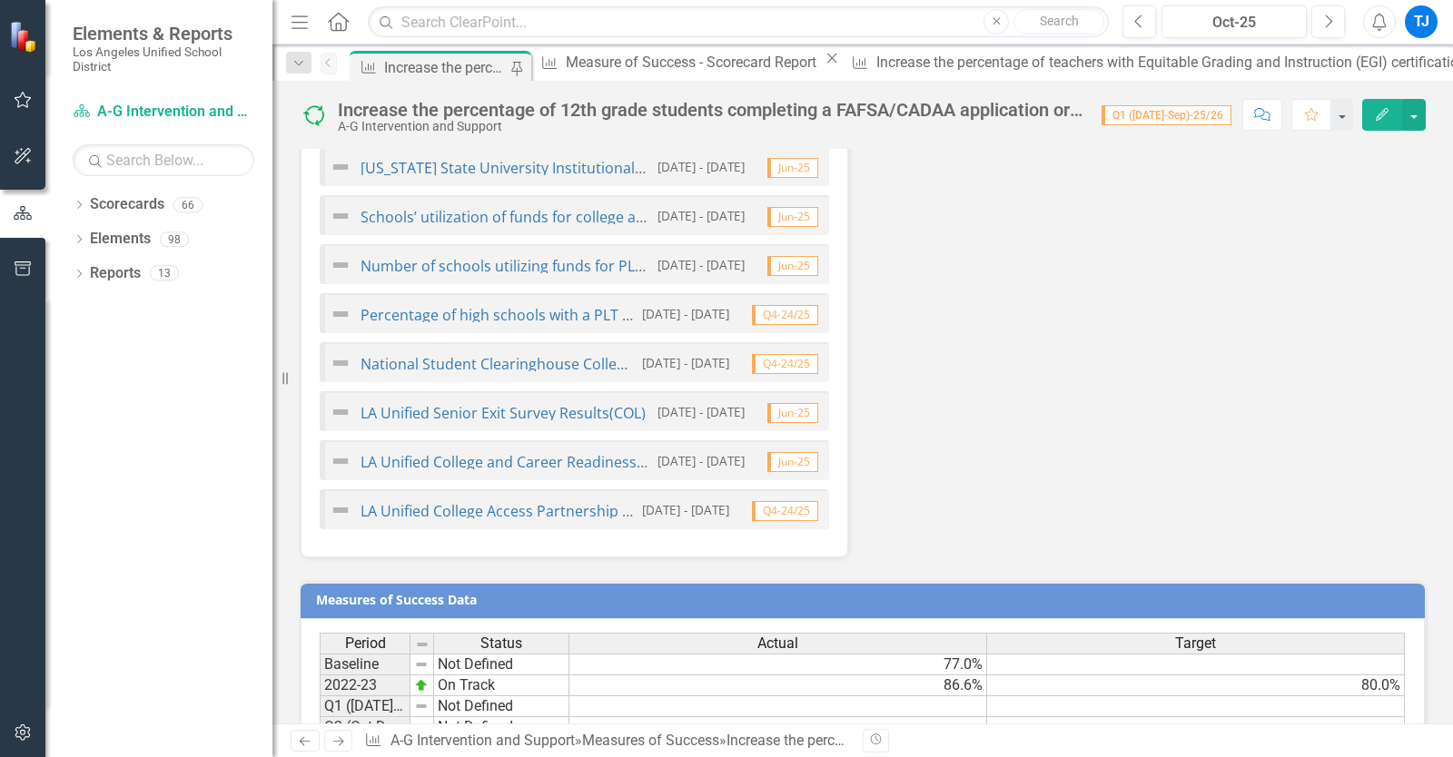
scroll to position [2276, 0]
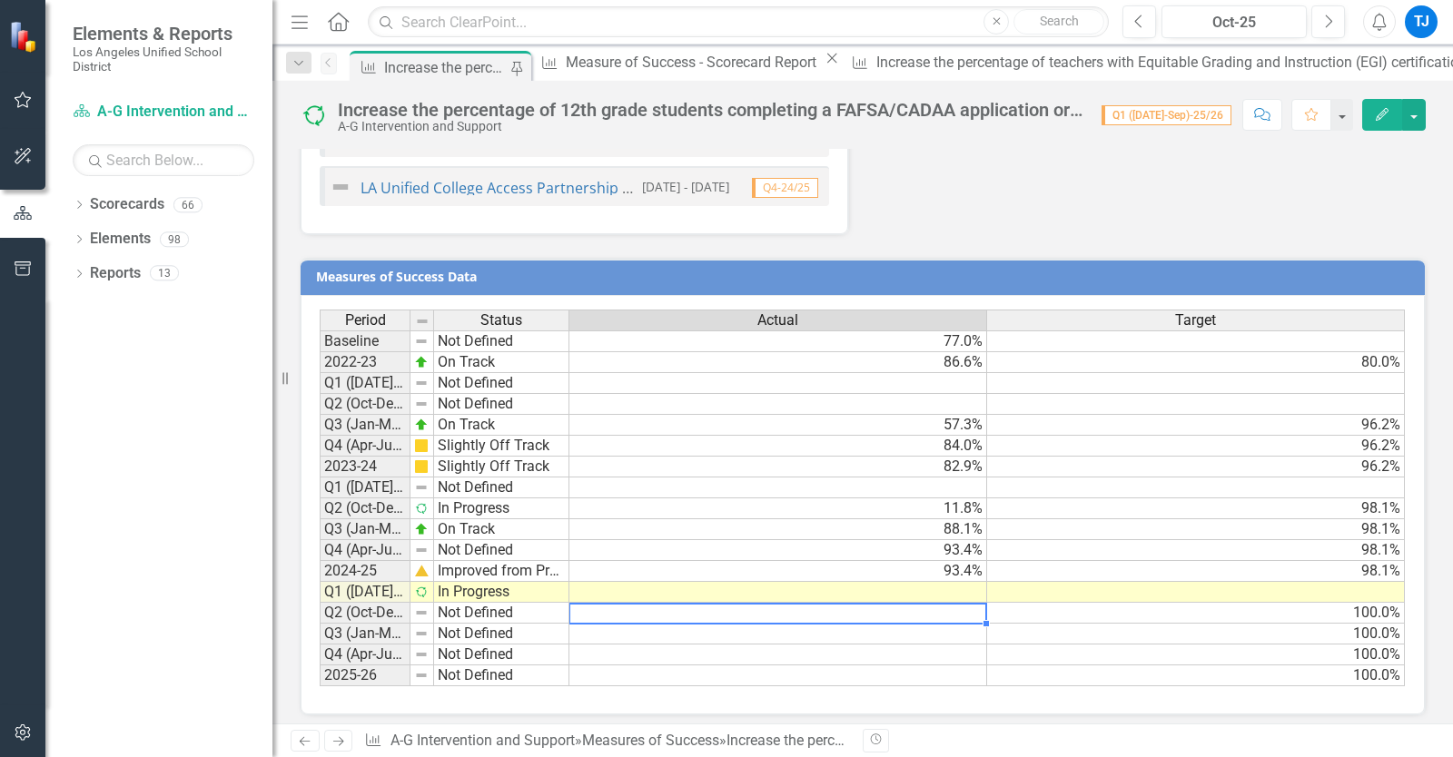
click at [899, 603] on td at bounding box center [778, 613] width 418 height 21
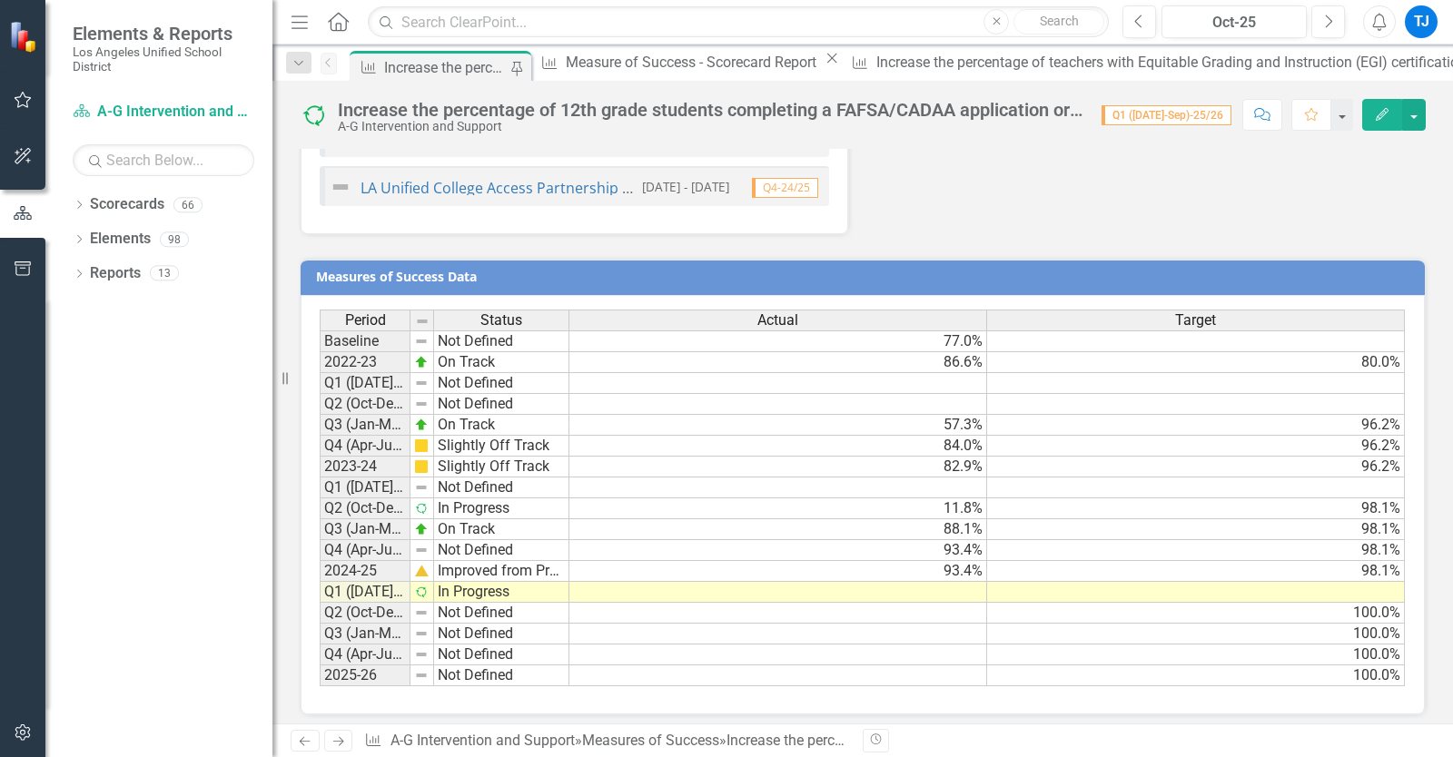
click at [334, 743] on icon "Next" at bounding box center [338, 742] width 15 height 12
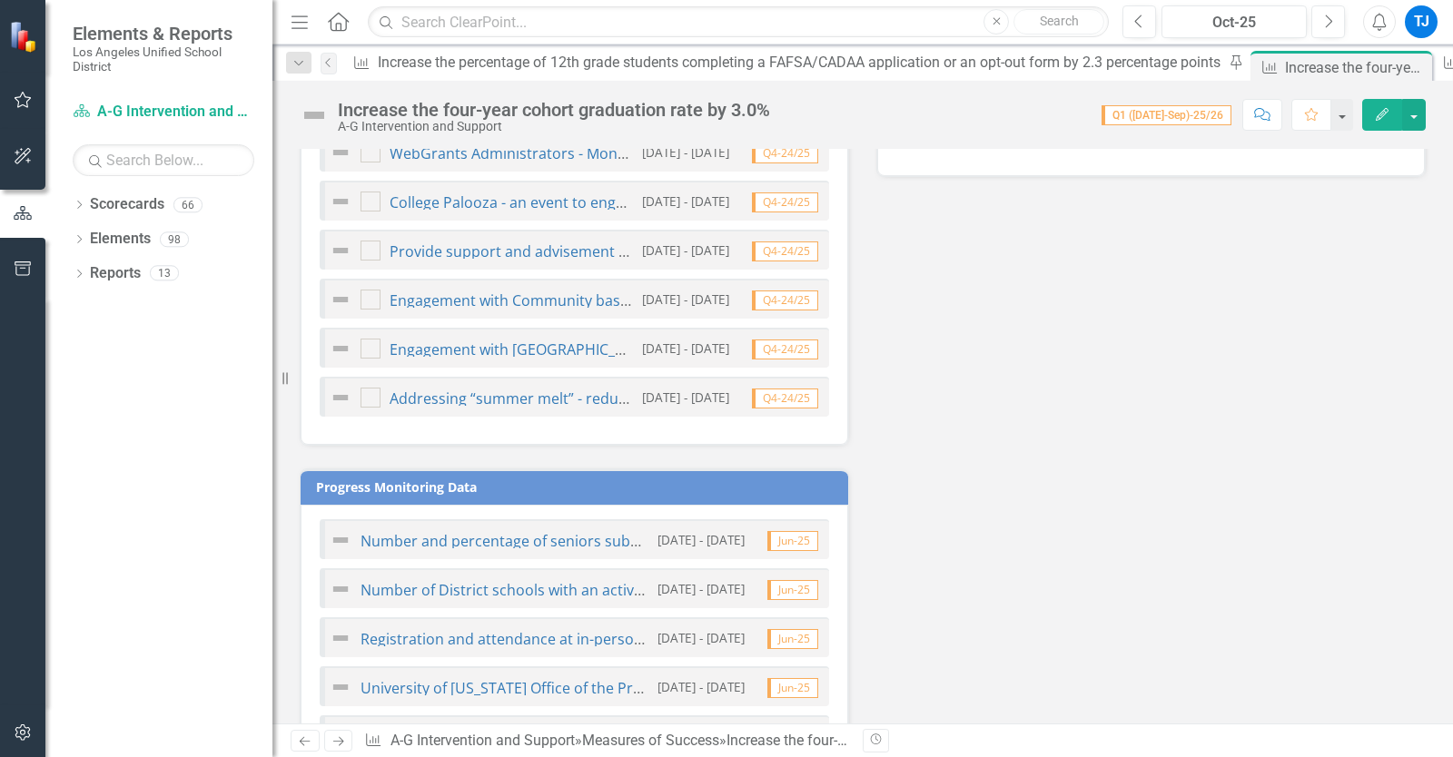
scroll to position [1241, 0]
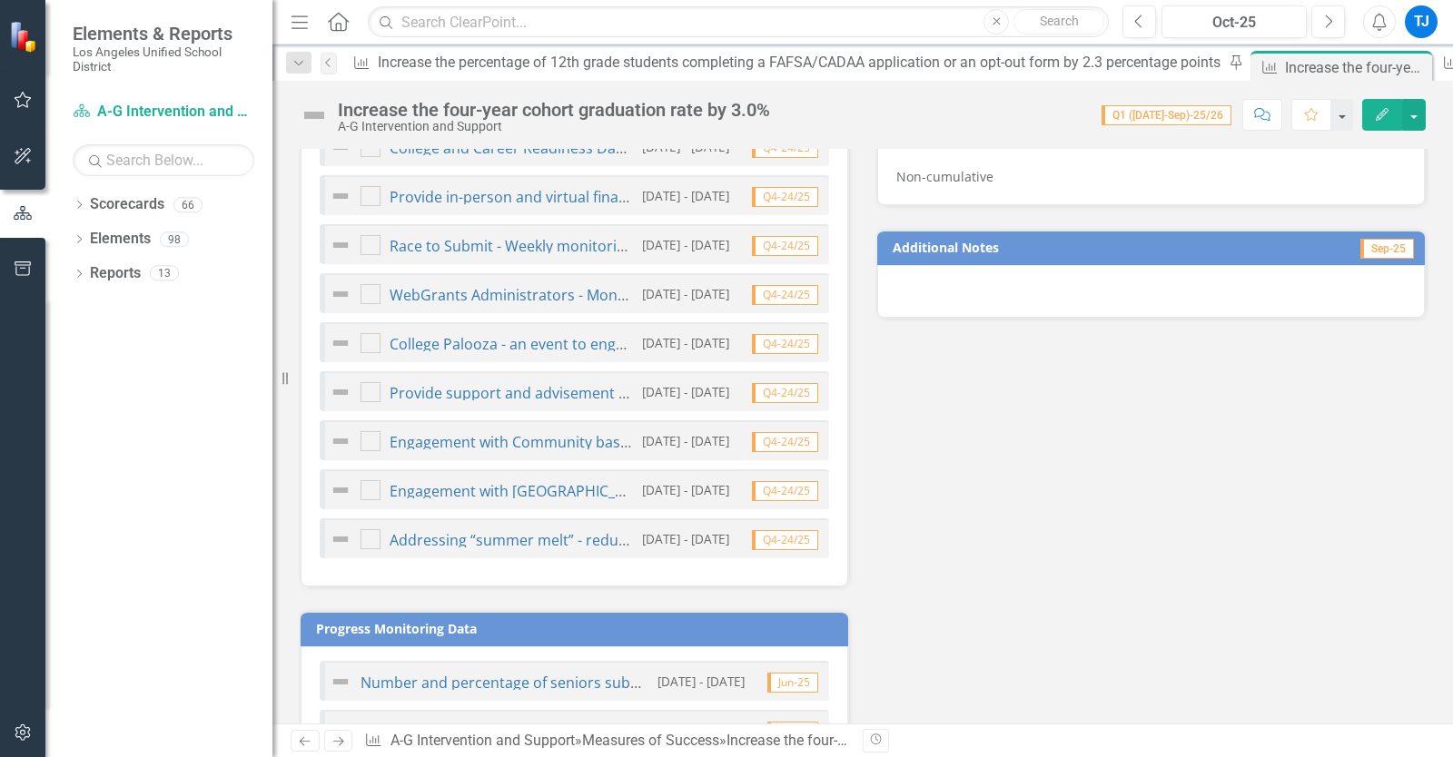
click at [300, 739] on icon "Previous" at bounding box center [304, 742] width 15 height 12
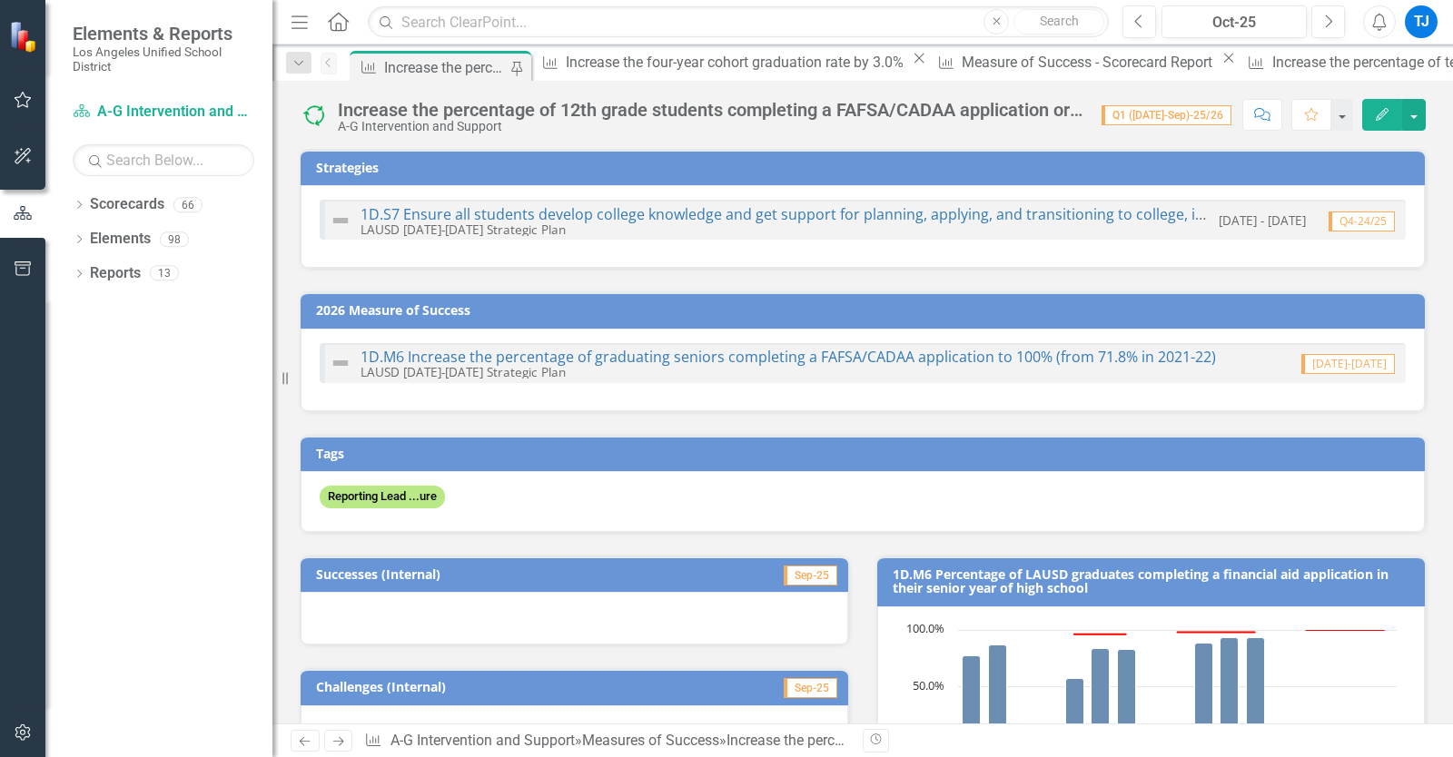
click at [300, 739] on icon "Previous" at bounding box center [304, 742] width 15 height 12
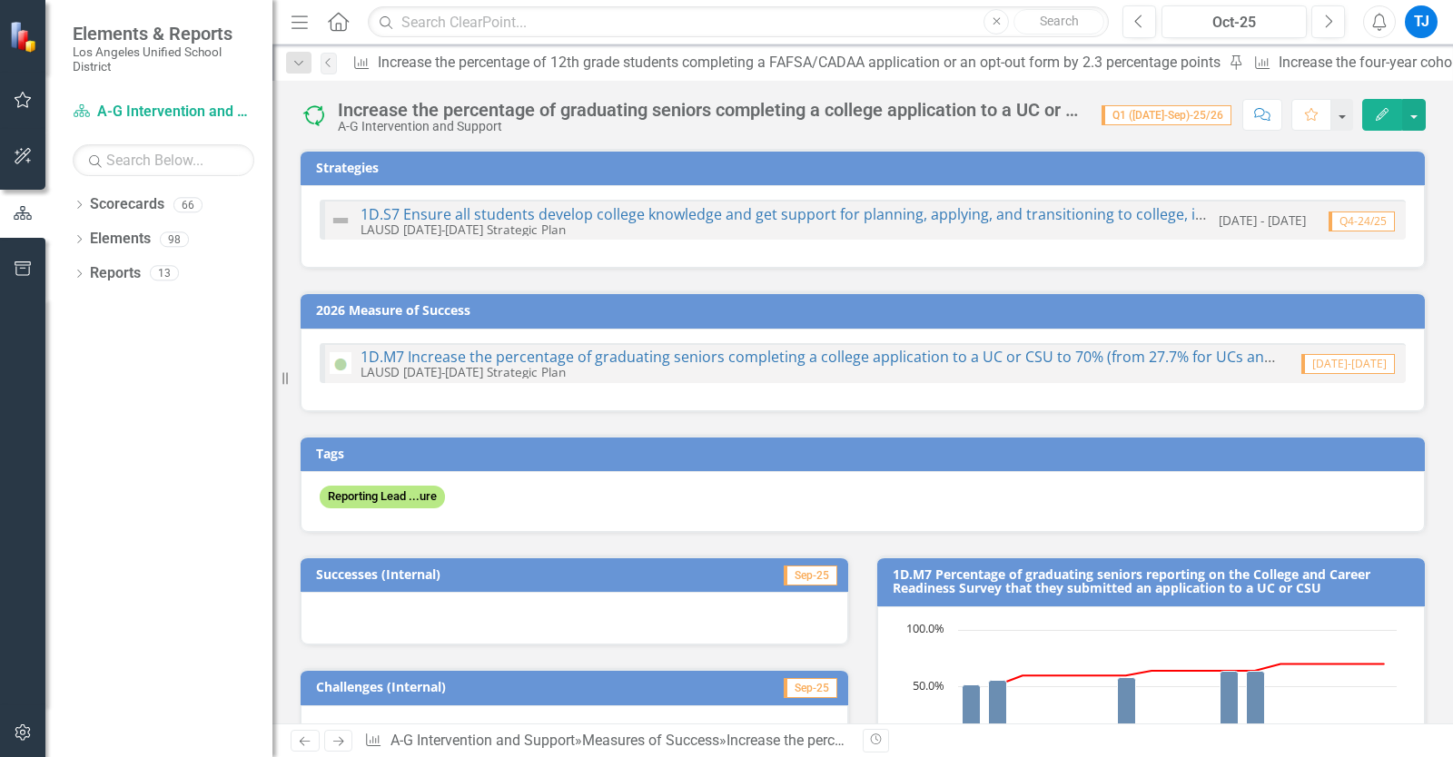
click at [300, 739] on icon "Previous" at bounding box center [304, 742] width 15 height 12
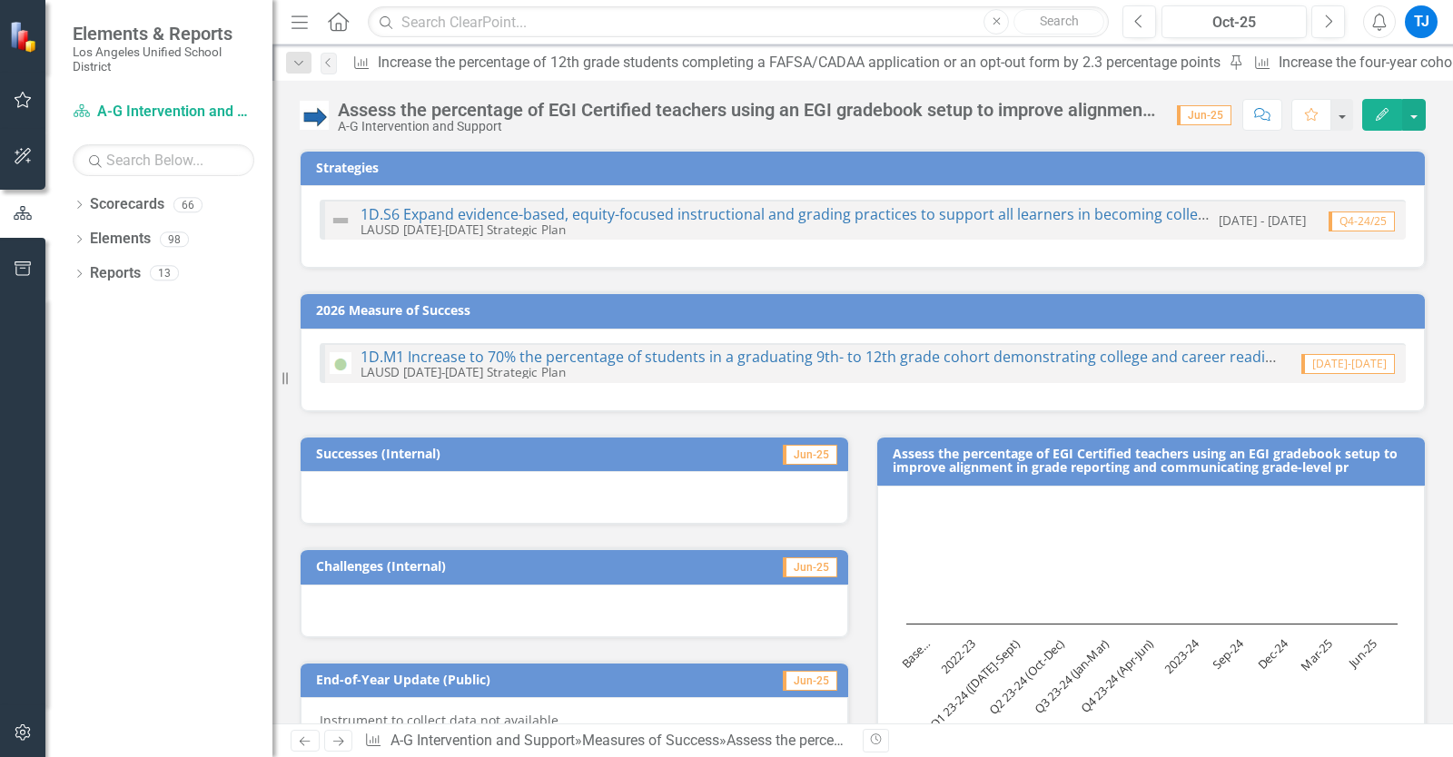
click at [344, 741] on icon "Next" at bounding box center [338, 742] width 15 height 12
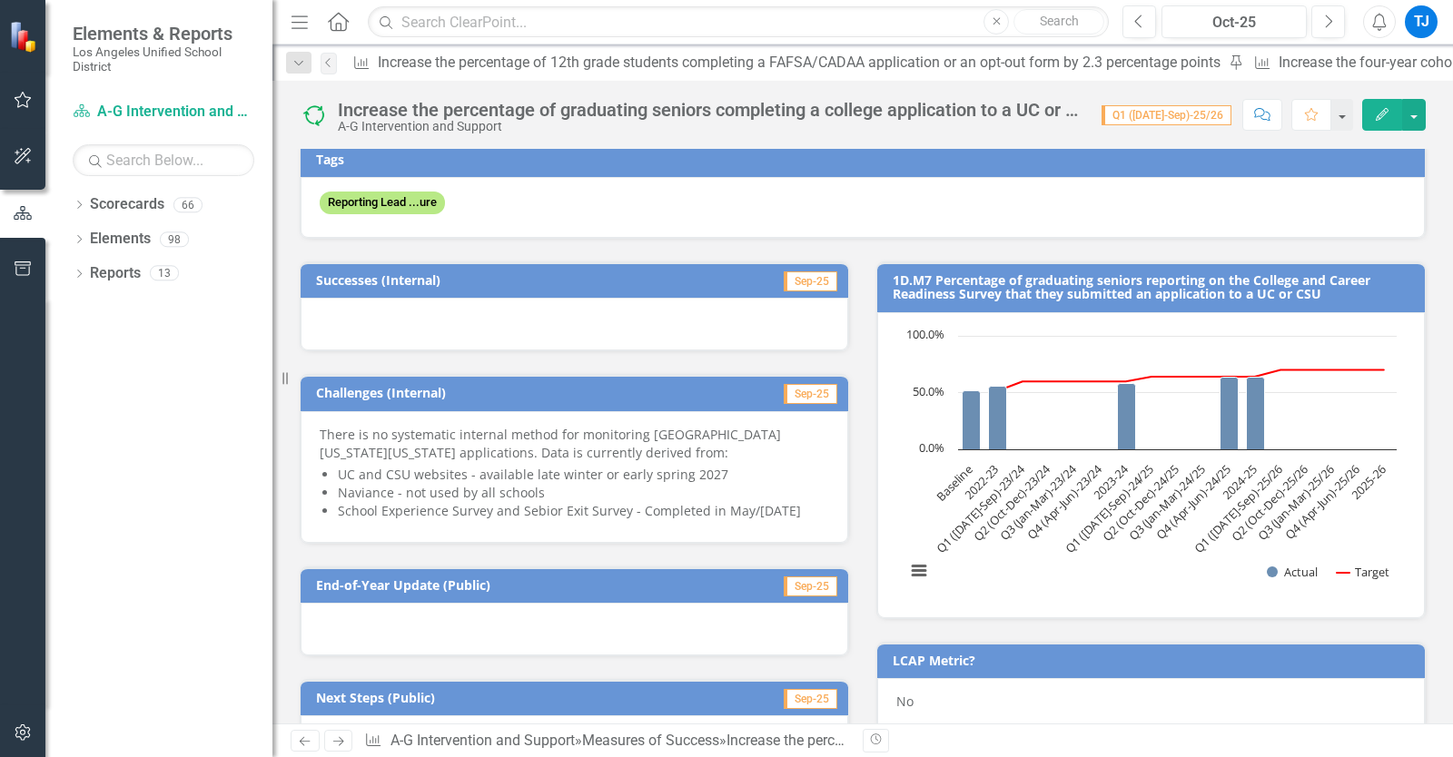
scroll to position [282, 0]
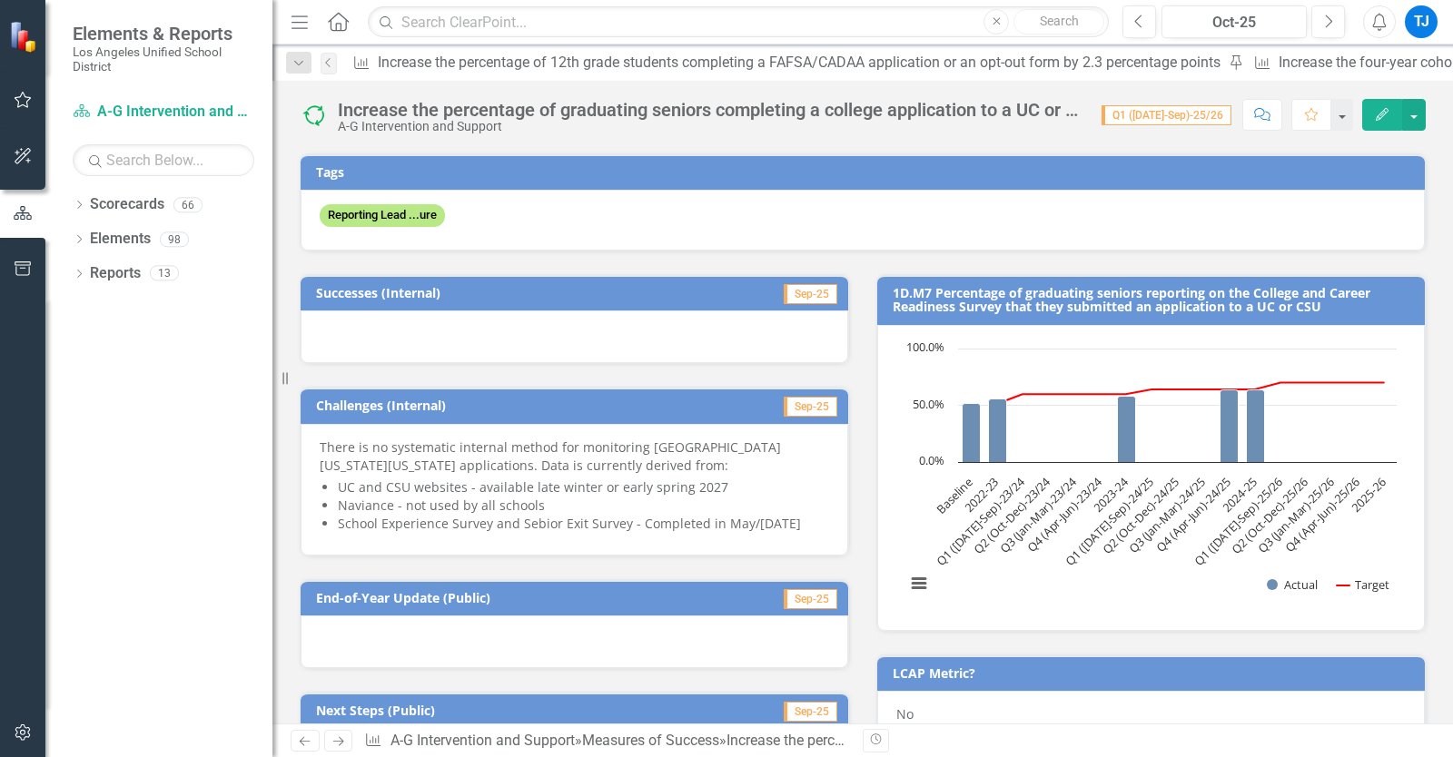
click at [1382, 103] on button "Edit" at bounding box center [1382, 115] width 40 height 32
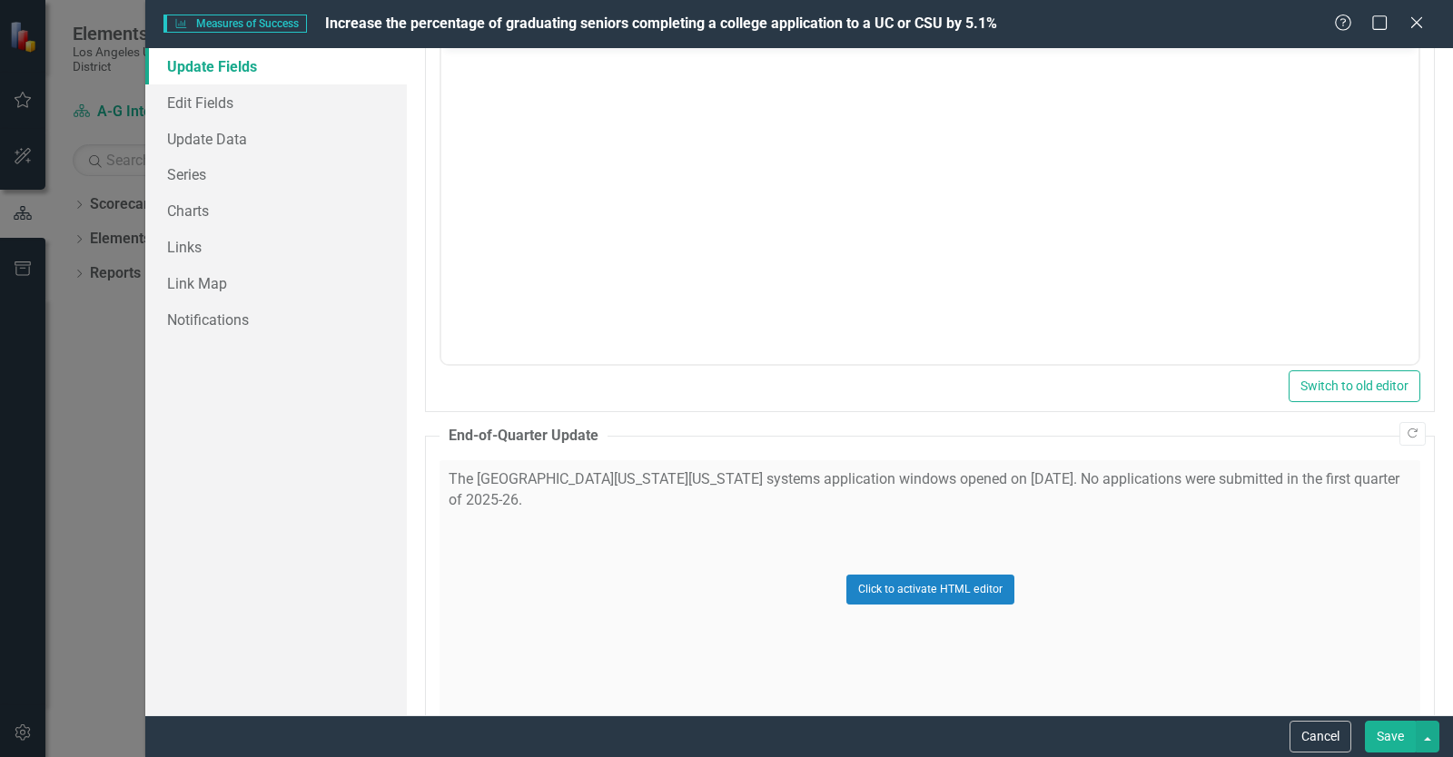
scroll to position [232, 0]
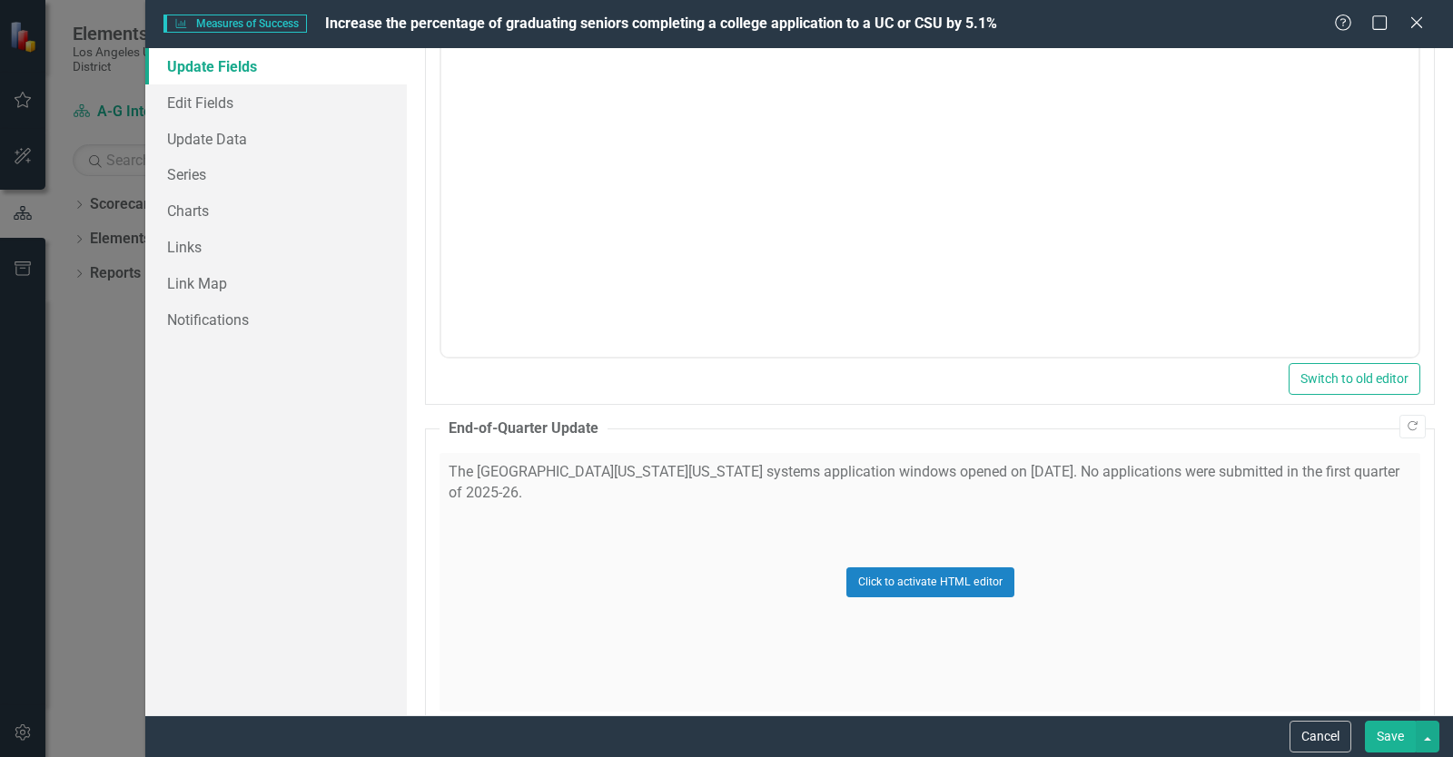
click at [1384, 734] on button "Save" at bounding box center [1390, 737] width 51 height 32
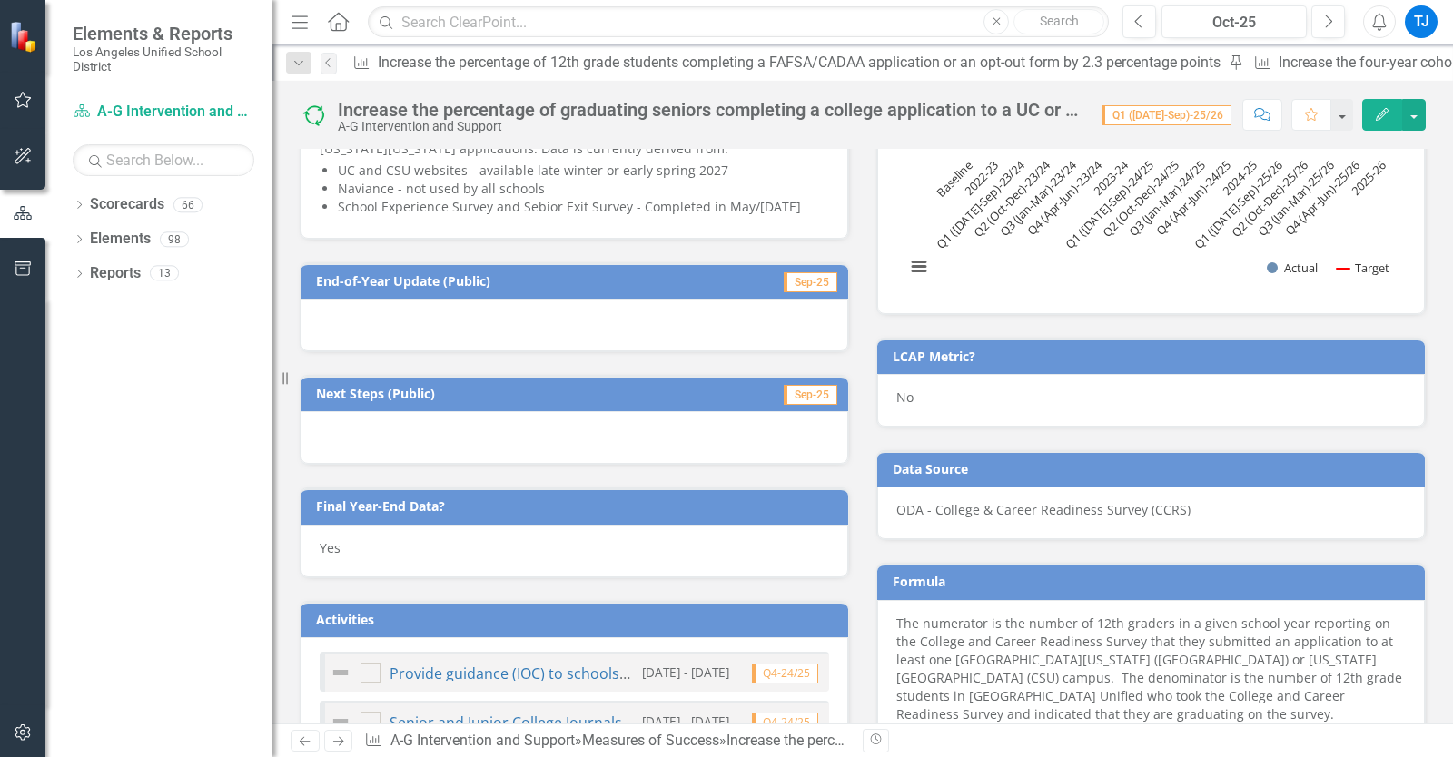
scroll to position [598, 0]
click at [718, 554] on div "Yes" at bounding box center [575, 552] width 548 height 53
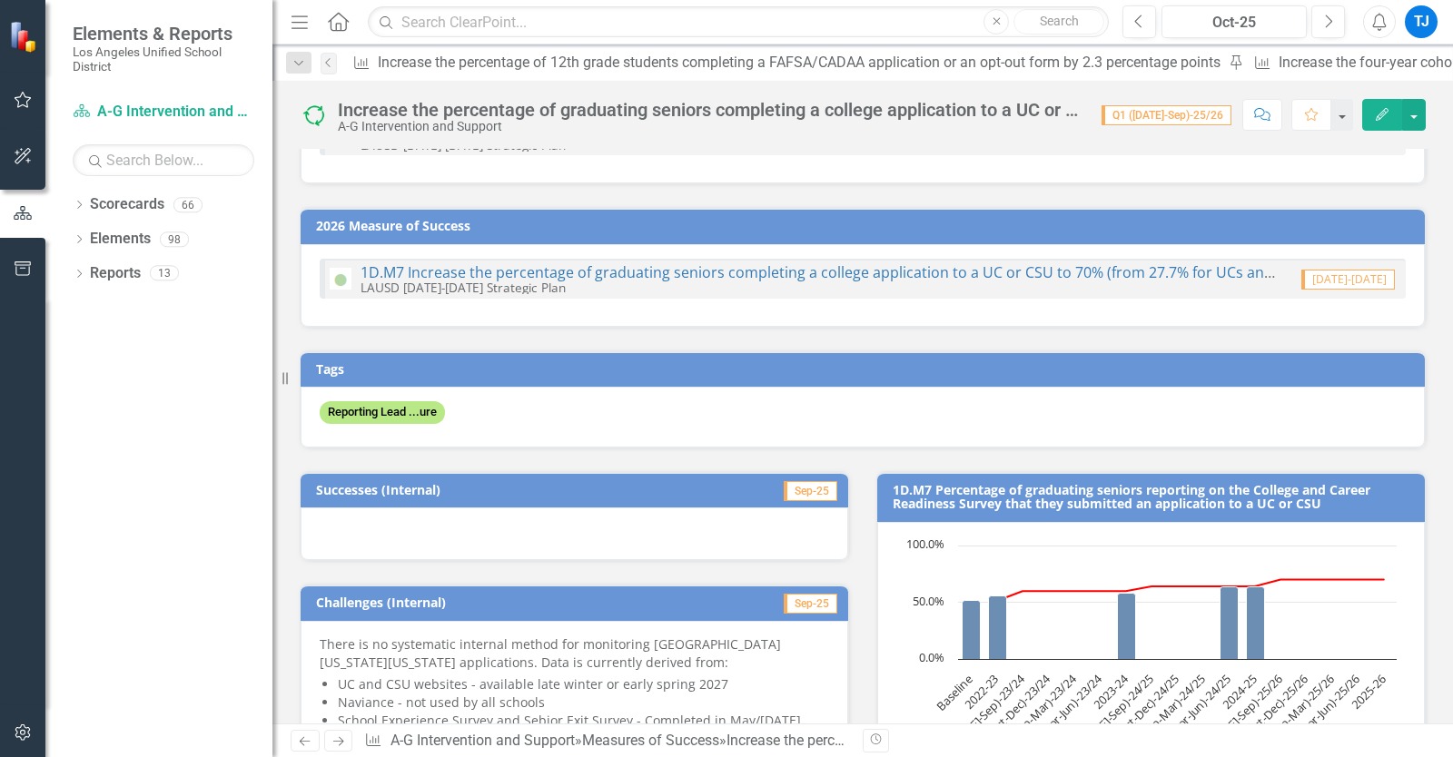
scroll to position [0, 0]
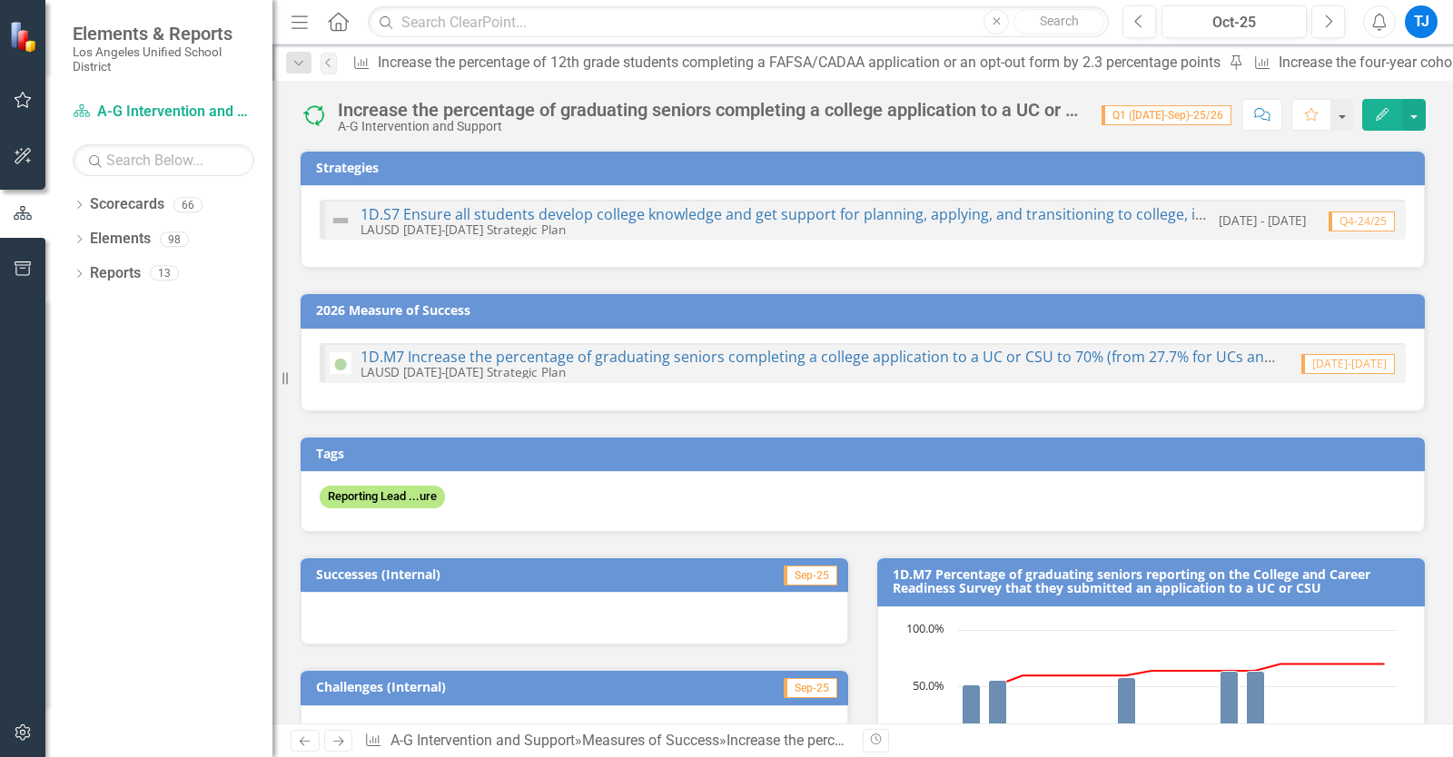
click at [1370, 110] on button "Edit" at bounding box center [1382, 115] width 40 height 32
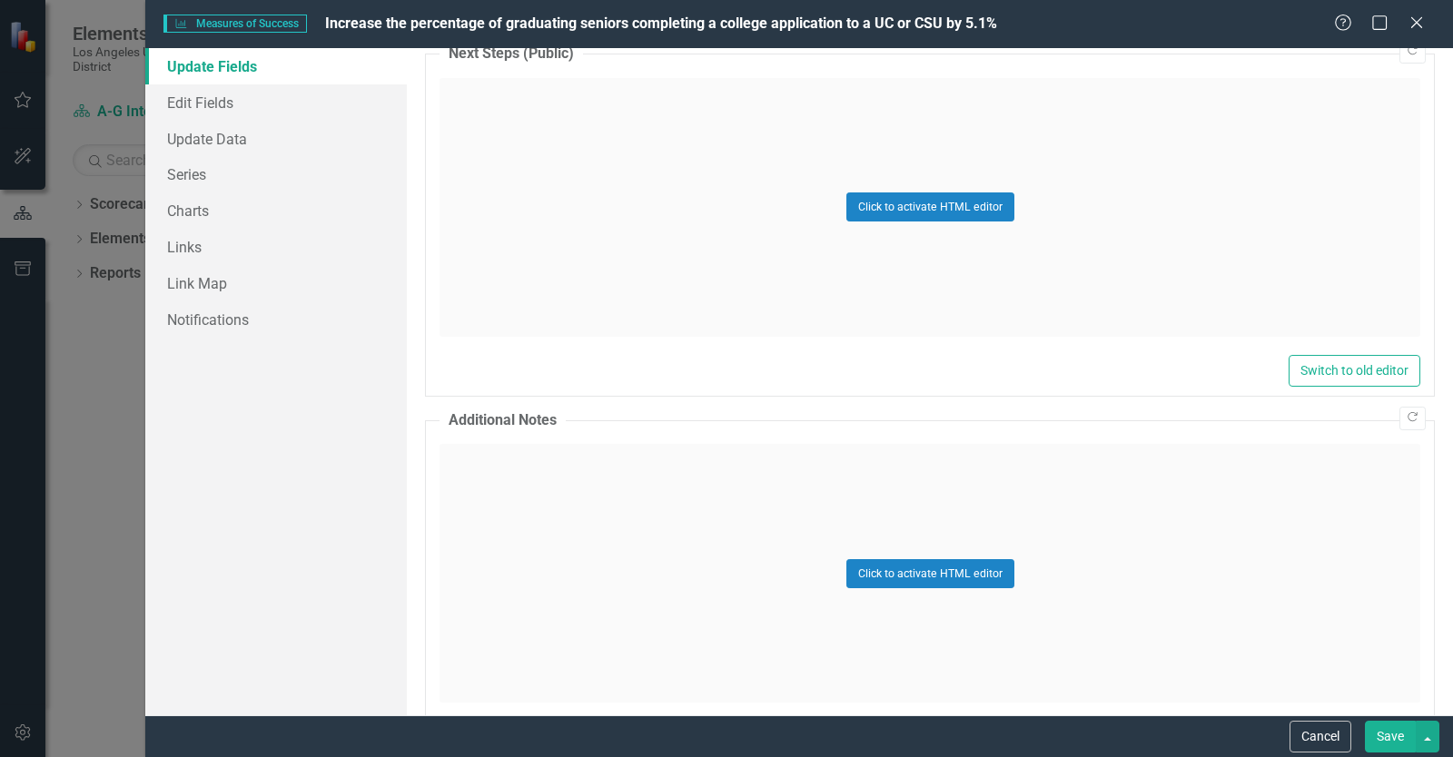
scroll to position [1778, 0]
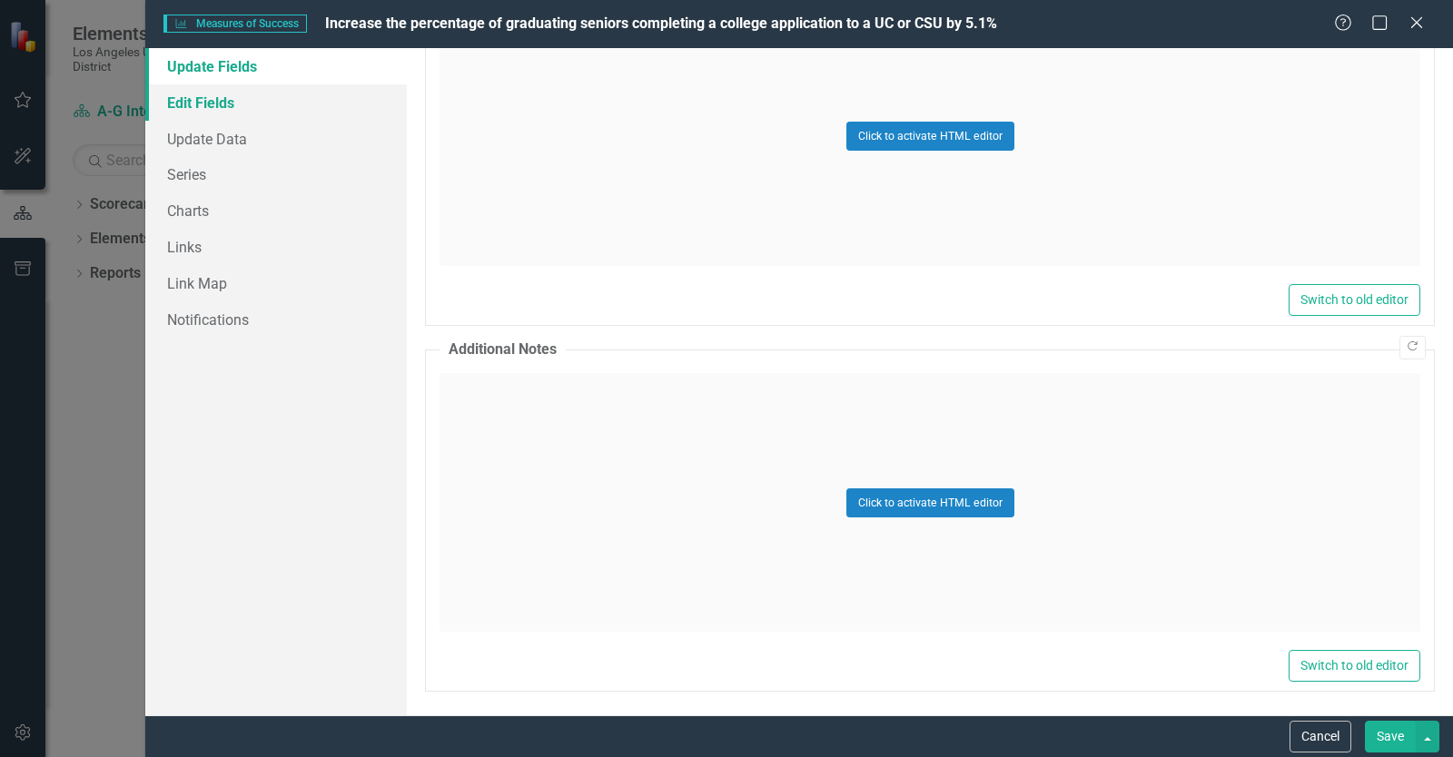
click at [177, 100] on link "Edit Fields" at bounding box center [276, 102] width 262 height 36
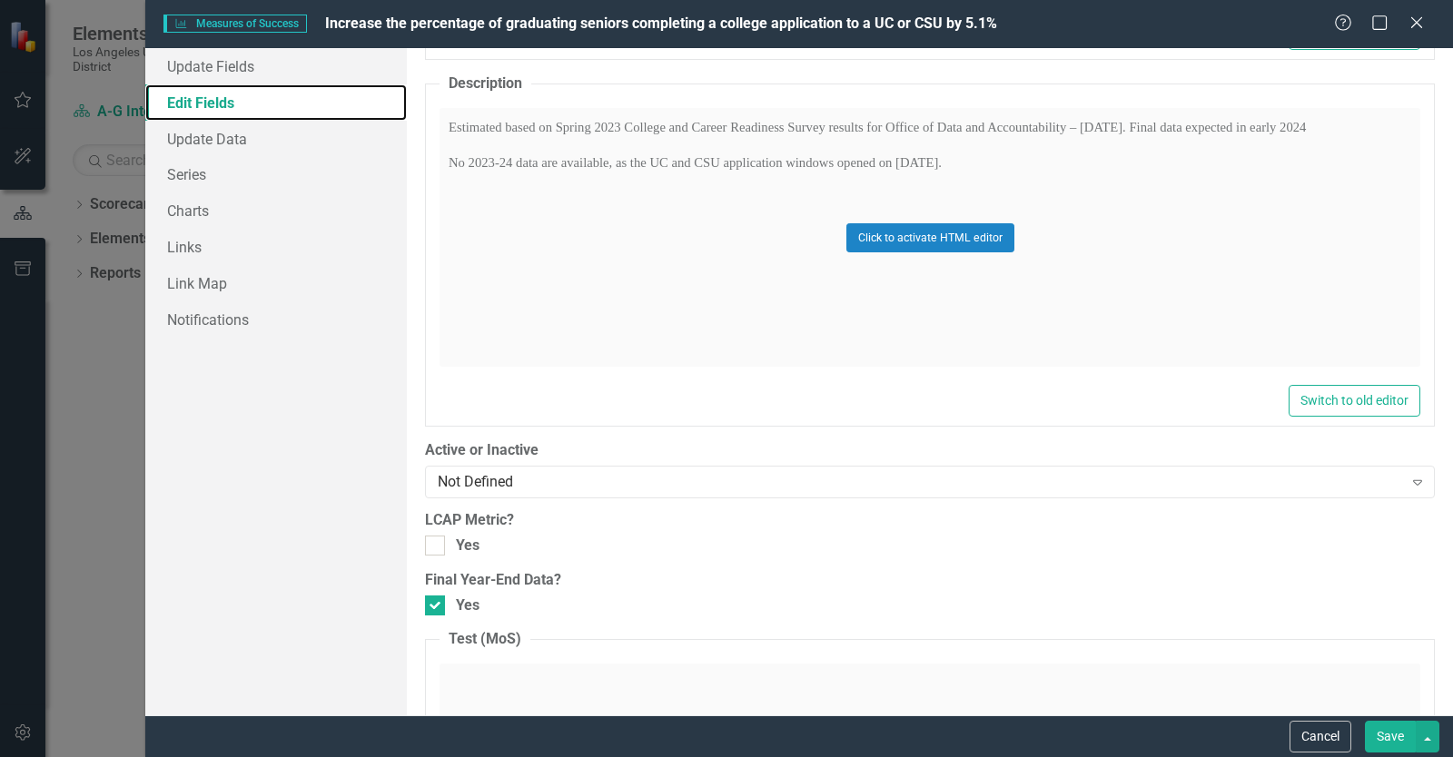
scroll to position [1371, 0]
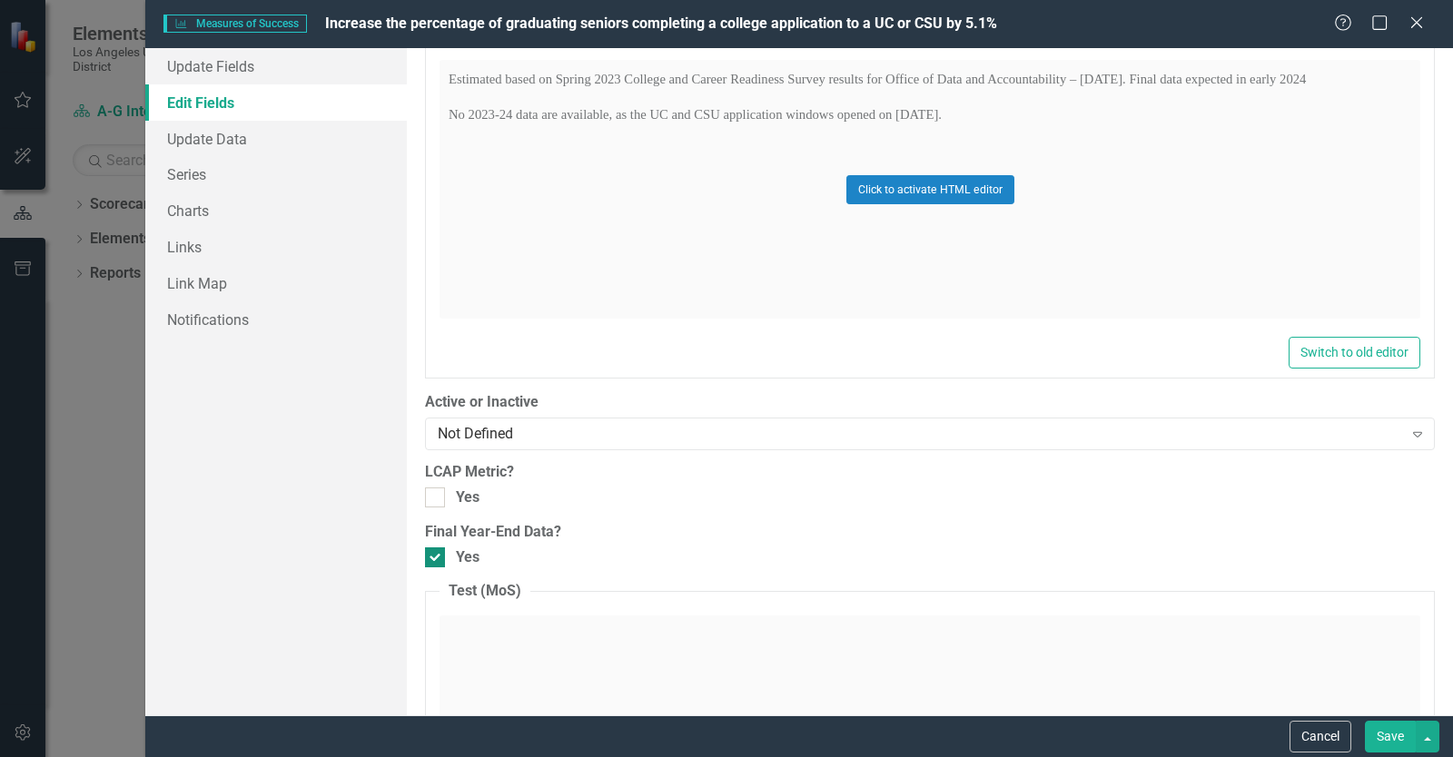
click at [439, 548] on div at bounding box center [435, 558] width 20 height 20
click at [437, 548] on input "Yes" at bounding box center [431, 554] width 12 height 12
checkbox input "false"
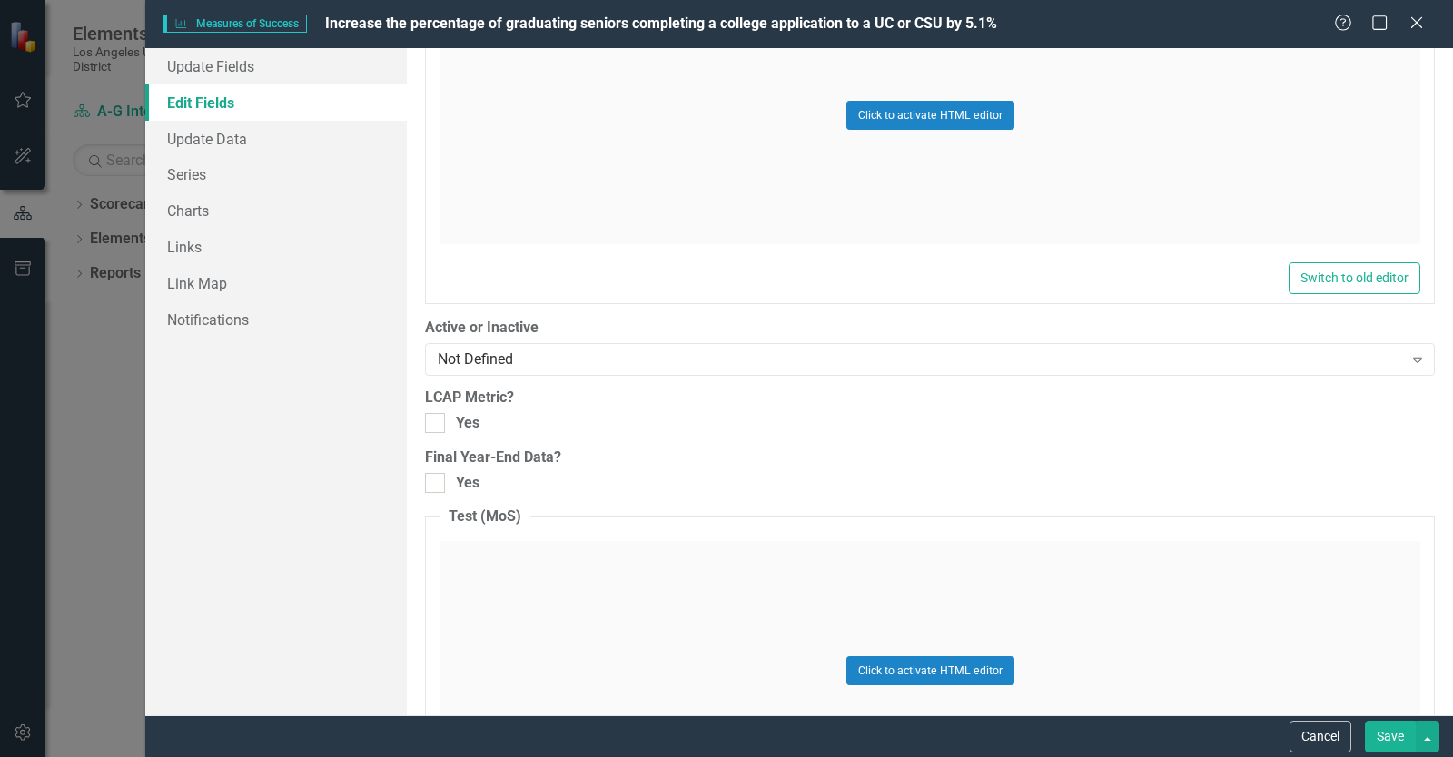
scroll to position [1447, 0]
click at [1395, 739] on button "Save" at bounding box center [1390, 737] width 51 height 32
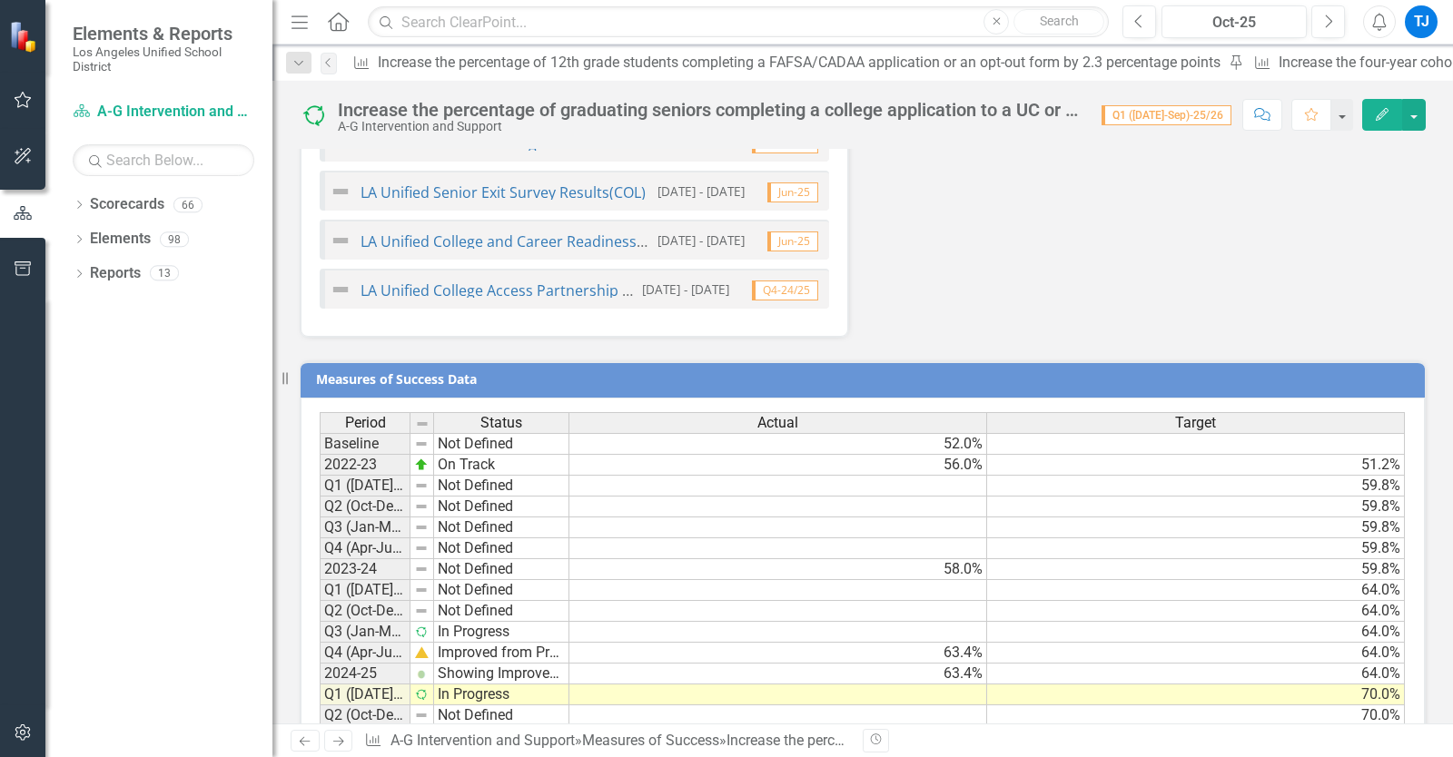
scroll to position [2356, 0]
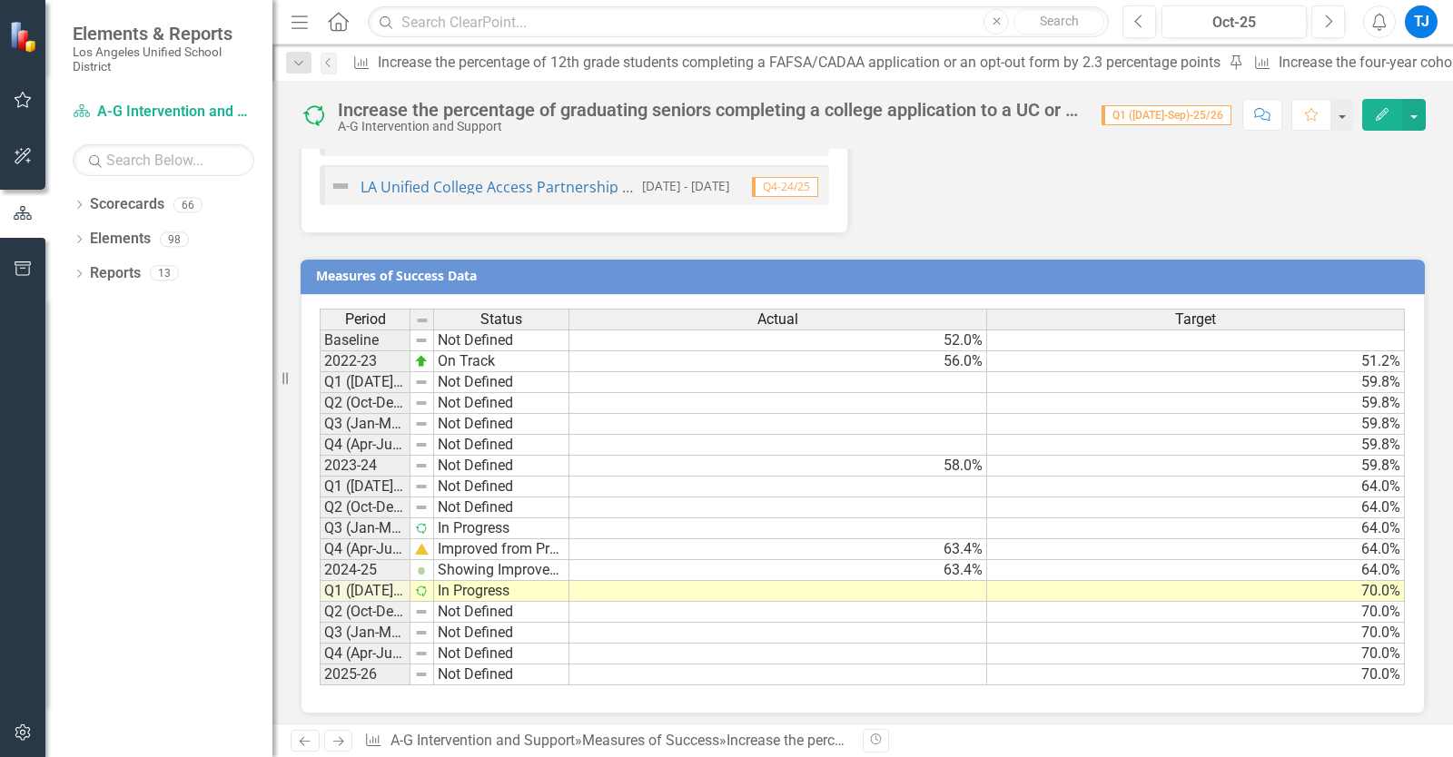
click at [348, 746] on link "Next" at bounding box center [338, 741] width 29 height 22
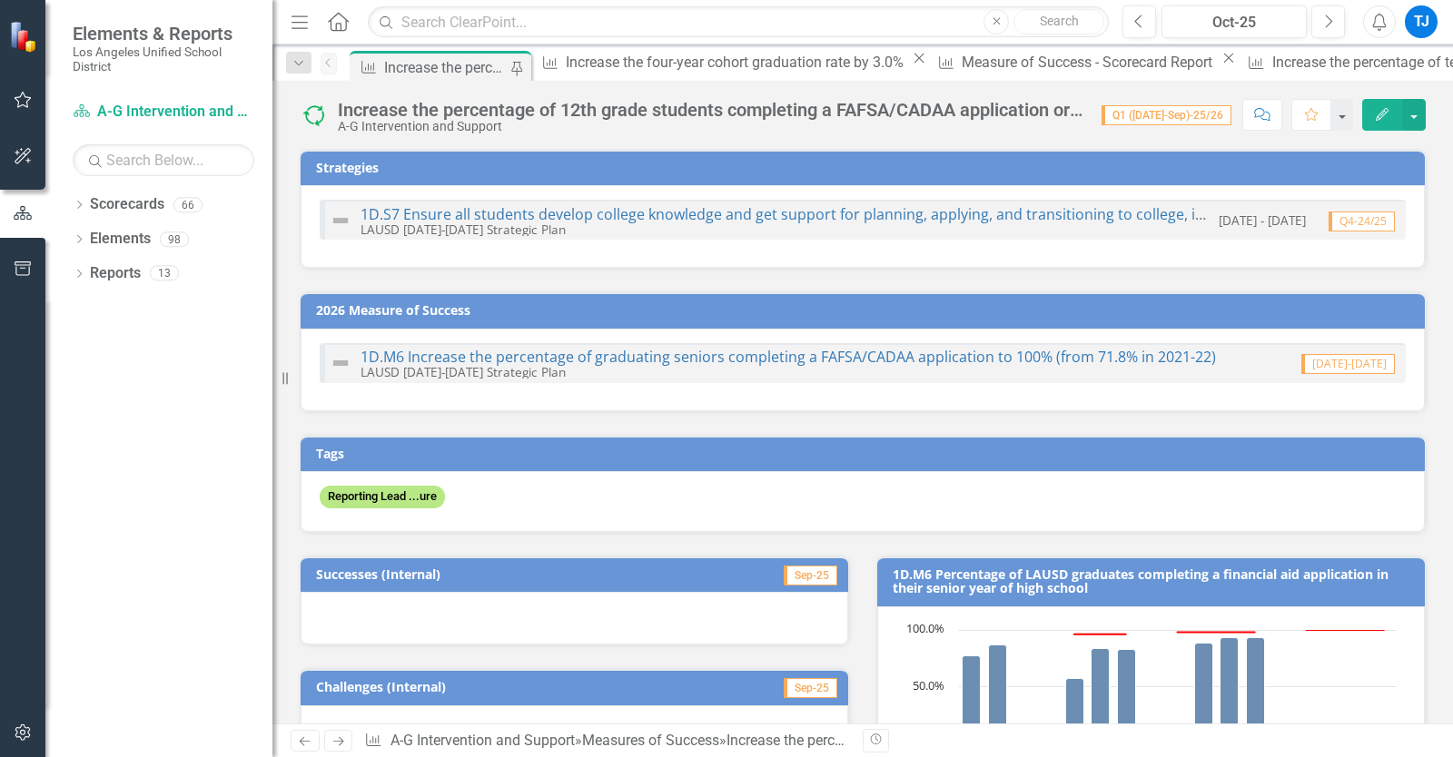
click at [1388, 122] on button "Edit" at bounding box center [1382, 115] width 40 height 32
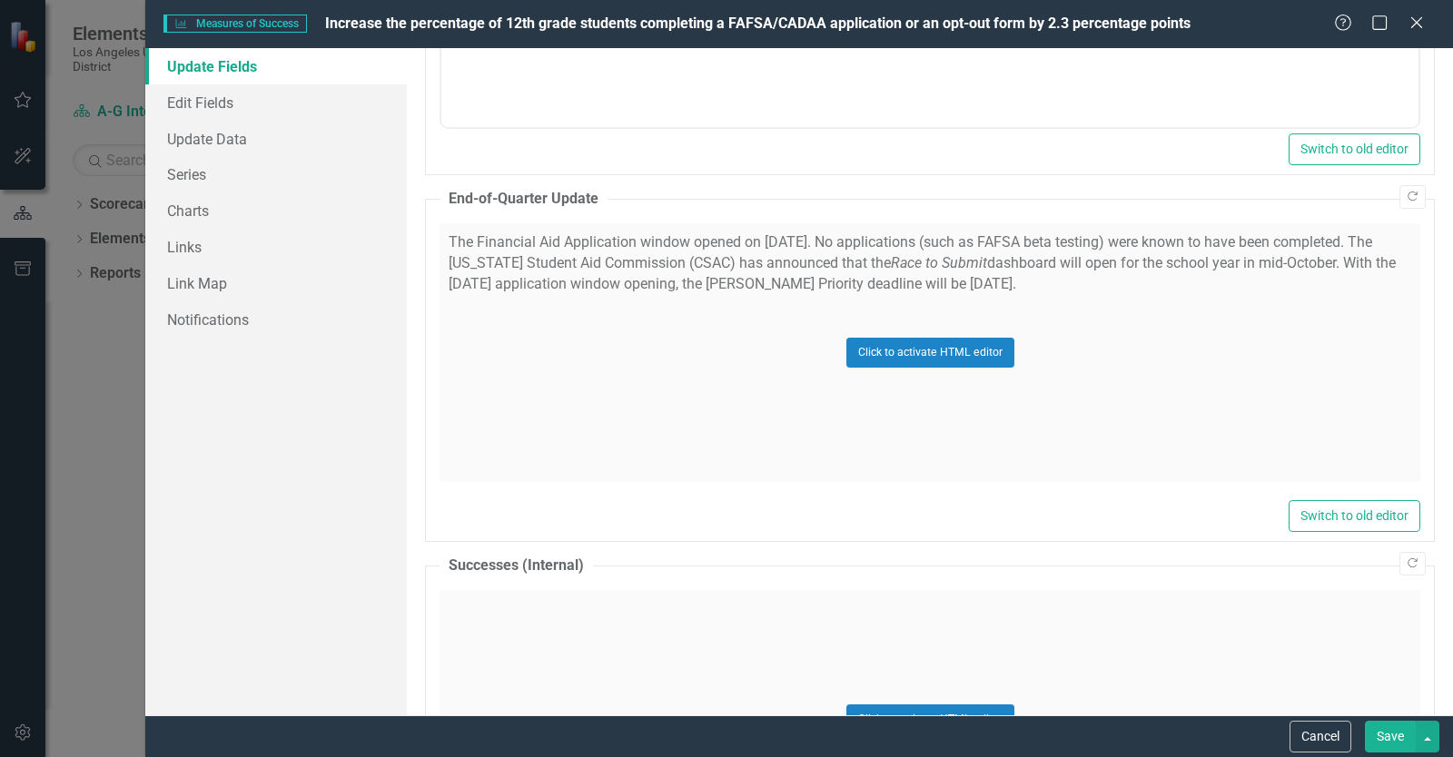
scroll to position [460, 0]
click at [1171, 343] on div "Click to activate HTML editor" at bounding box center [930, 353] width 981 height 259
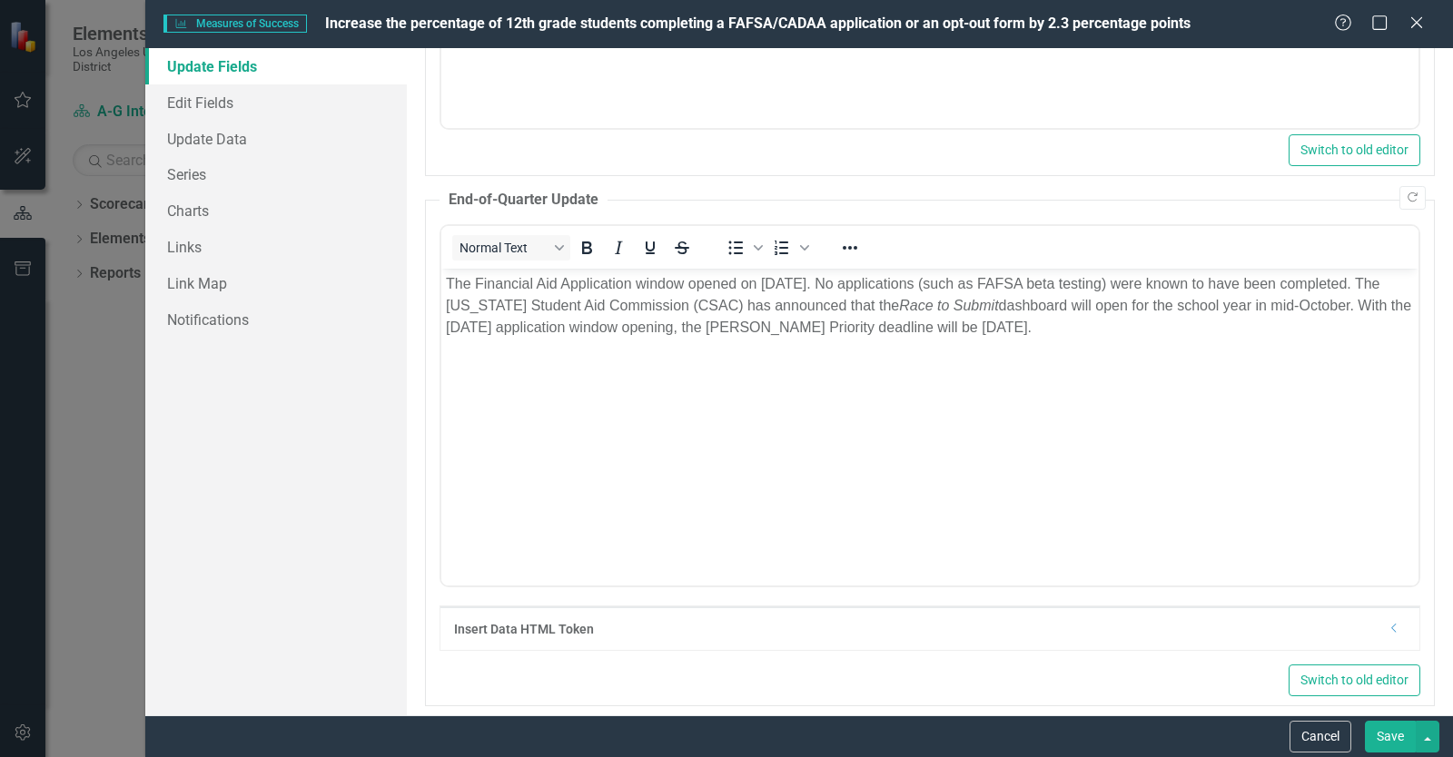
scroll to position [0, 0]
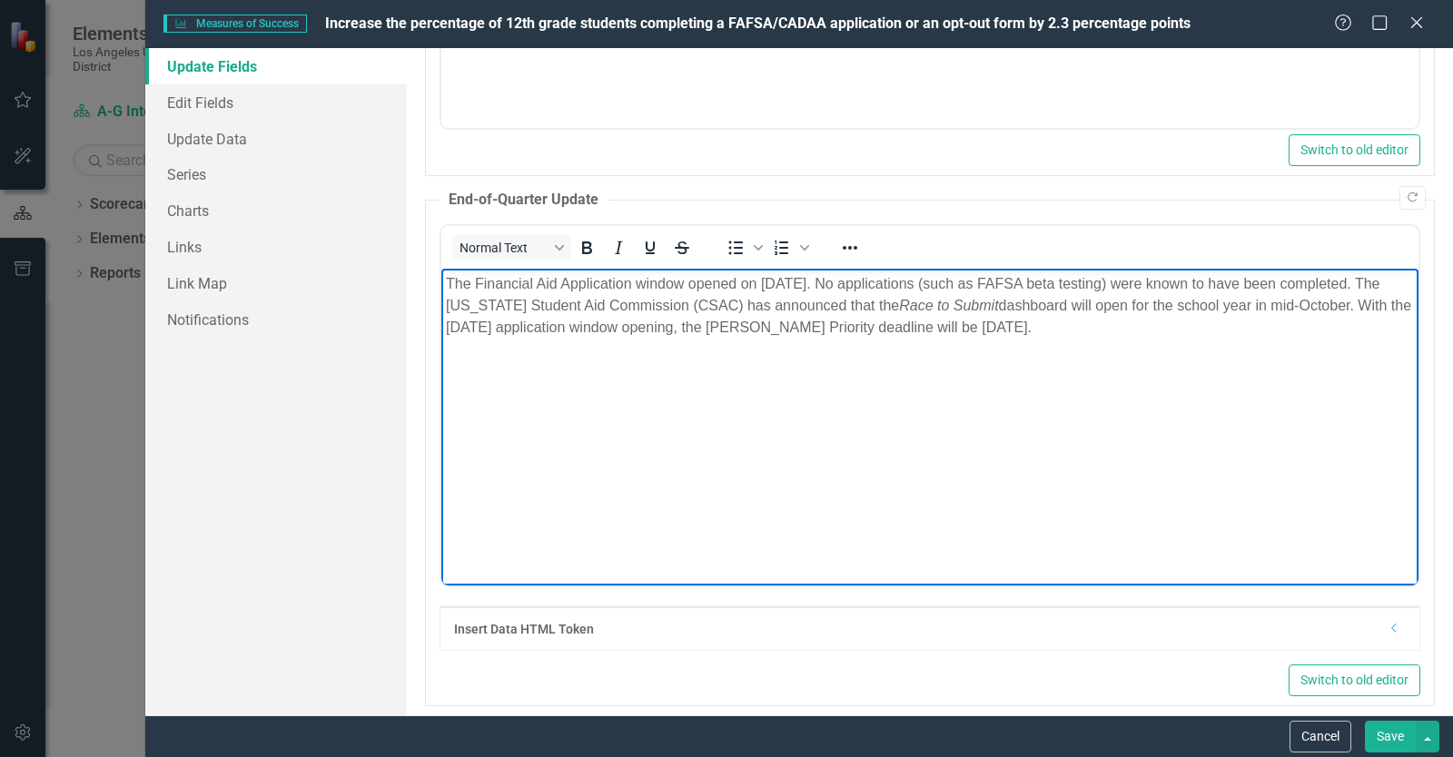
click at [796, 330] on p "The Financial Aid Application window opened on [DATE]. No applications (such as…" at bounding box center [930, 305] width 968 height 65
click at [1383, 735] on button "Save" at bounding box center [1390, 737] width 51 height 32
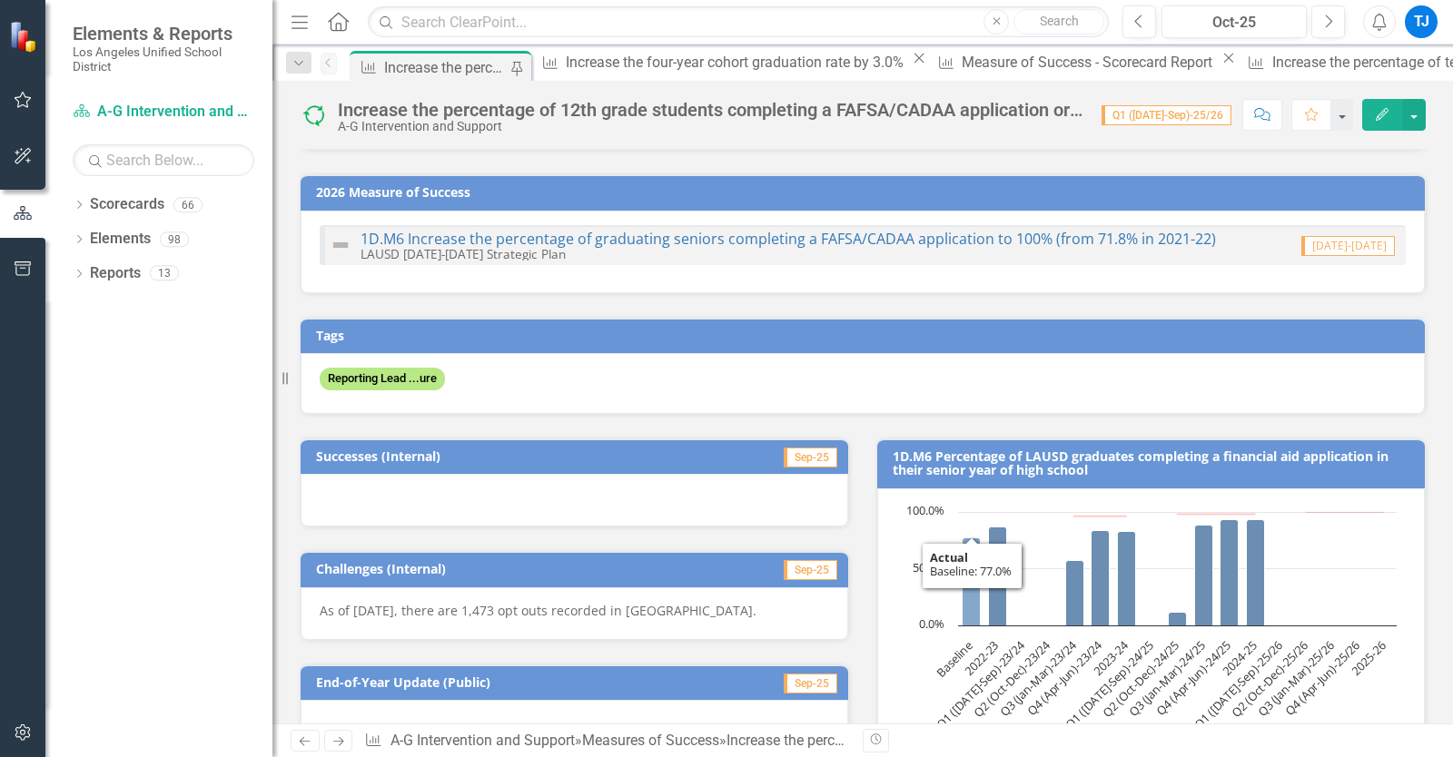
scroll to position [316, 0]
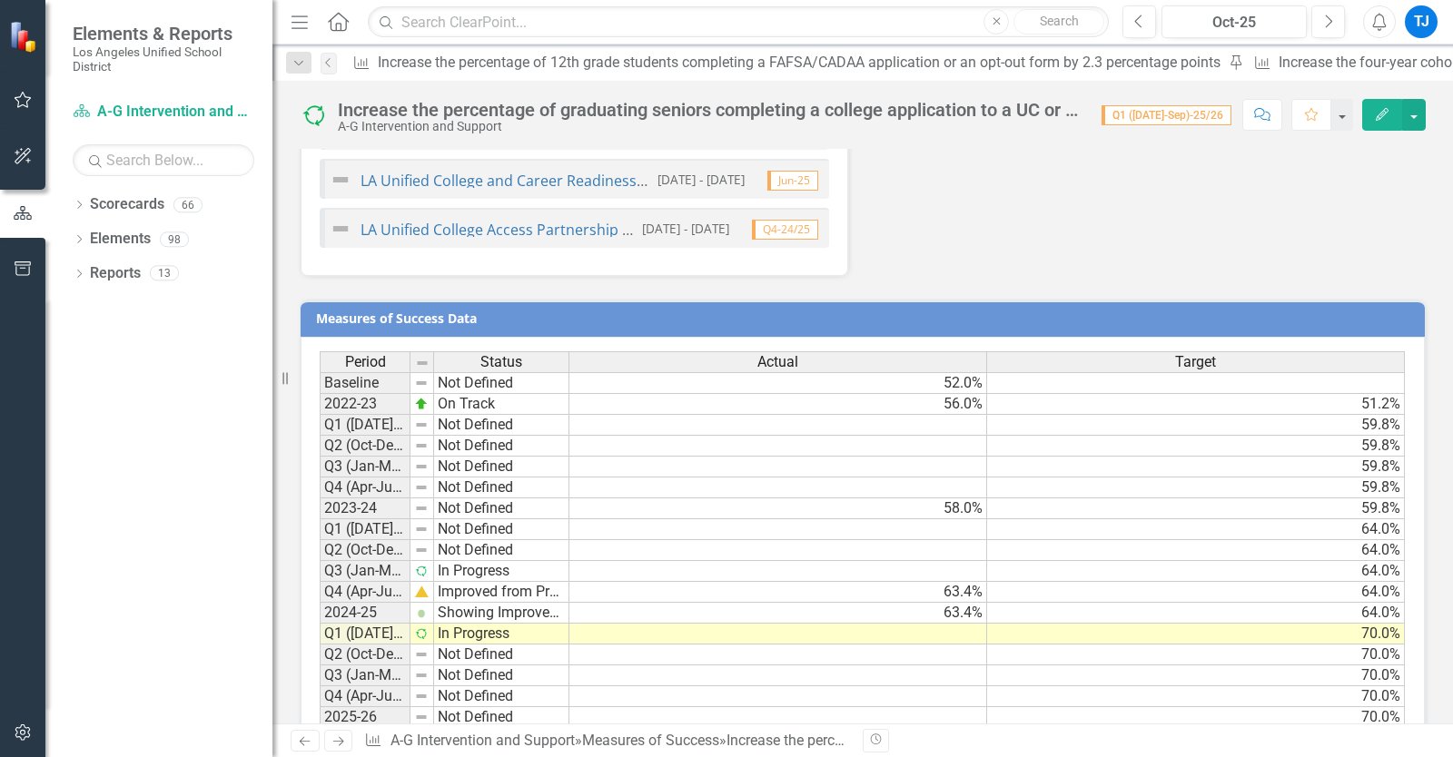
scroll to position [2356, 0]
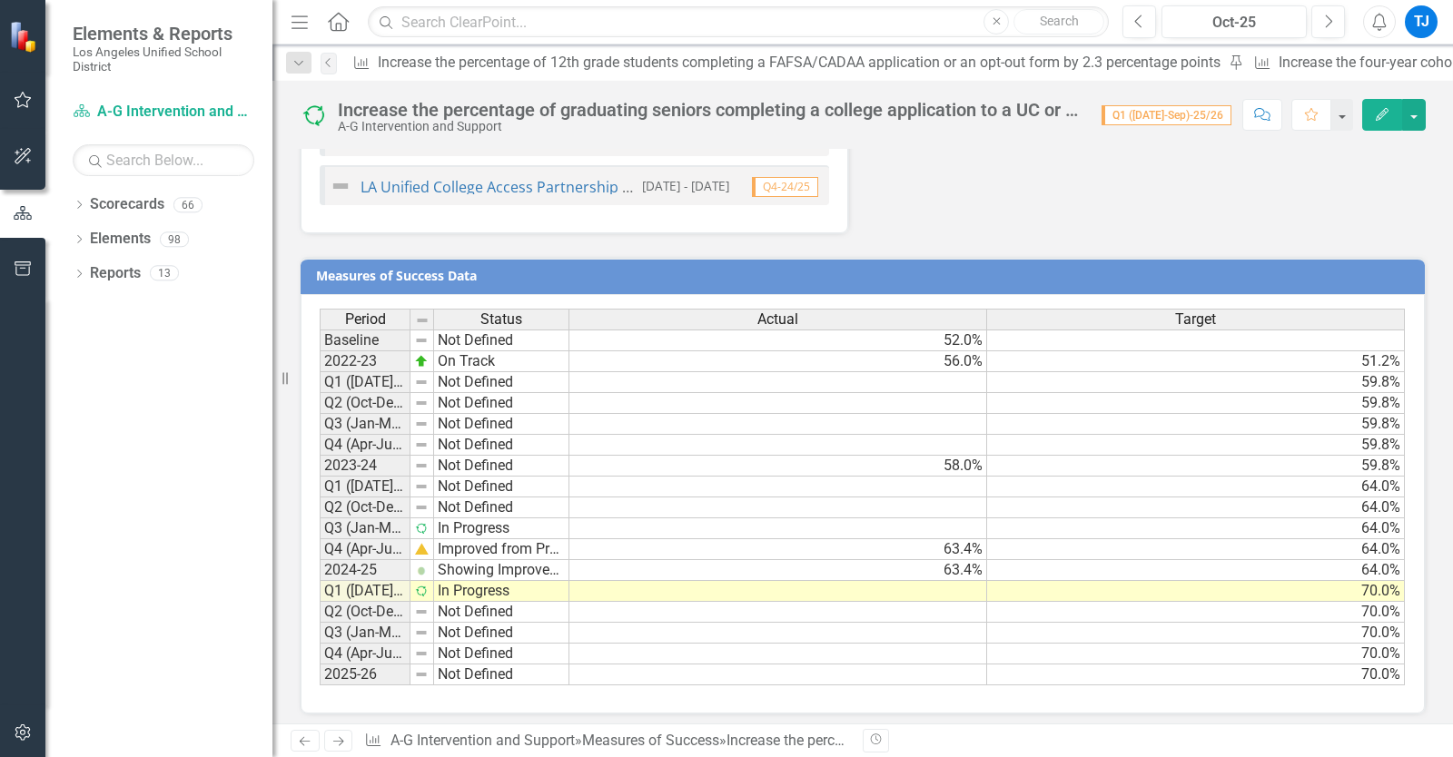
click at [341, 738] on icon "Next" at bounding box center [338, 742] width 15 height 12
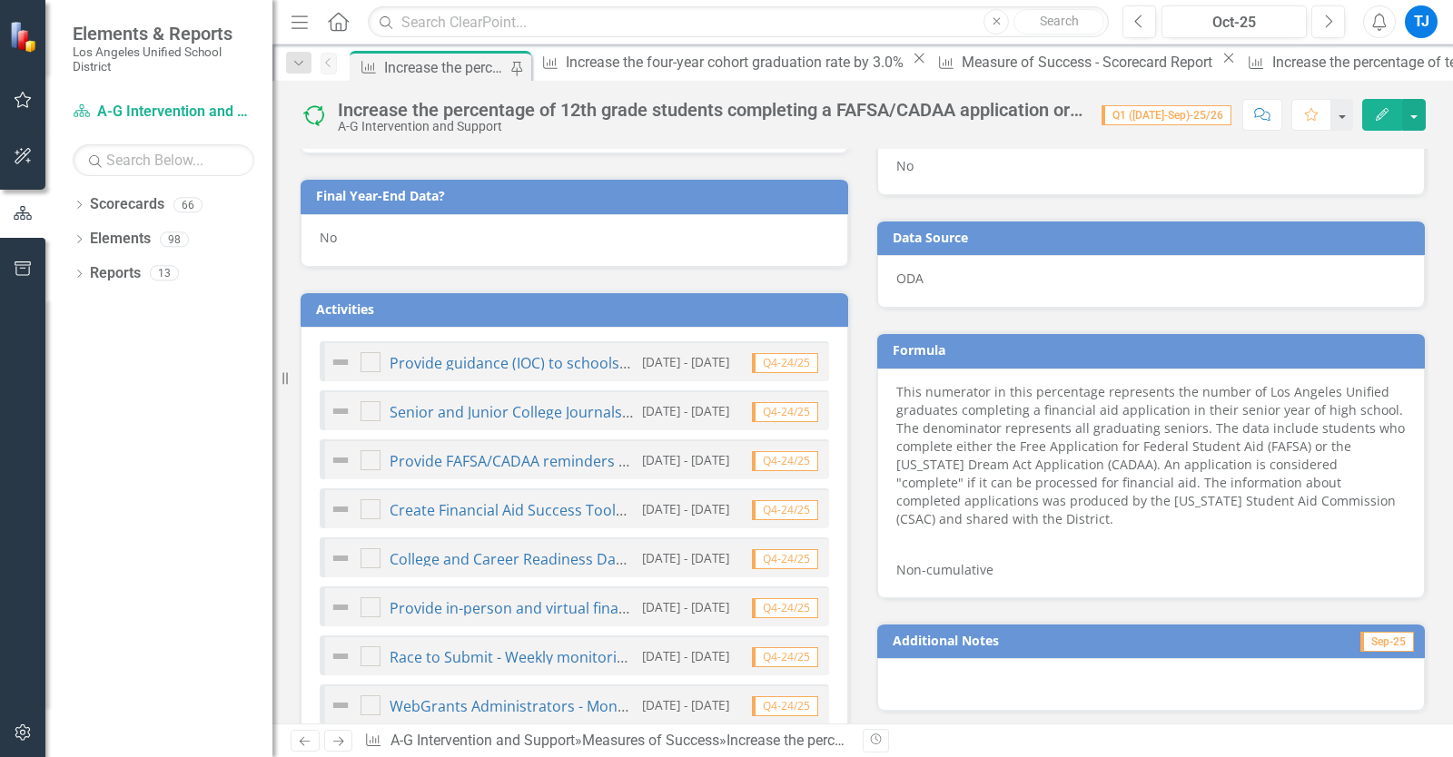
scroll to position [964, 0]
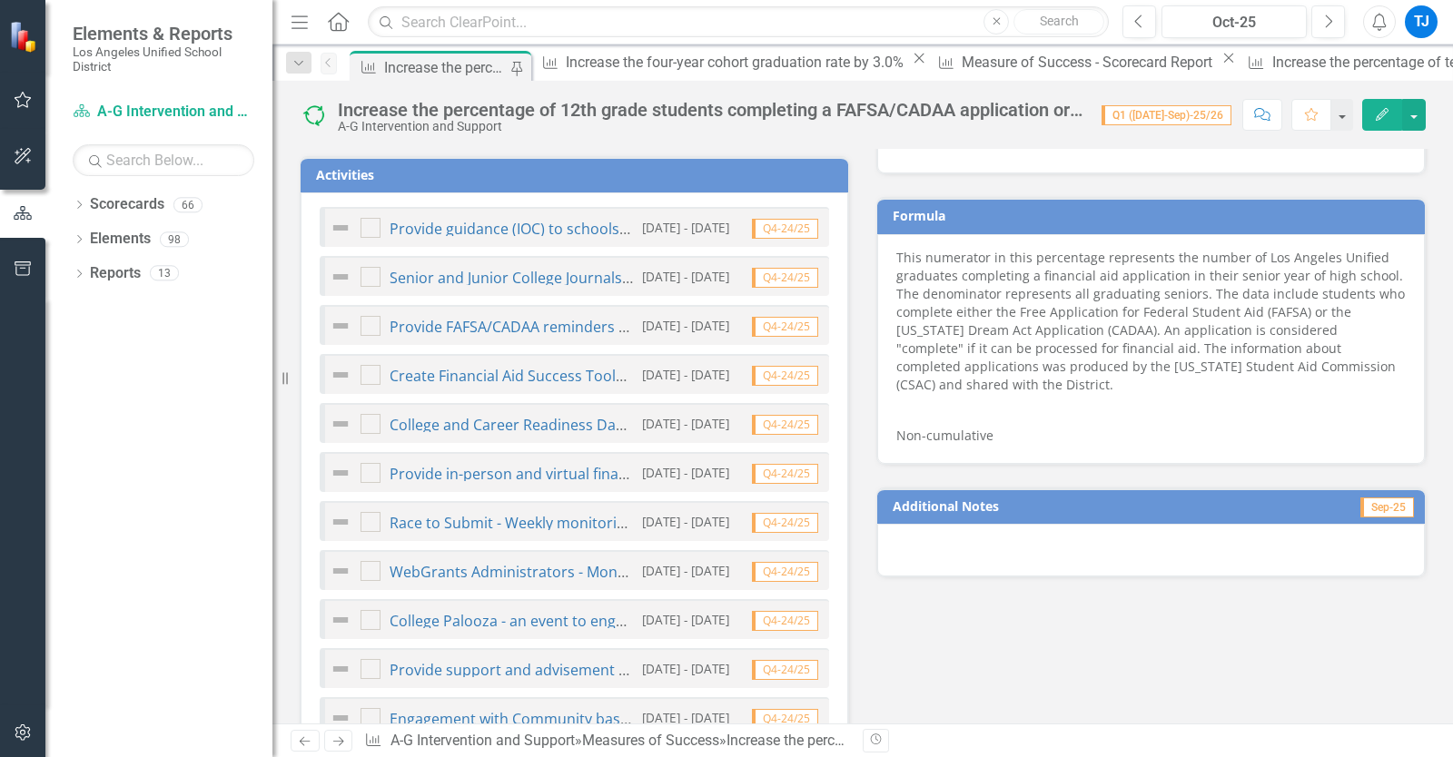
click at [347, 746] on link "Next" at bounding box center [338, 741] width 29 height 22
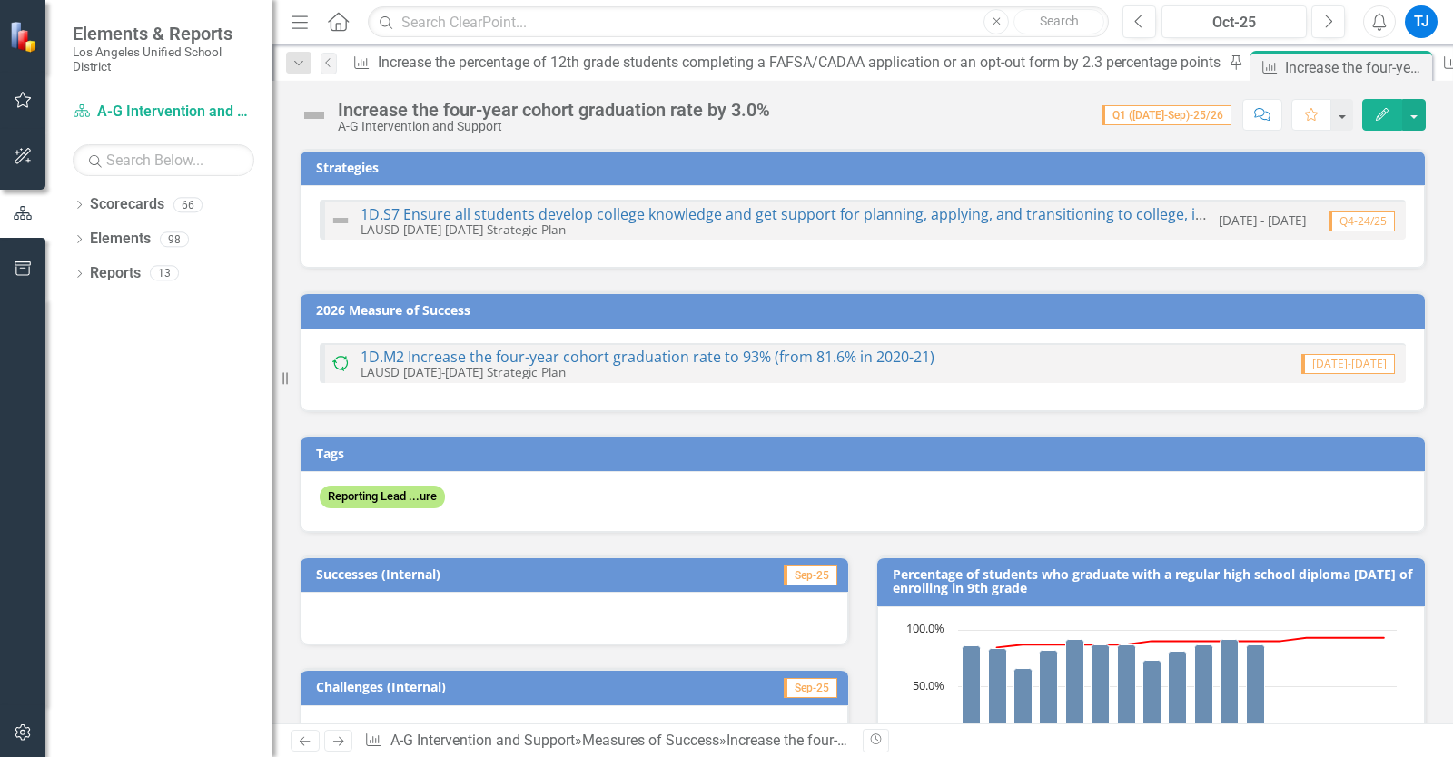
click at [345, 747] on icon "Next" at bounding box center [338, 742] width 15 height 12
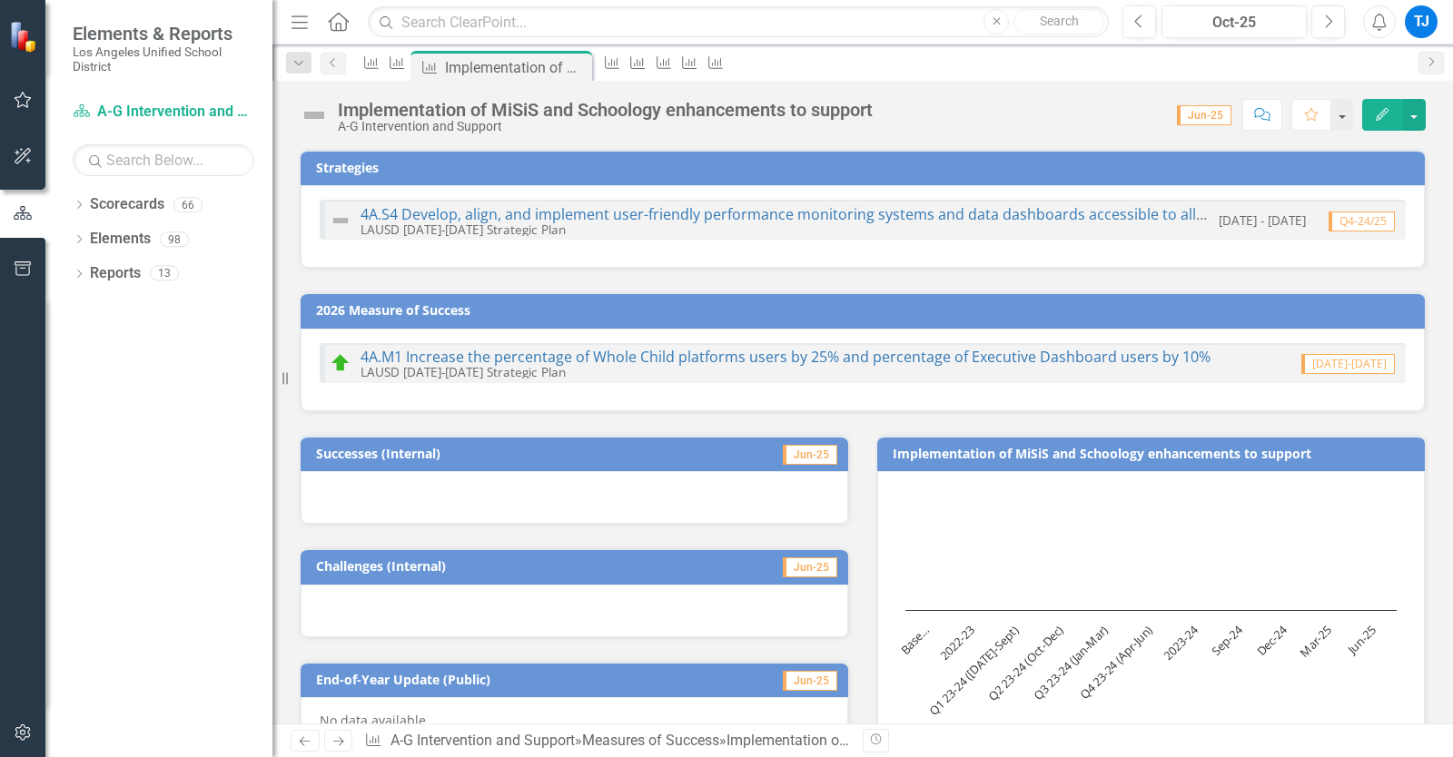
click at [342, 746] on icon "Next" at bounding box center [338, 742] width 15 height 12
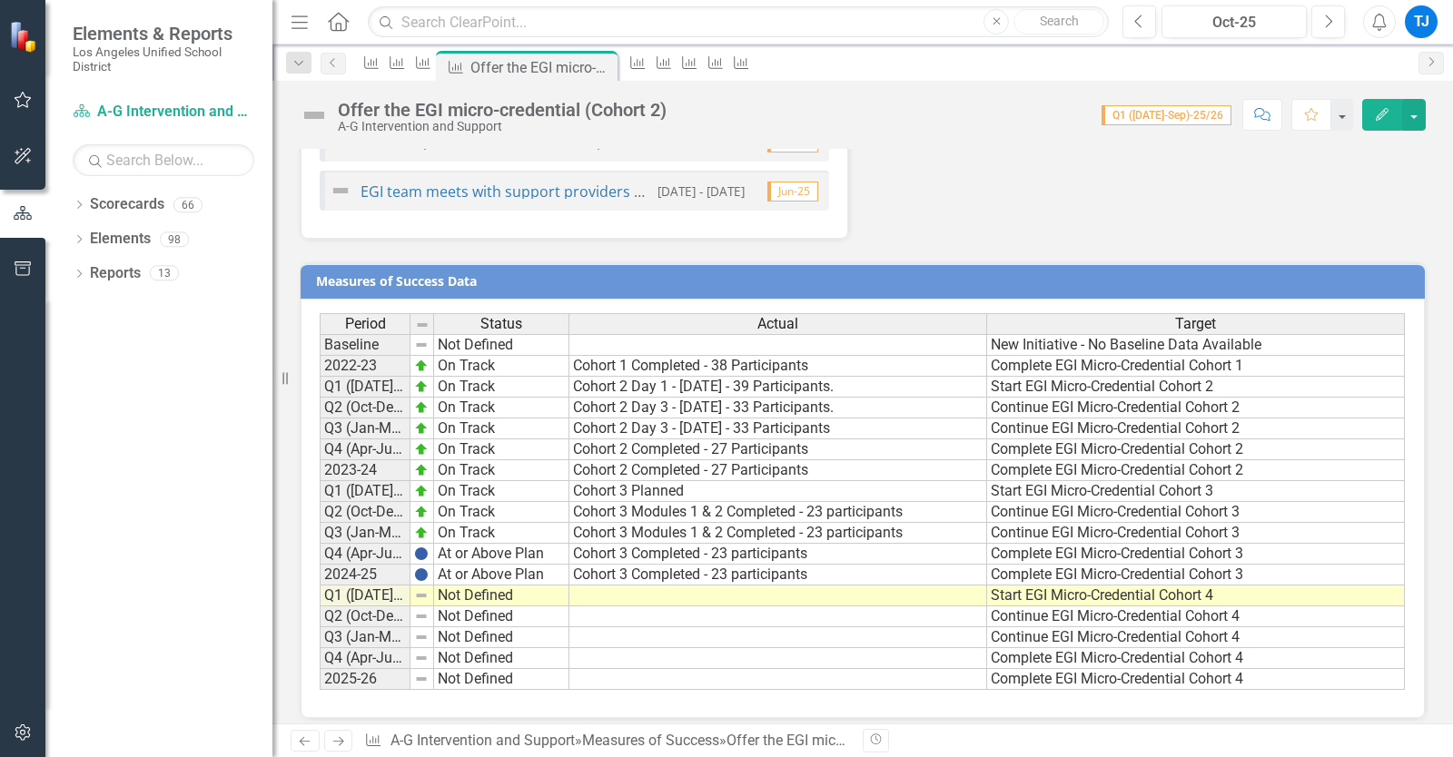
scroll to position [1386, 0]
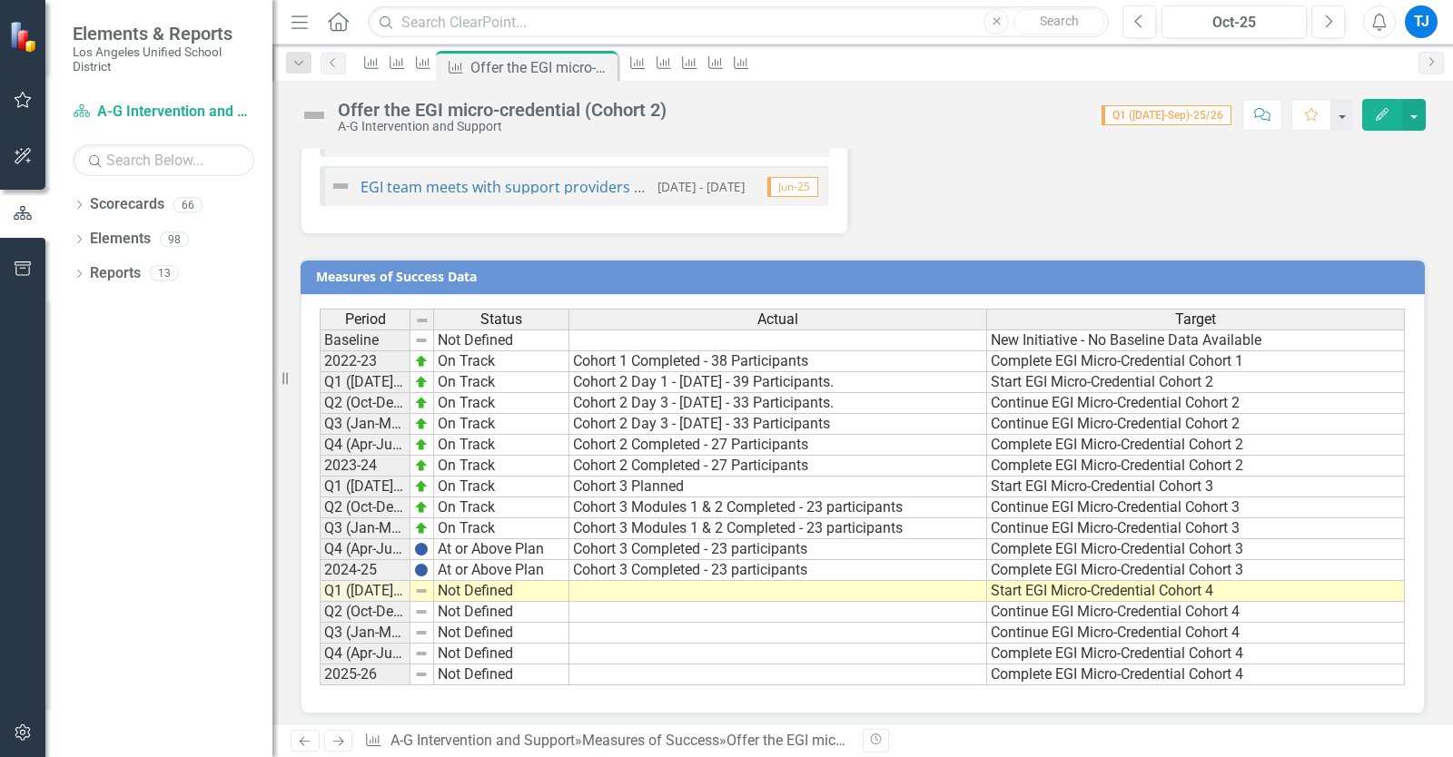
click at [1392, 109] on button "Edit" at bounding box center [1382, 115] width 40 height 32
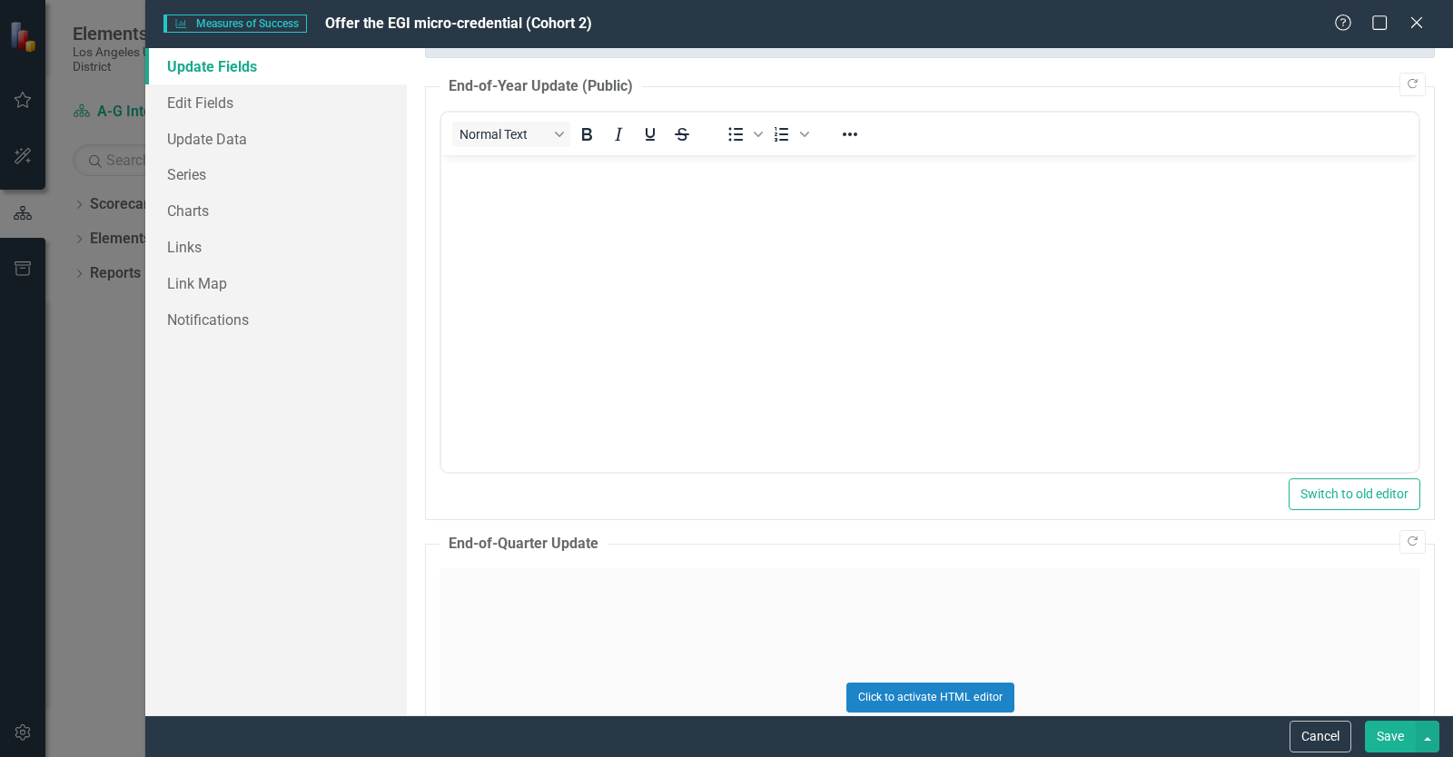
scroll to position [222, 0]
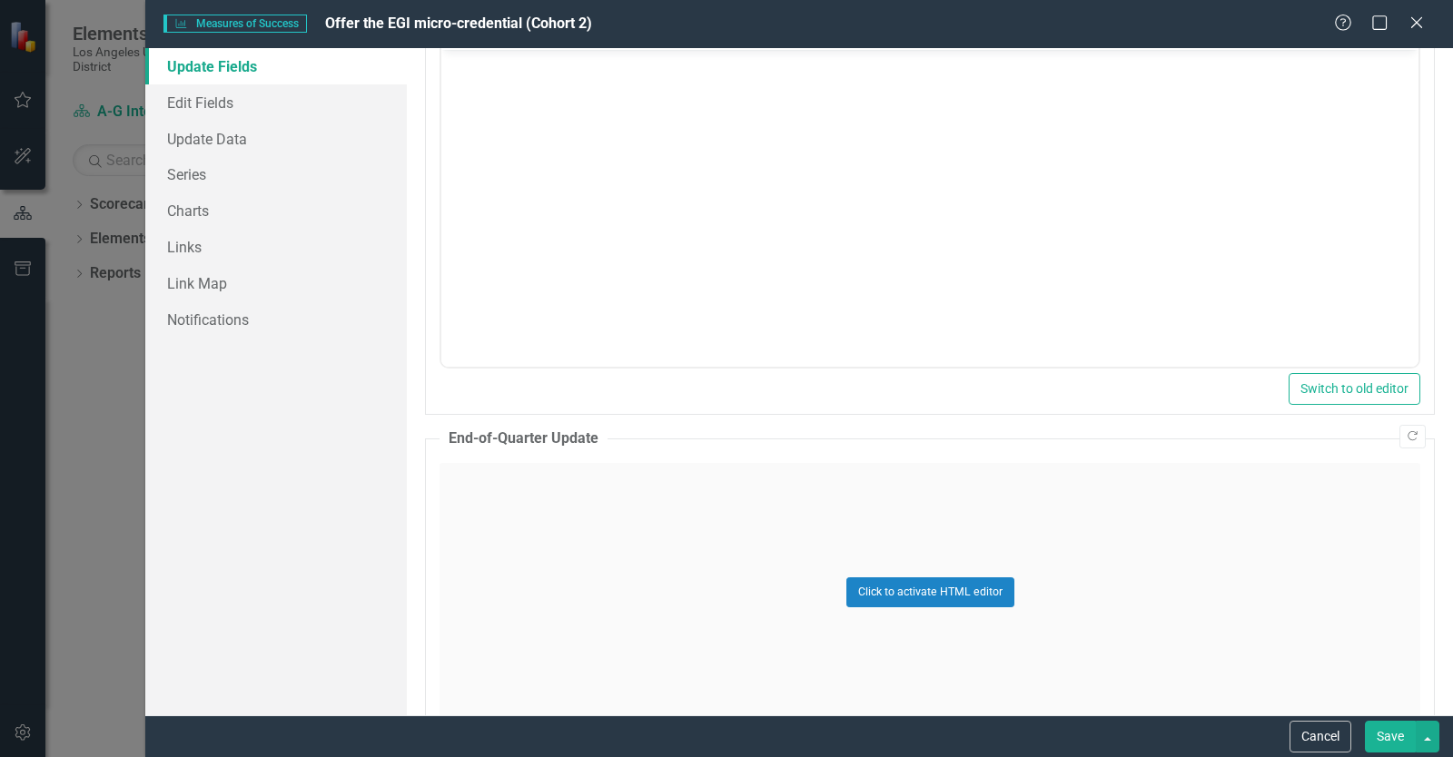
click at [743, 529] on div "Click to activate HTML editor" at bounding box center [930, 592] width 981 height 259
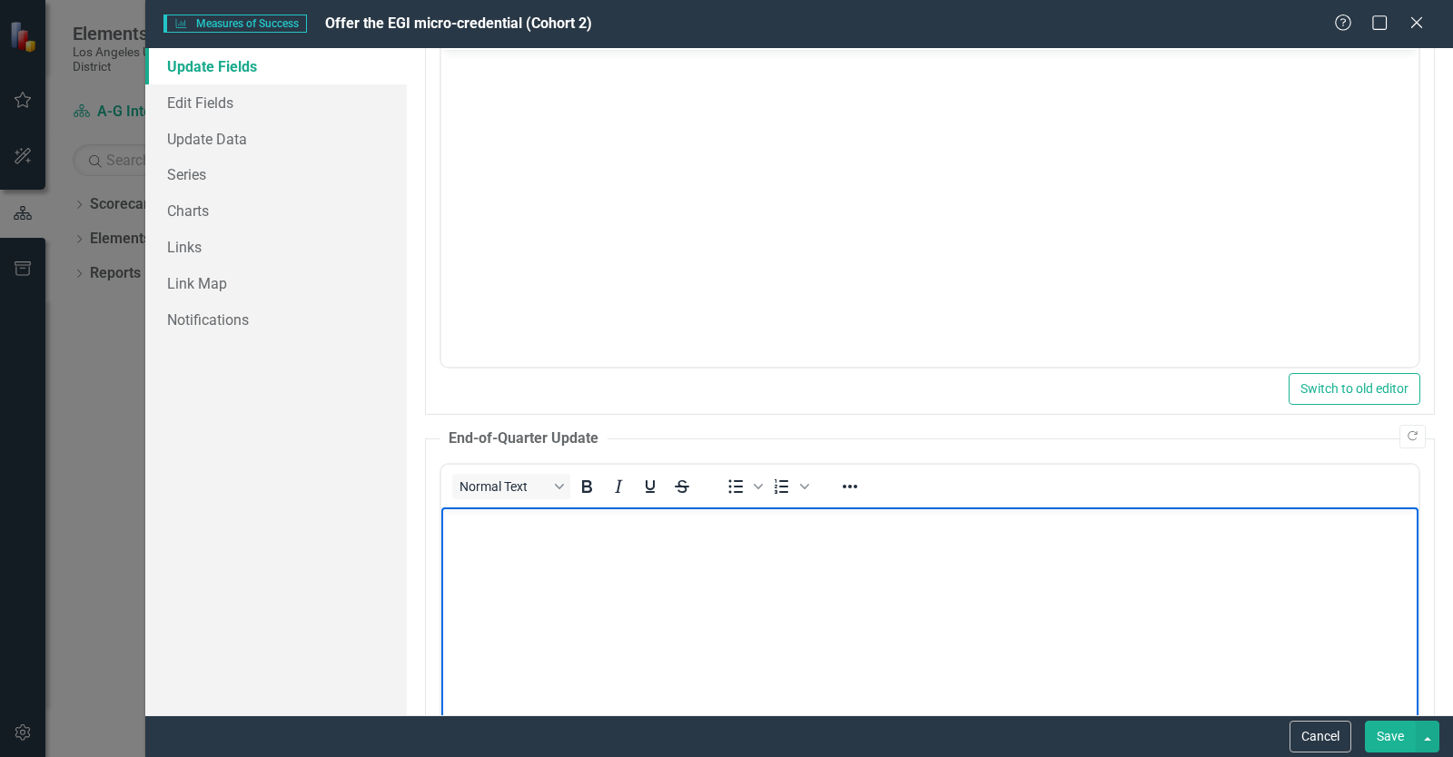
click at [744, 530] on p "Rich Text Area. Press ALT-0 for help." at bounding box center [930, 523] width 968 height 22
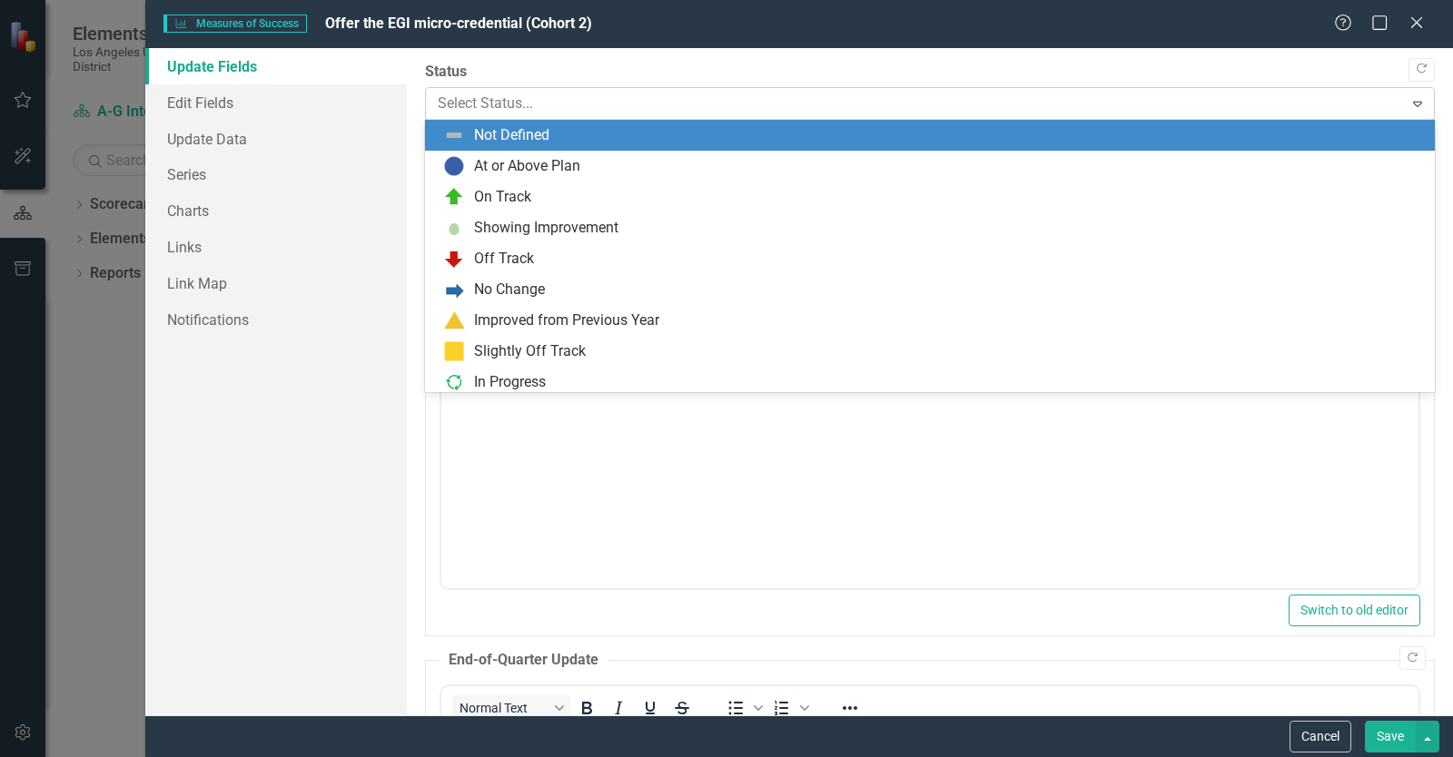
click at [666, 101] on div at bounding box center [915, 104] width 954 height 25
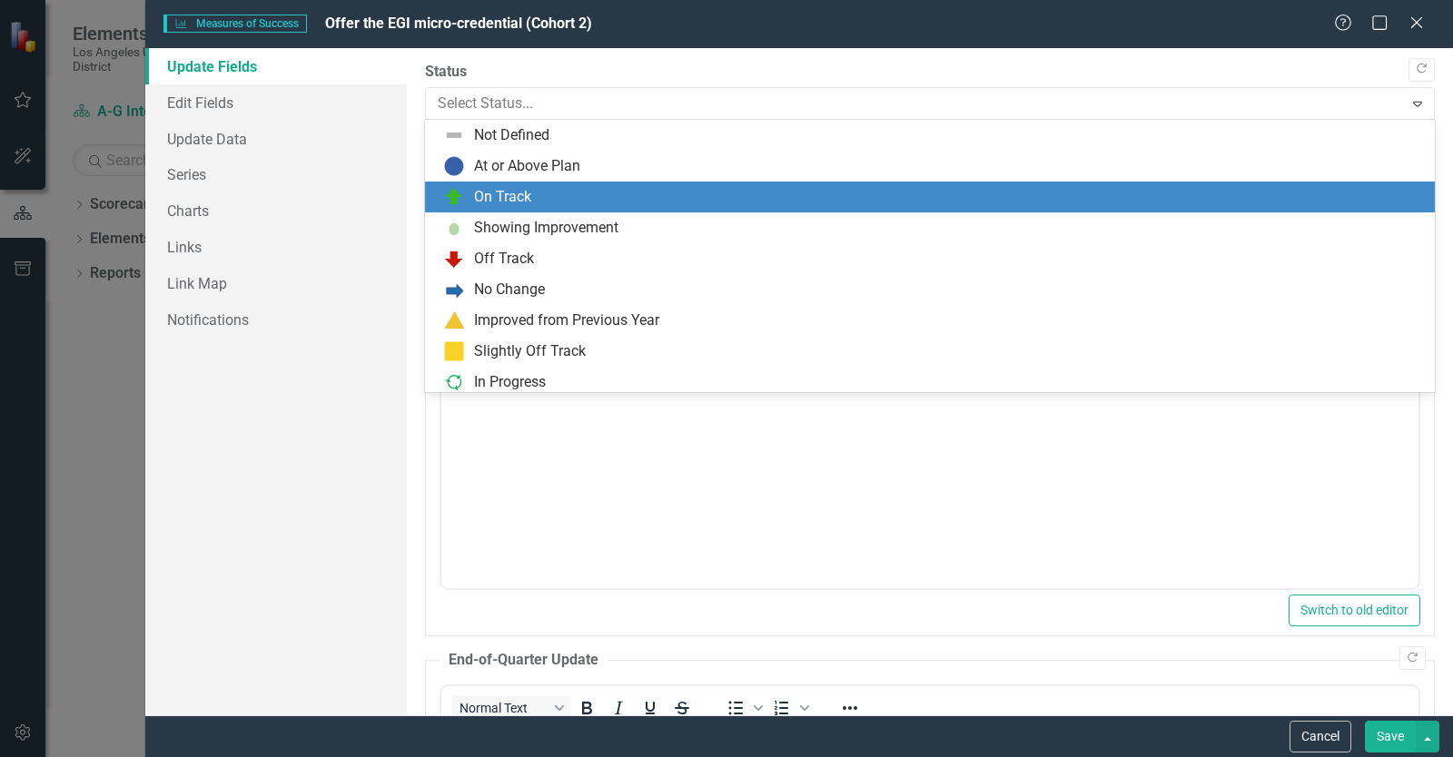
click at [643, 190] on div "On Track" at bounding box center [933, 197] width 981 height 22
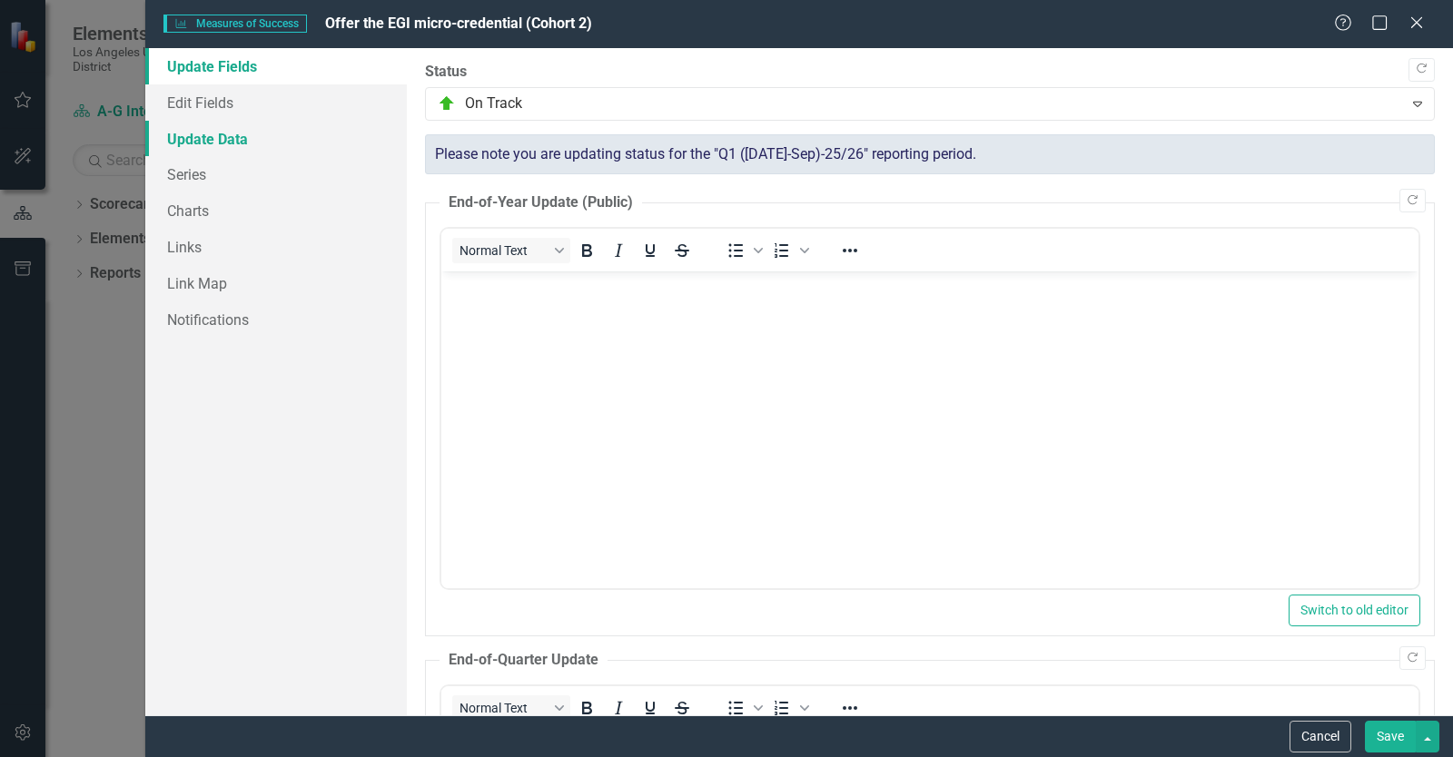
click at [225, 135] on link "Update Data" at bounding box center [276, 139] width 262 height 36
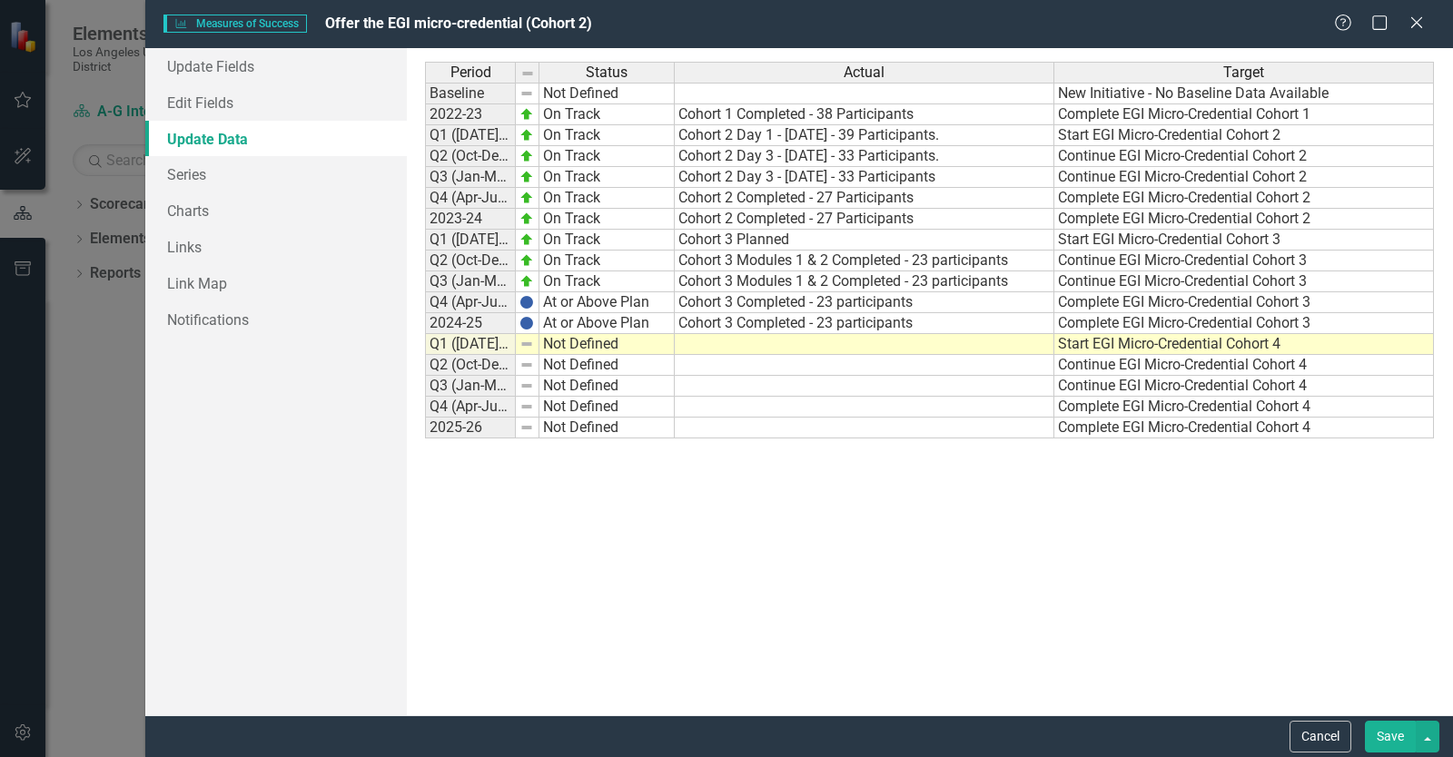
click at [694, 348] on td at bounding box center [865, 344] width 380 height 21
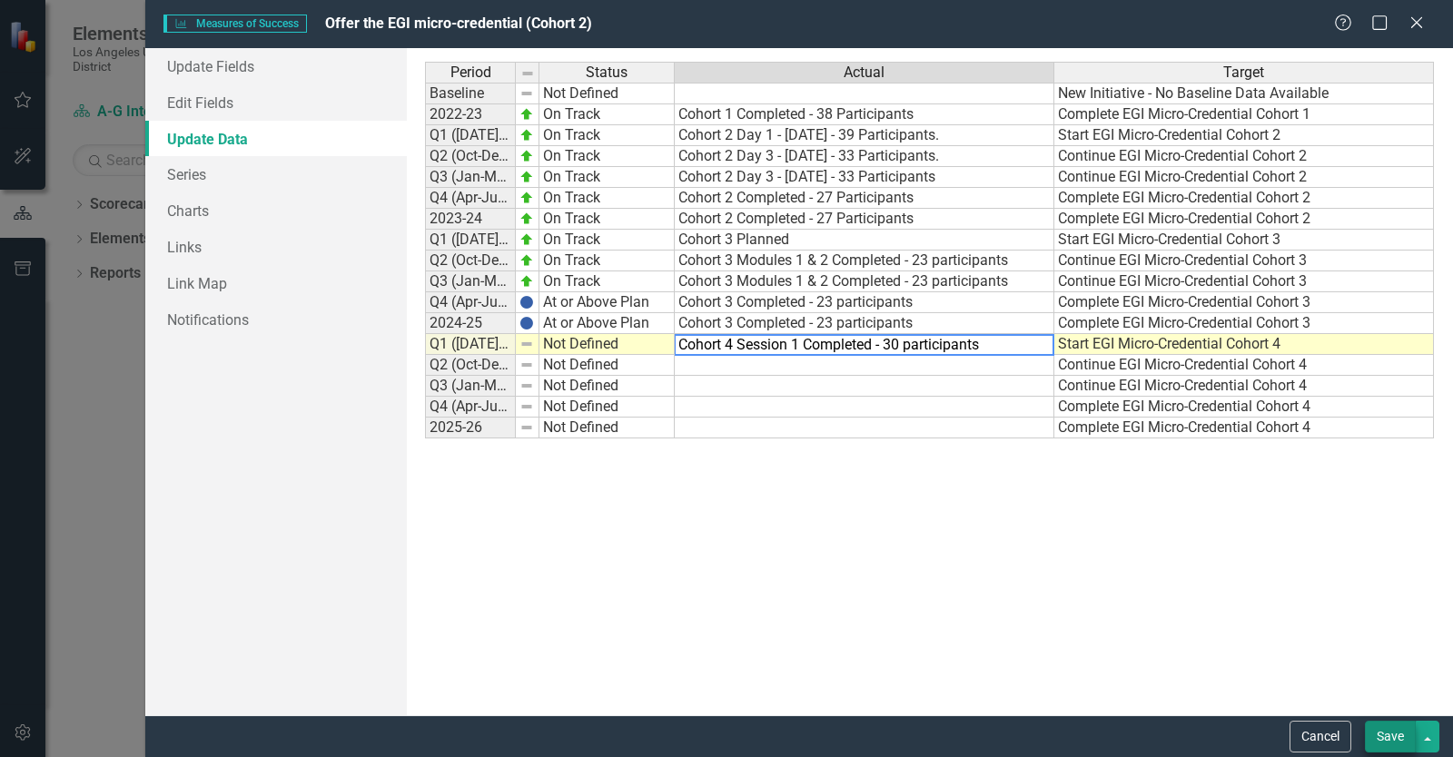
type textarea "Cohort 4 Session 1 Completed - 30 participants"
click at [1401, 737] on button "Save" at bounding box center [1390, 737] width 51 height 32
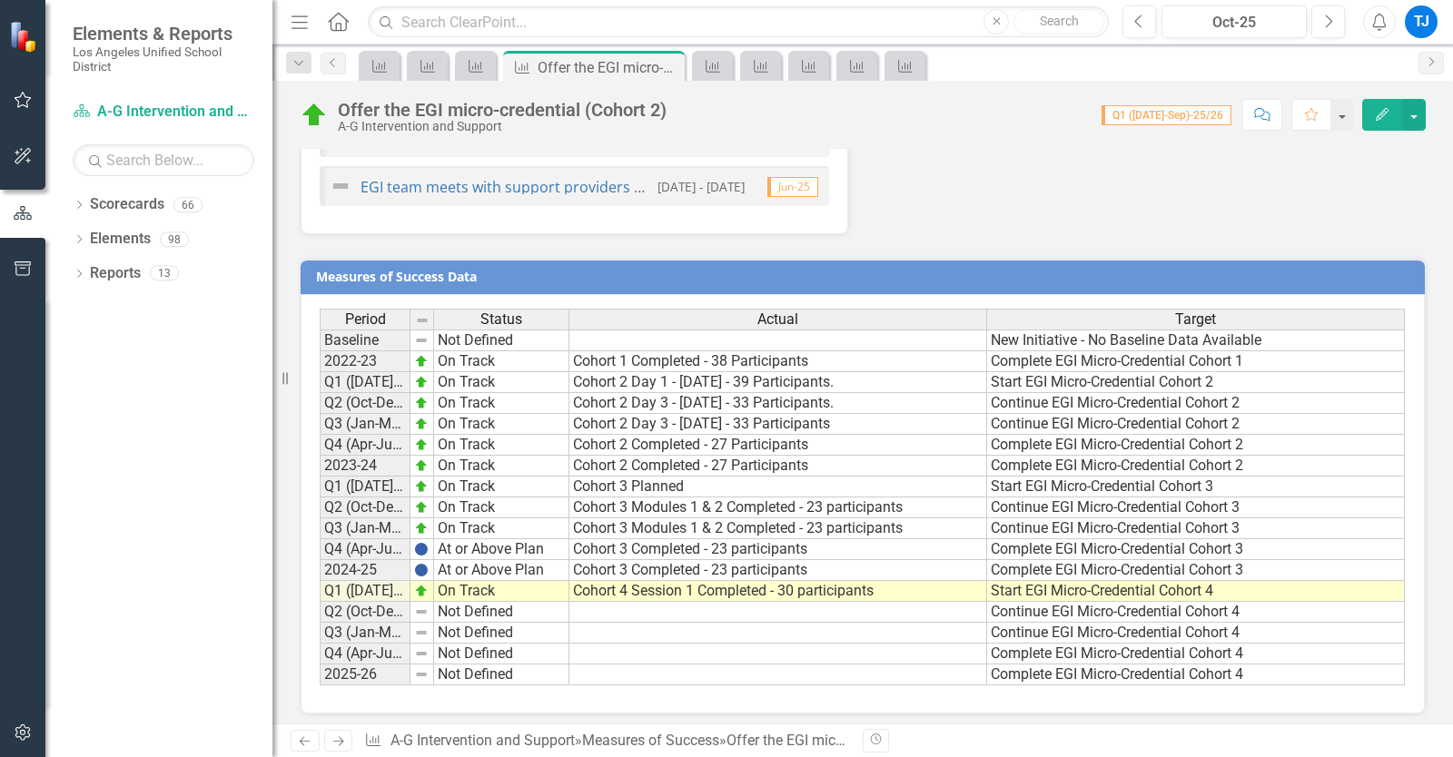
click at [348, 738] on link "Next" at bounding box center [338, 741] width 29 height 22
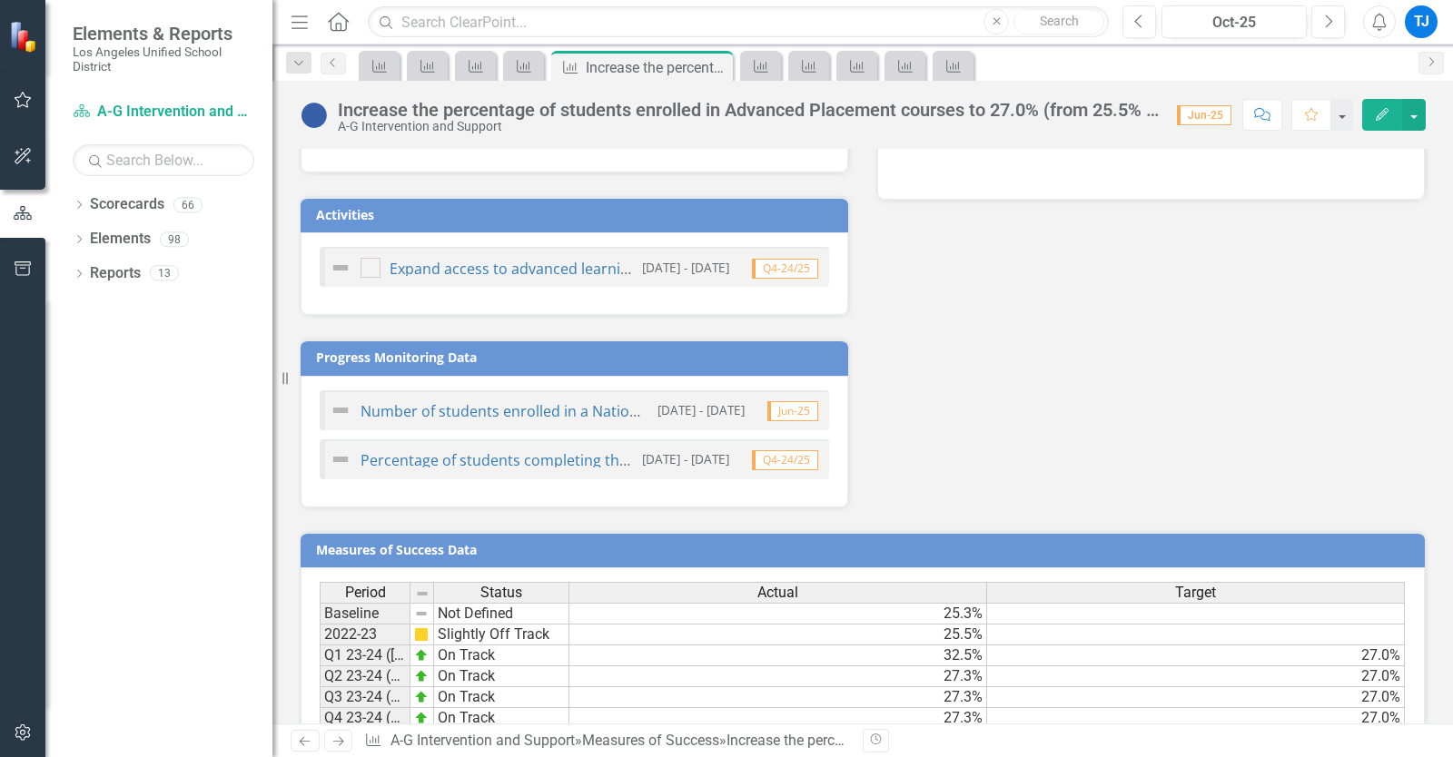
scroll to position [953, 0]
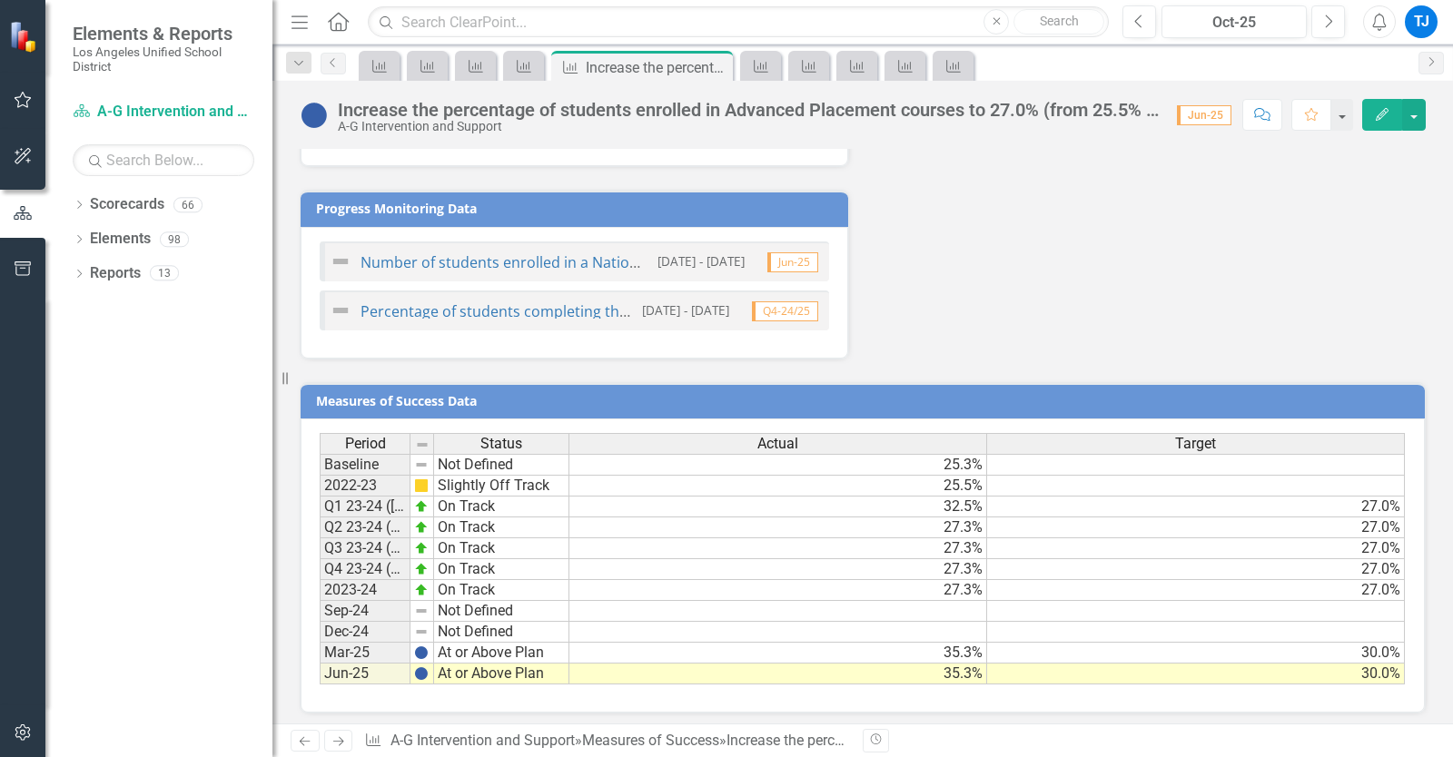
click at [334, 747] on icon "Next" at bounding box center [338, 742] width 15 height 12
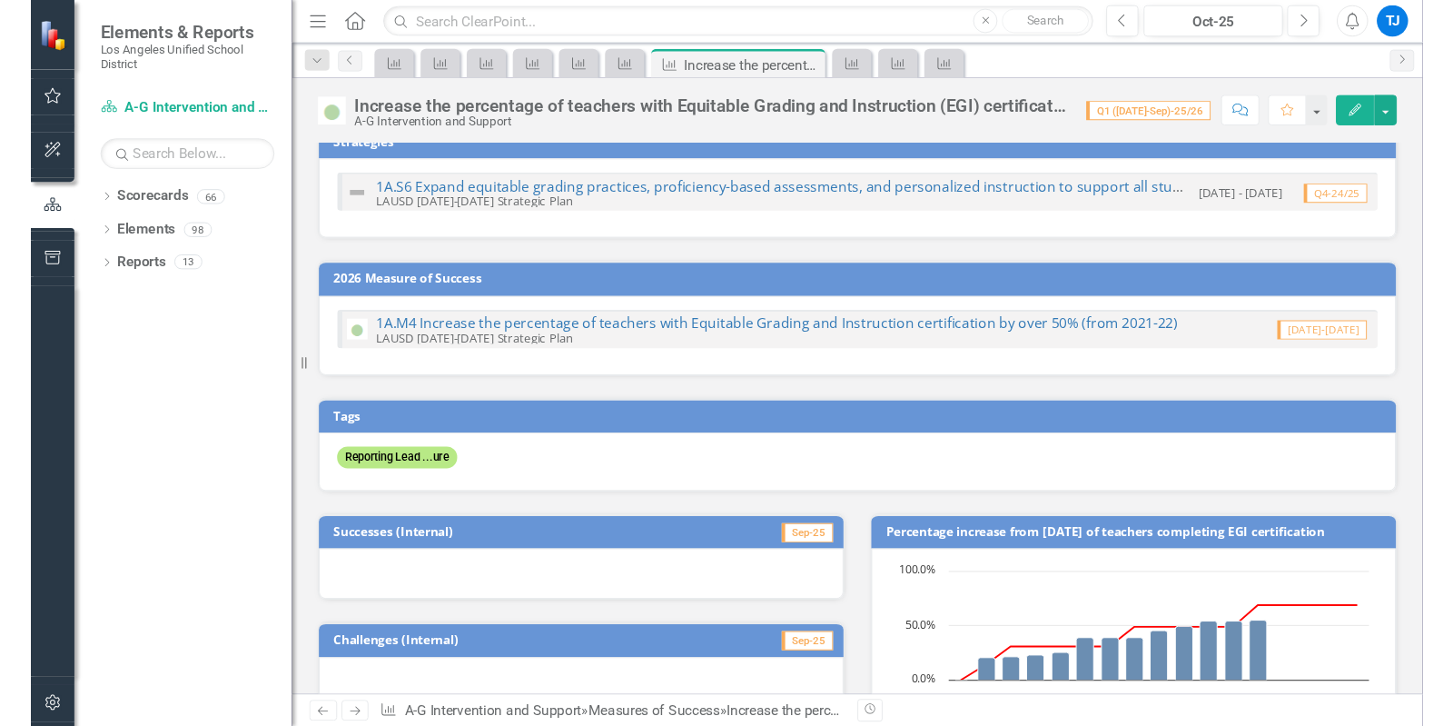
scroll to position [8, 0]
